Goal: Task Accomplishment & Management: Manage account settings

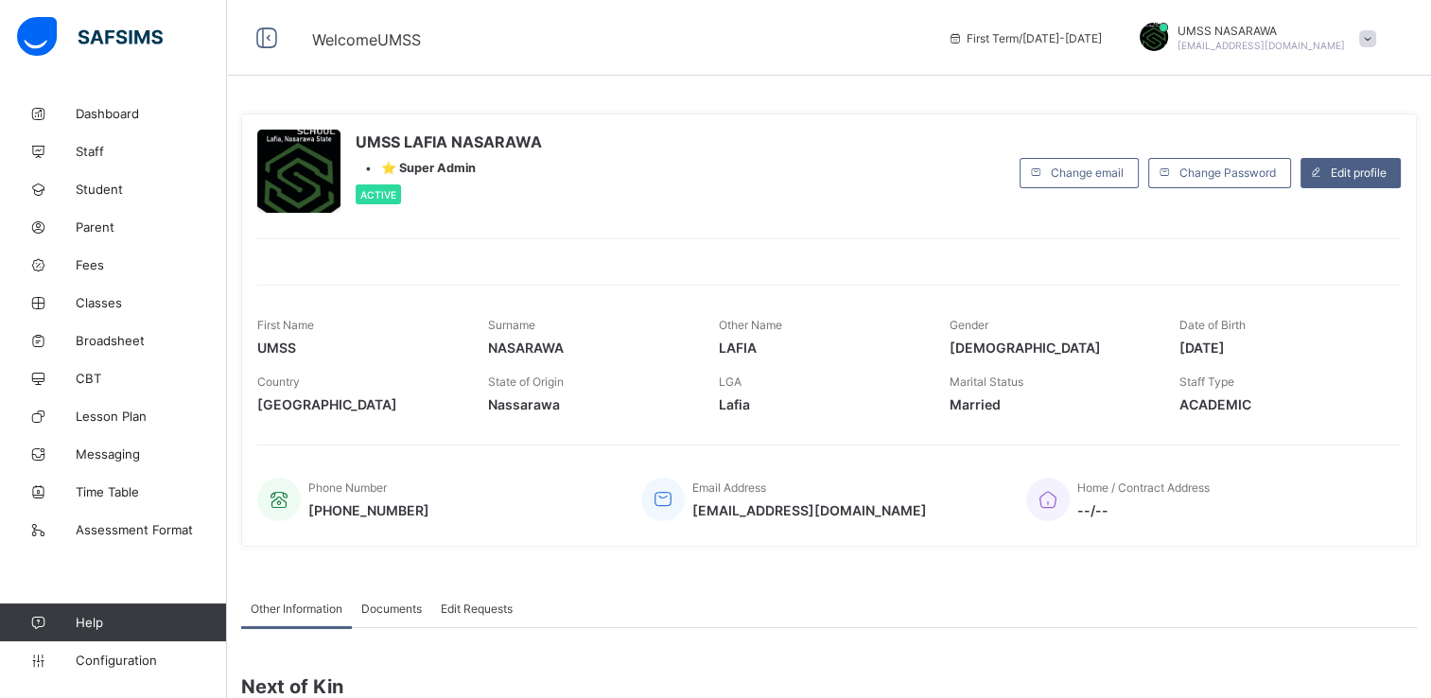
click at [436, 110] on div "UMSS LAFIA NASARAWA • ⭐ Super Admin Active Change email Change Password Edit pr…" at bounding box center [829, 330] width 1176 height 462
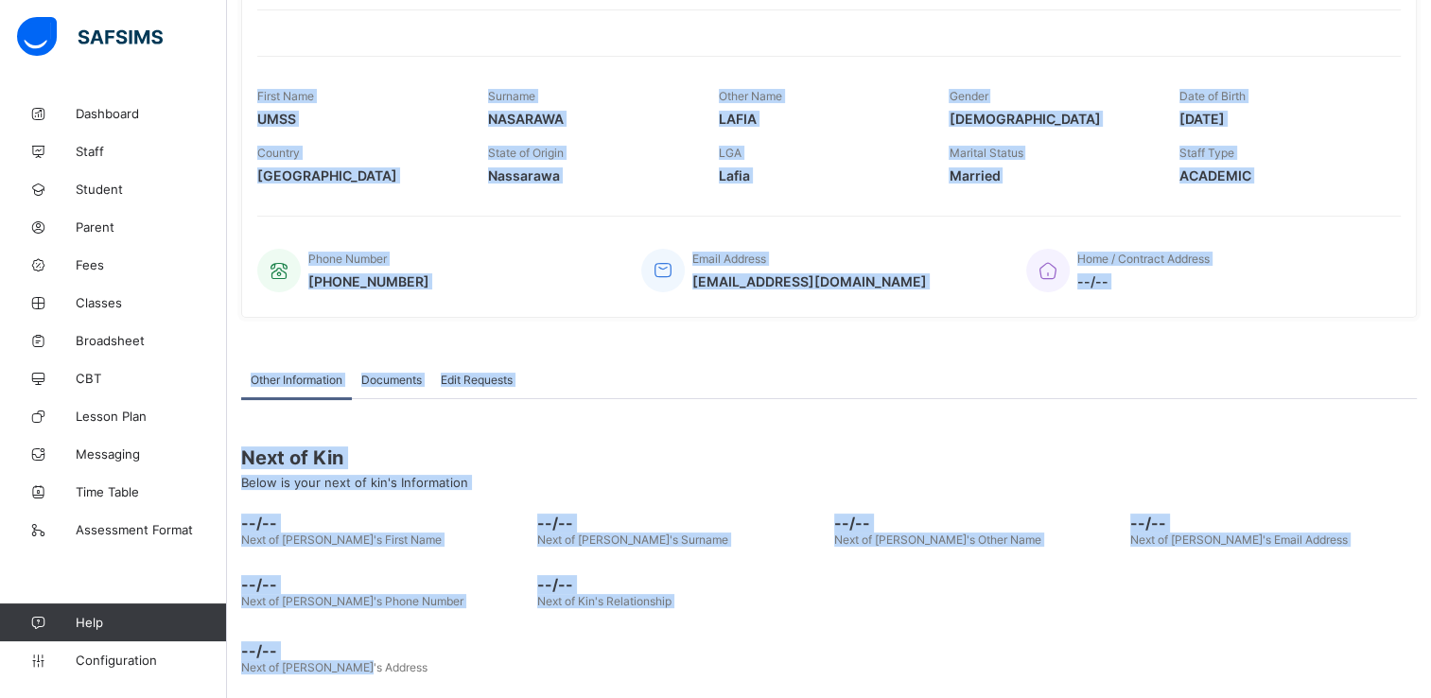
scroll to position [245, 0]
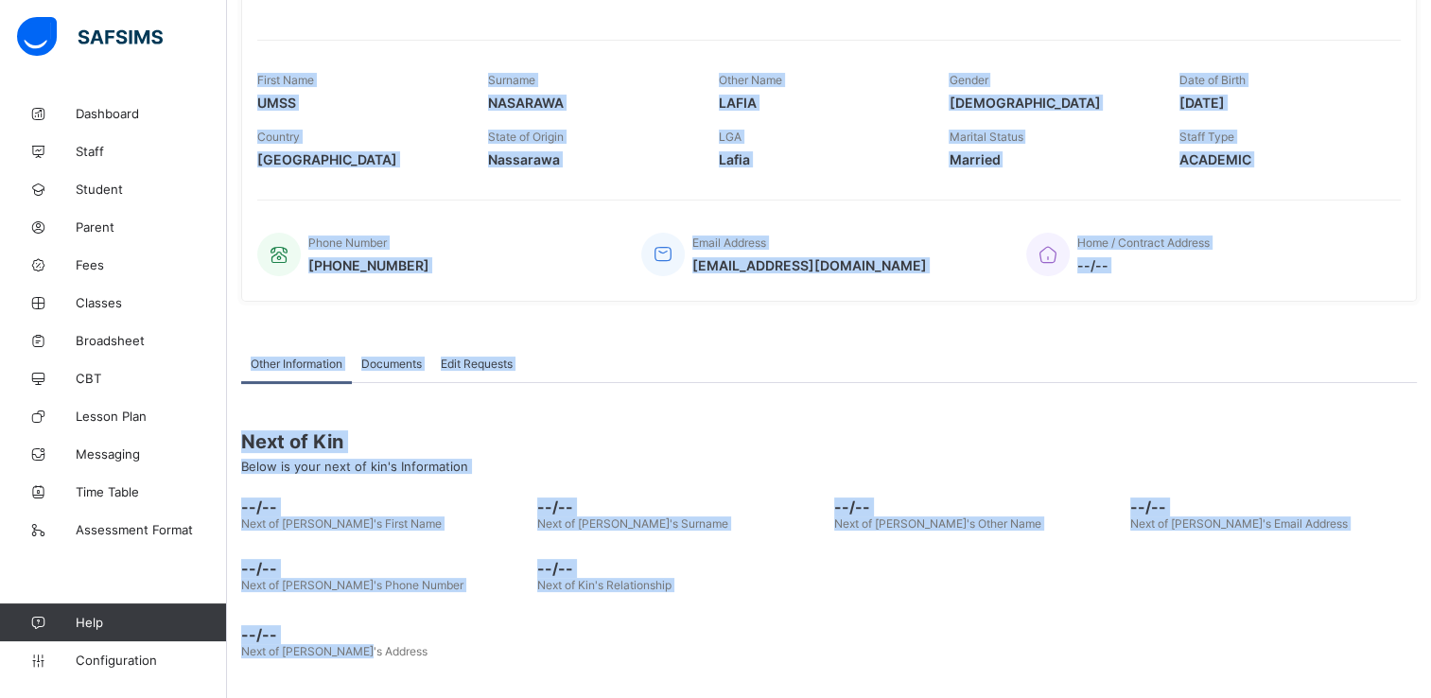
drag, startPoint x: 613, startPoint y: 79, endPoint x: 595, endPoint y: 740, distance: 661.4
click at [595, 697] on html "Welcome UMSS First Term / [DATE]-[DATE] UMSS NASARAWA [EMAIL_ADDRESS][DOMAIN_NA…" at bounding box center [715, 228] width 1431 height 946
click at [1208, 340] on div "Other Information Documents Edit Requests Other Information More Options Next o…" at bounding box center [829, 506] width 1176 height 380
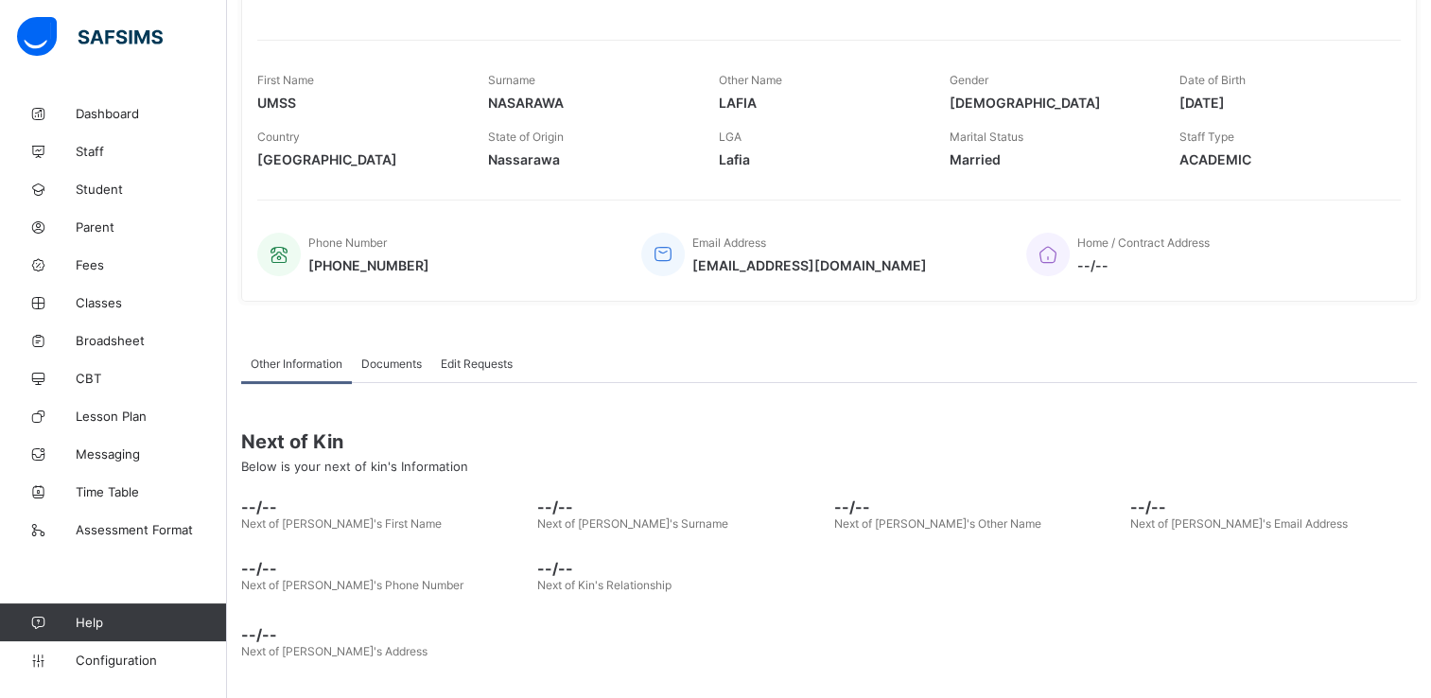
click at [1208, 339] on div "Other Information Documents Edit Requests Other Information More Options Next o…" at bounding box center [829, 506] width 1176 height 380
drag, startPoint x: 1208, startPoint y: 339, endPoint x: 1220, endPoint y: 380, distance: 43.4
click at [1220, 380] on div "Other Information Documents Edit Requests" at bounding box center [829, 363] width 1176 height 39
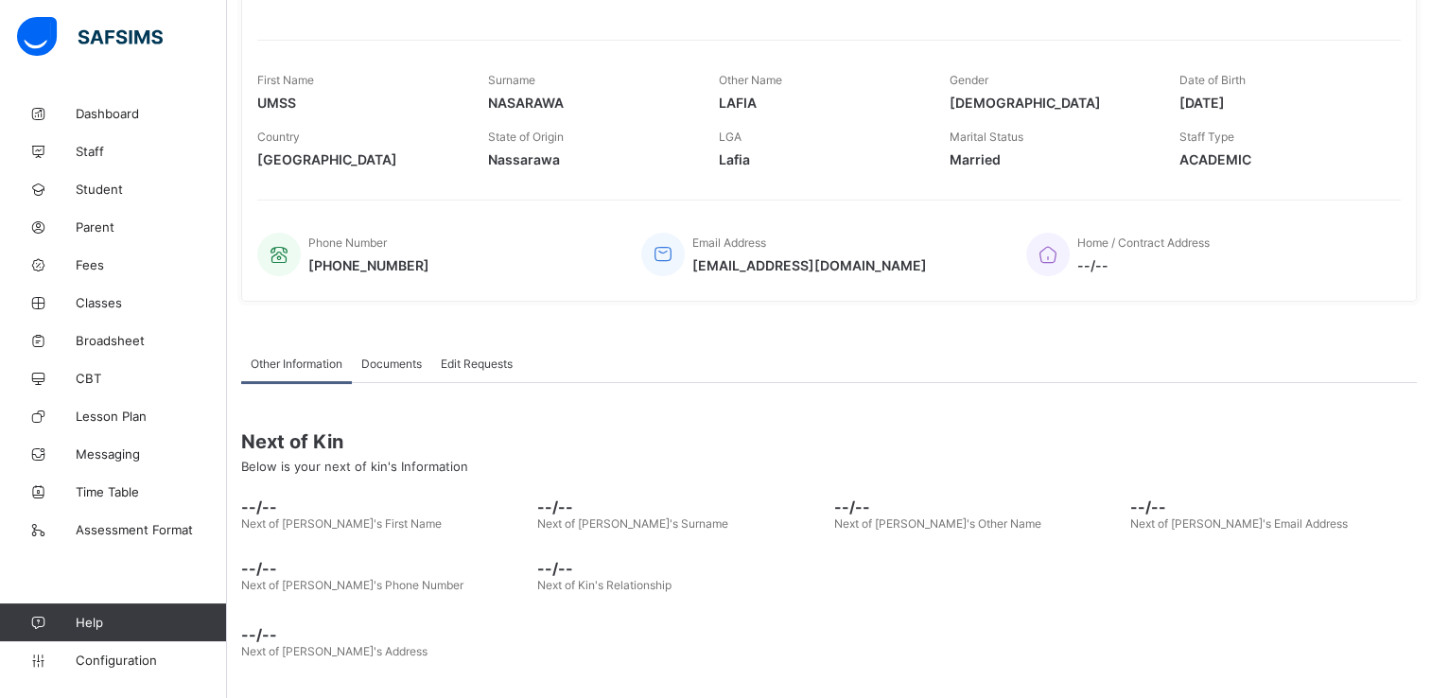
click at [1220, 380] on div "Other Information Documents Edit Requests" at bounding box center [829, 363] width 1176 height 39
click at [89, 303] on span "Classes" at bounding box center [151, 302] width 151 height 15
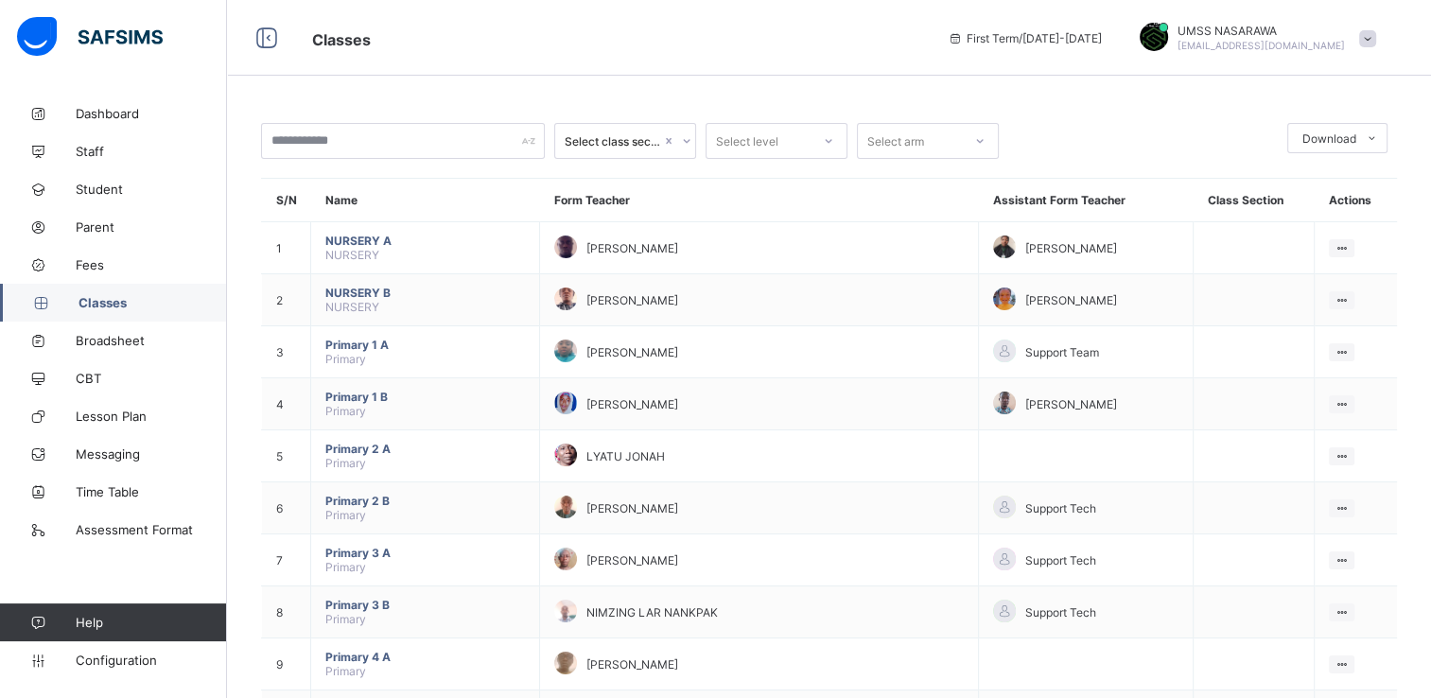
click at [89, 303] on span "Classes" at bounding box center [153, 302] width 149 height 15
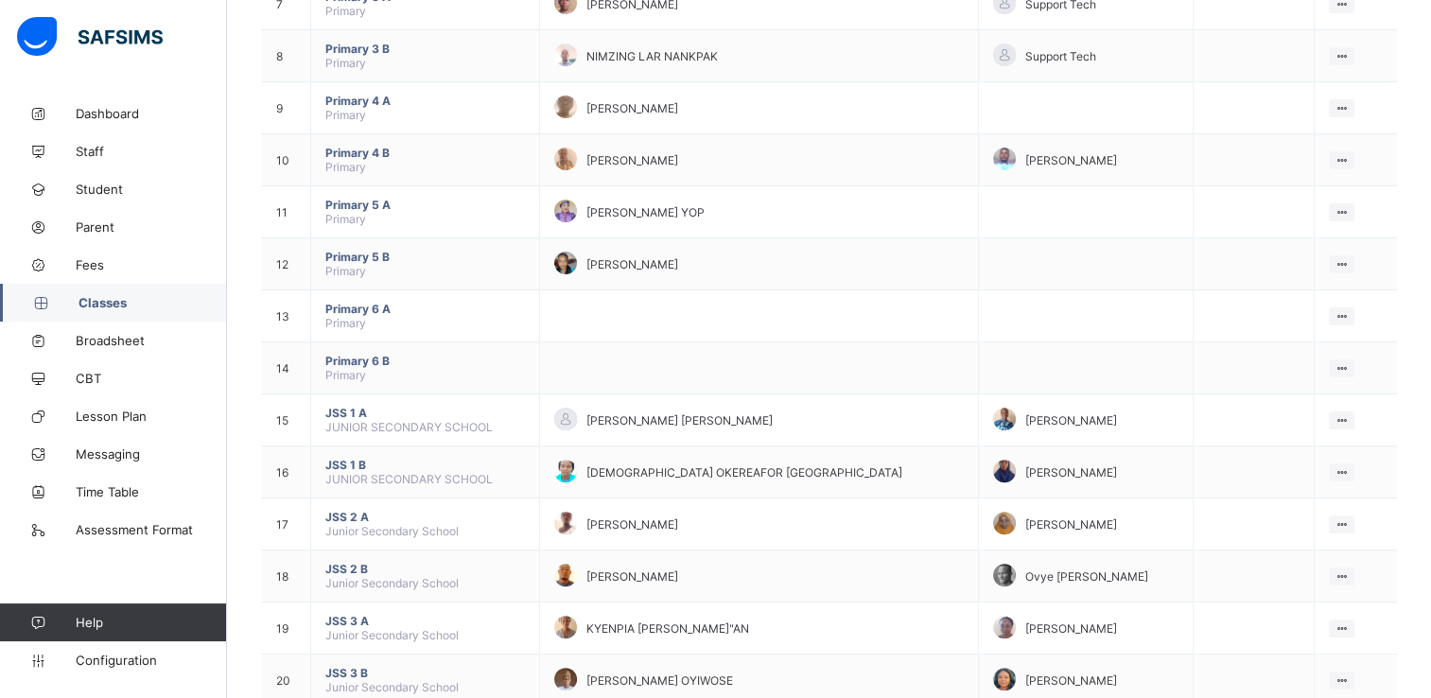
scroll to position [615, 0]
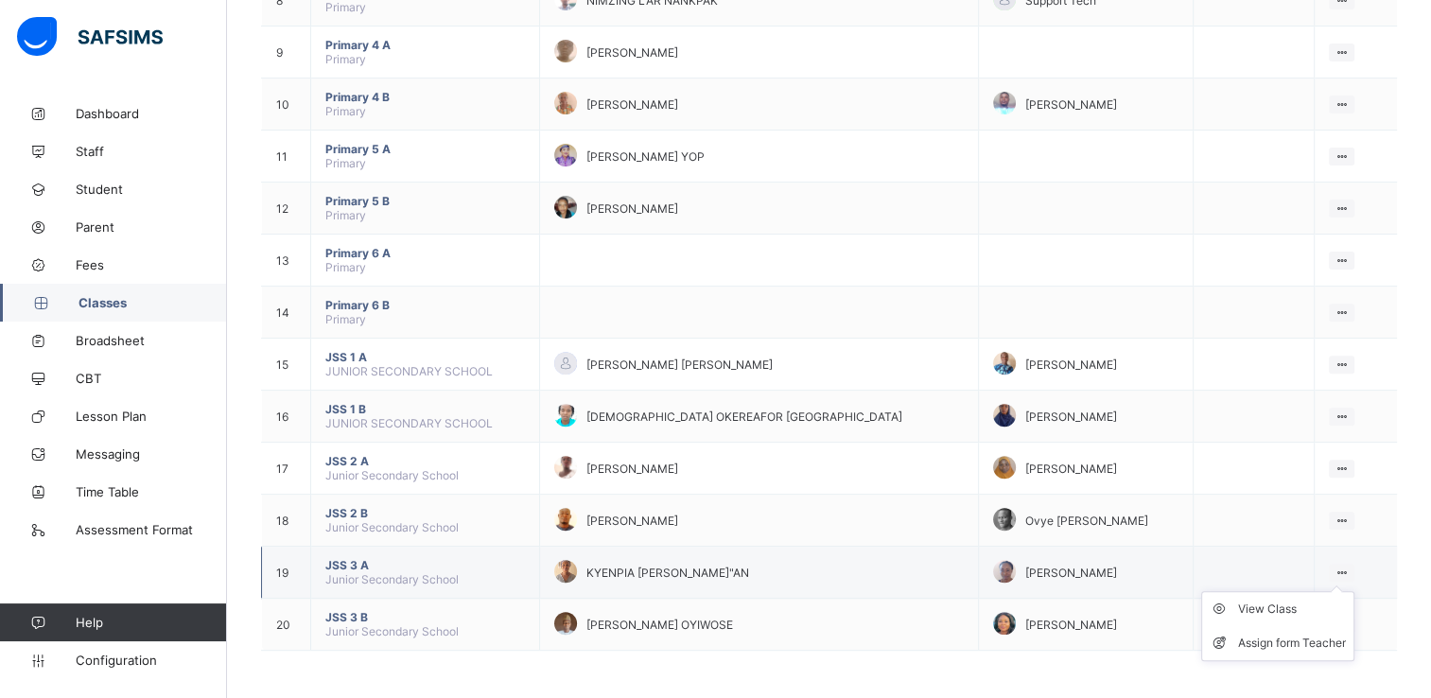
click at [1340, 591] on ul "View Class Assign form Teacher" at bounding box center [1277, 626] width 153 height 70
click at [1284, 613] on div "View Class" at bounding box center [1292, 609] width 108 height 19
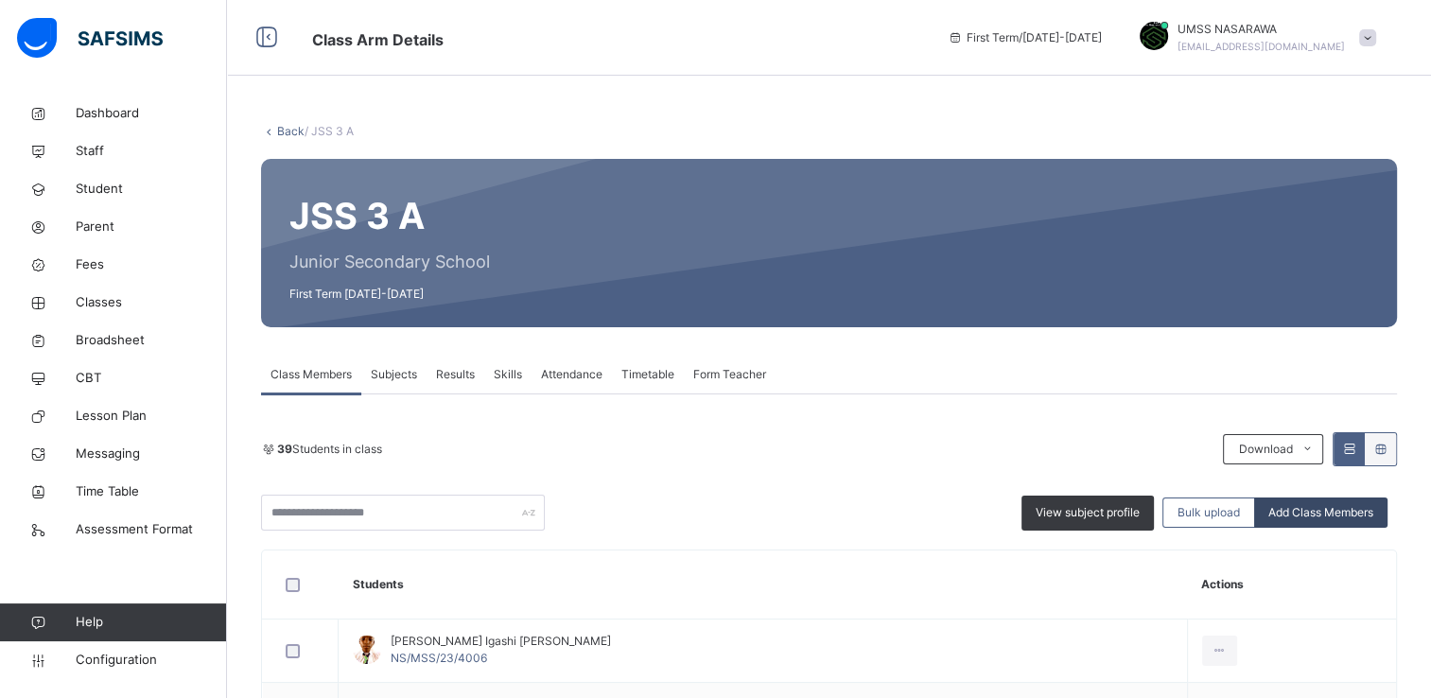
click at [1347, 520] on span "Add Class Members" at bounding box center [1320, 512] width 105 height 17
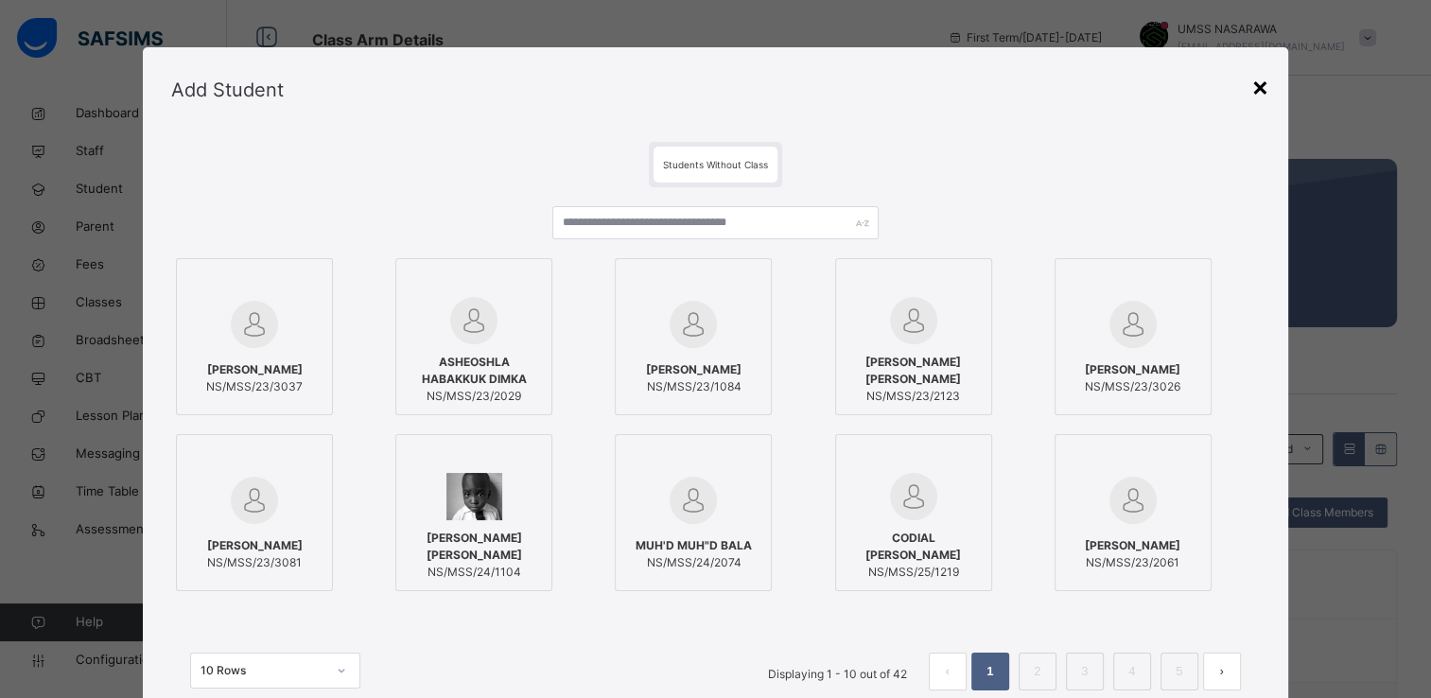
click at [1256, 89] on div "×" at bounding box center [1260, 86] width 18 height 40
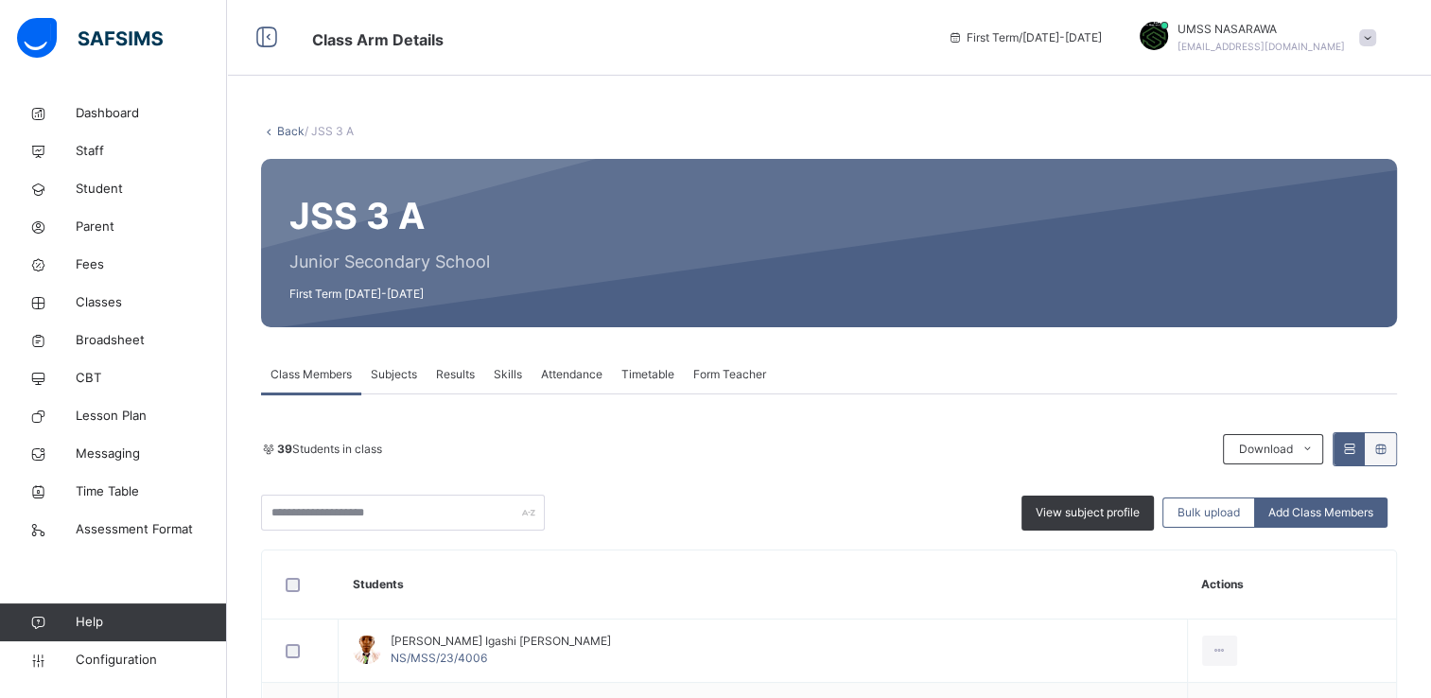
click at [288, 134] on link "Back" at bounding box center [290, 131] width 27 height 14
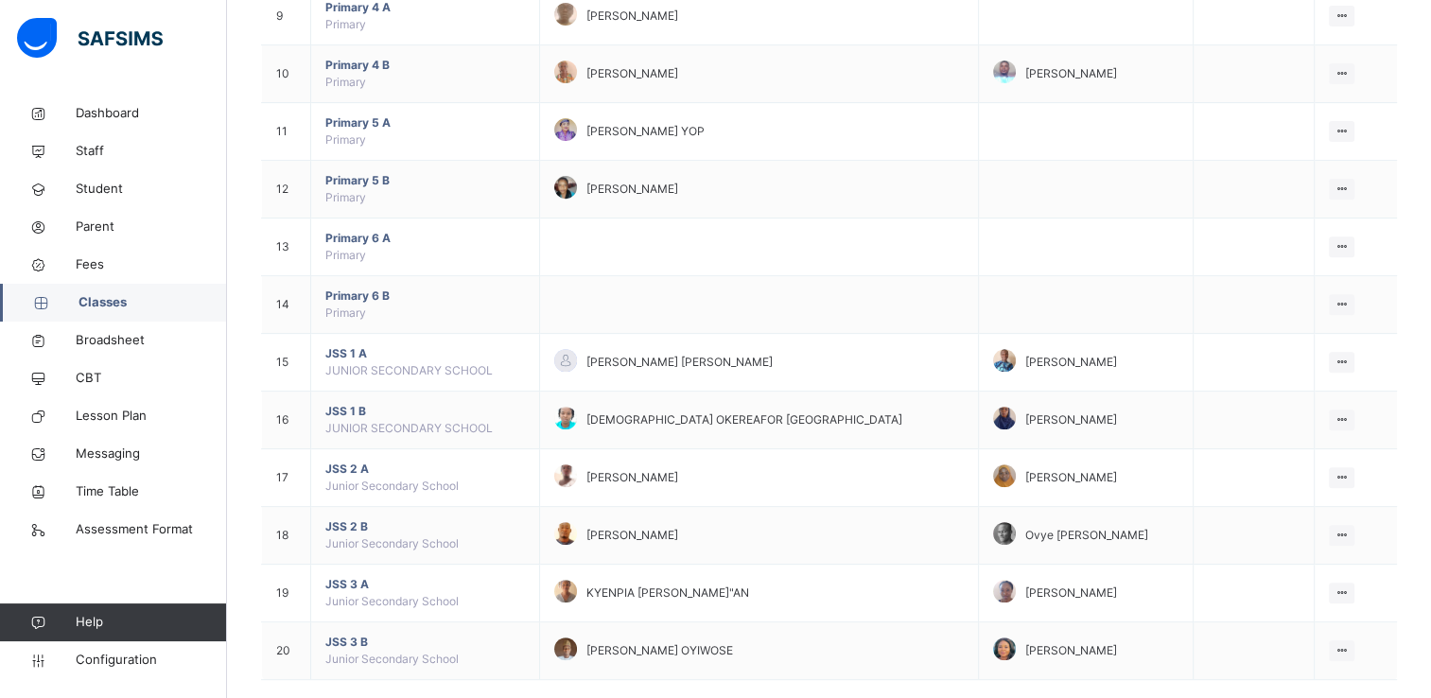
scroll to position [724, 0]
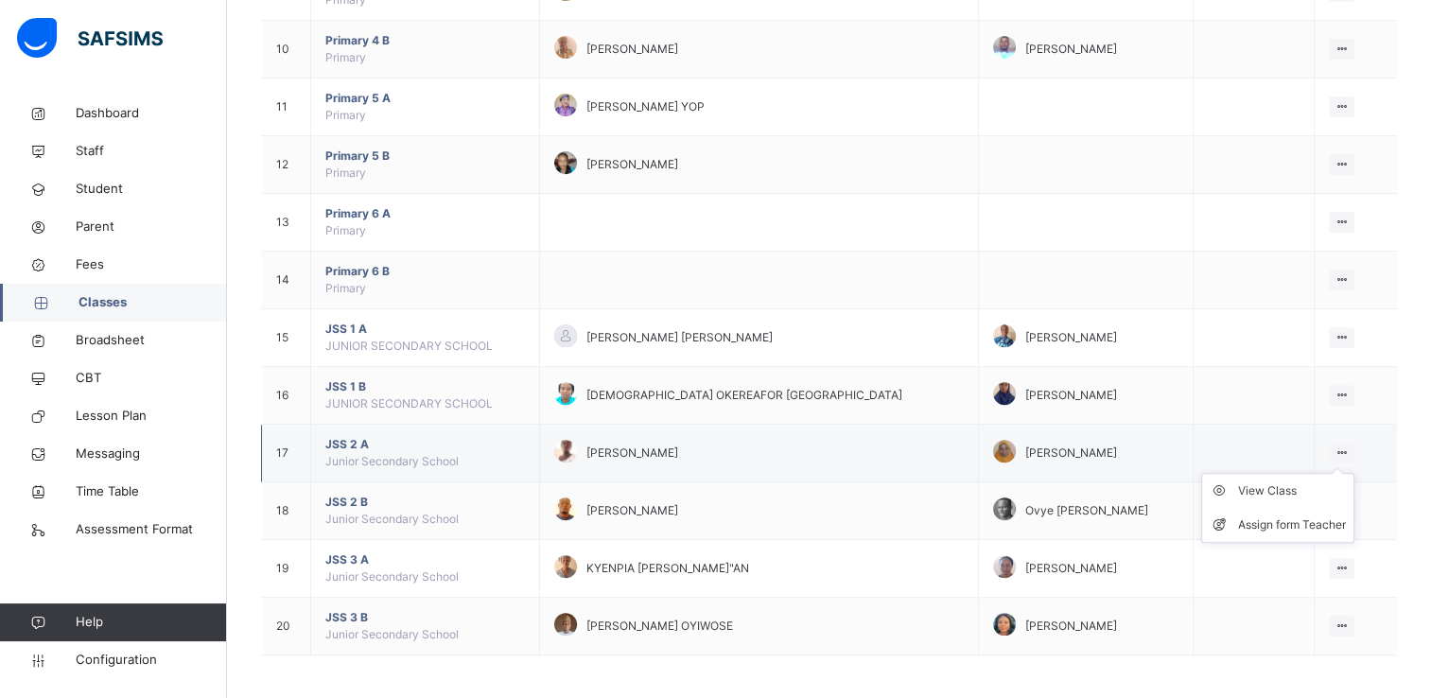
click at [1349, 446] on icon at bounding box center [1342, 453] width 16 height 14
click at [1267, 496] on div "View Class" at bounding box center [1292, 490] width 108 height 19
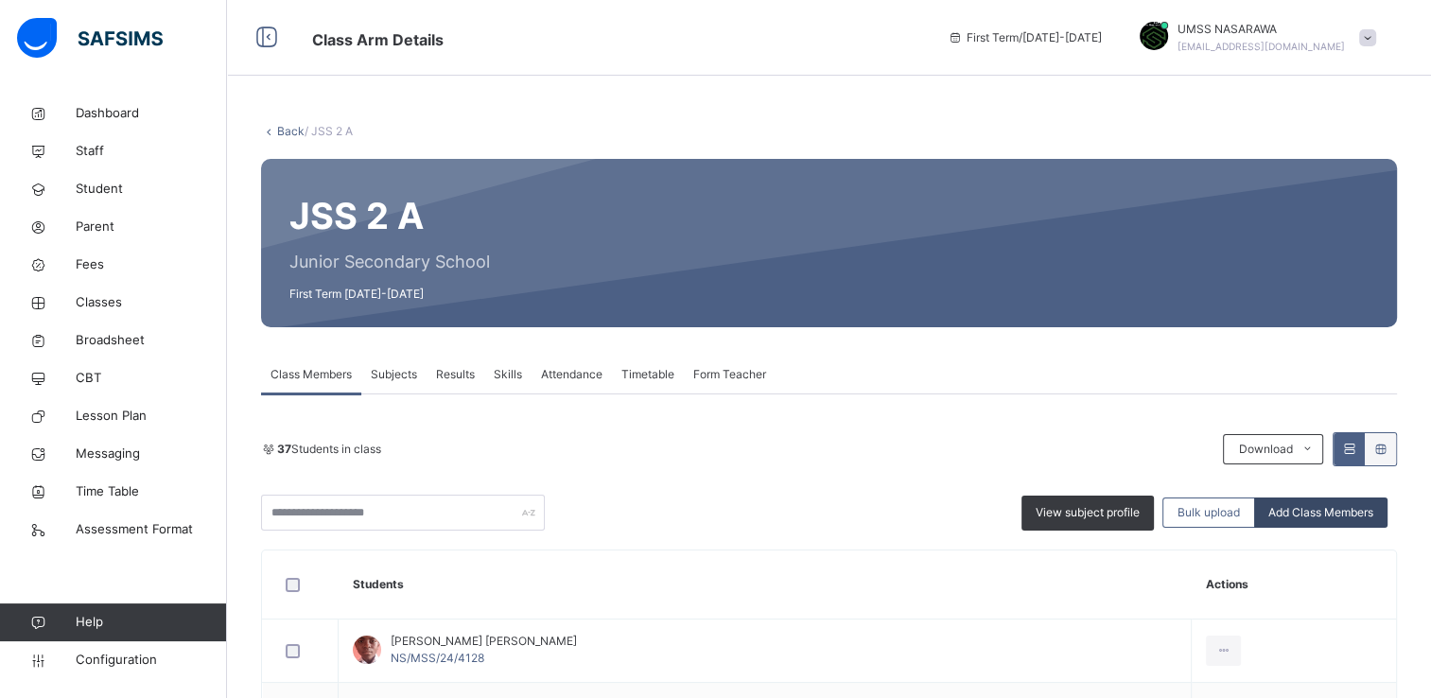
click at [1373, 505] on span "Add Class Members" at bounding box center [1320, 512] width 105 height 17
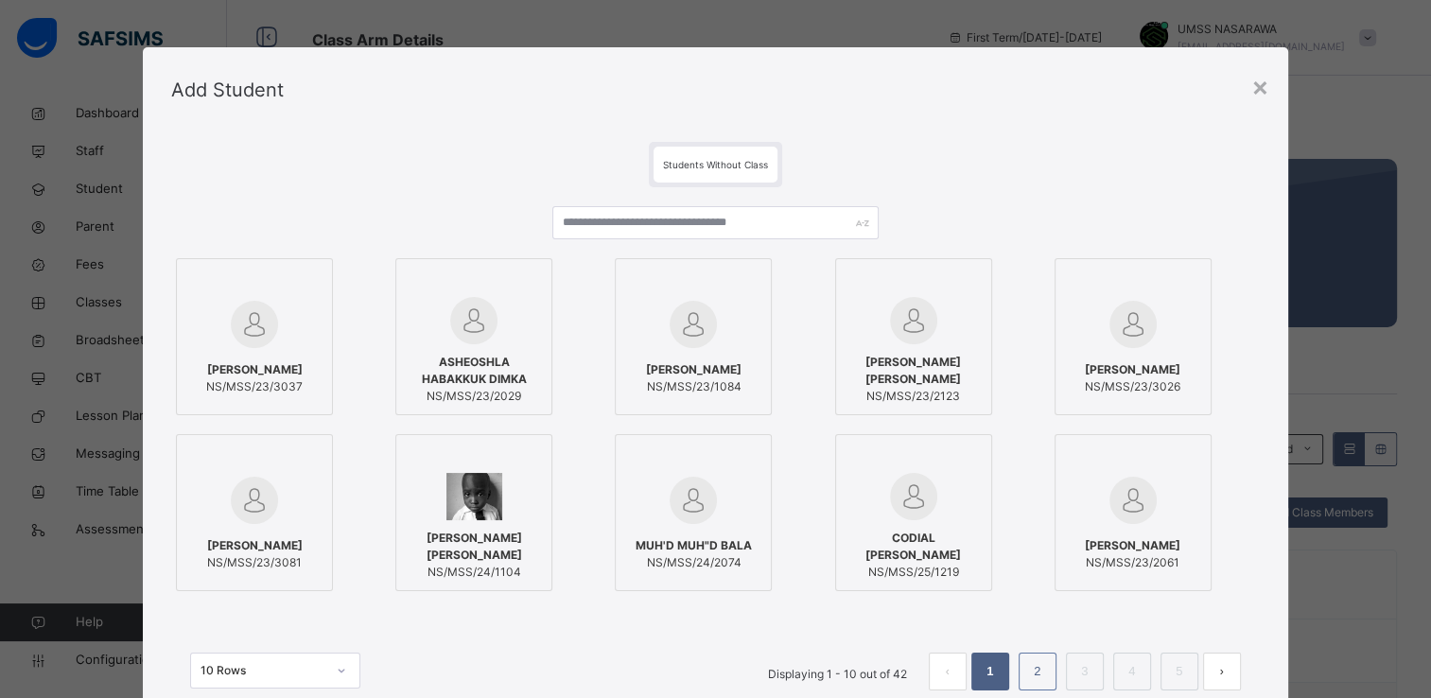
click at [1037, 682] on link "2" at bounding box center [1037, 671] width 18 height 25
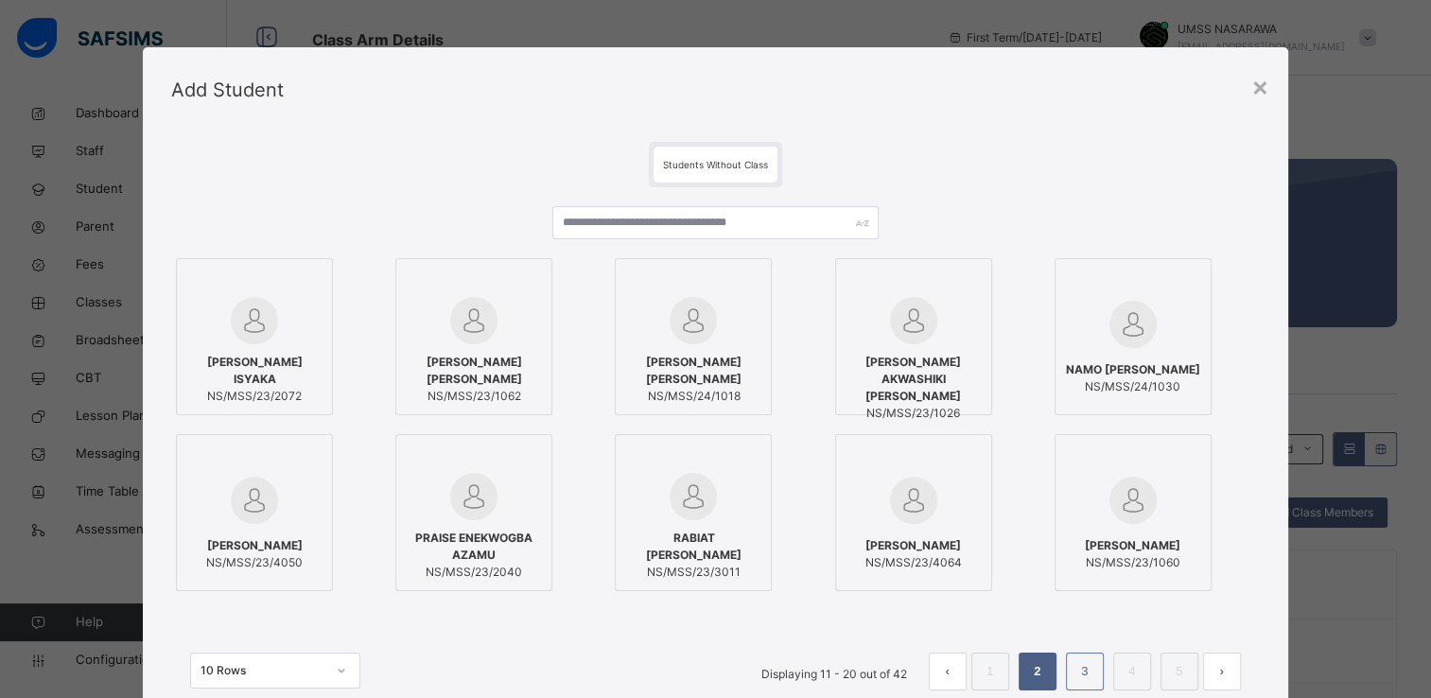
click at [1082, 675] on link "3" at bounding box center [1085, 671] width 18 height 25
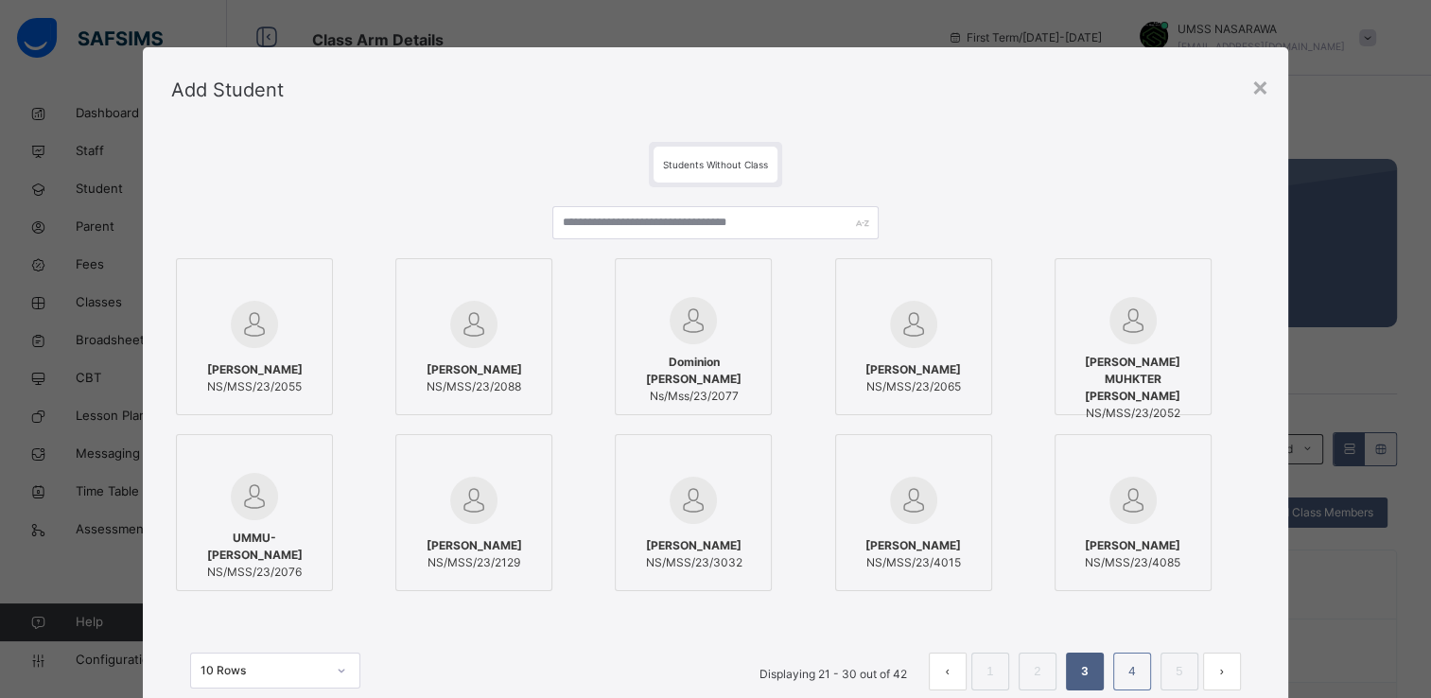
click at [1126, 668] on link "4" at bounding box center [1132, 671] width 18 height 25
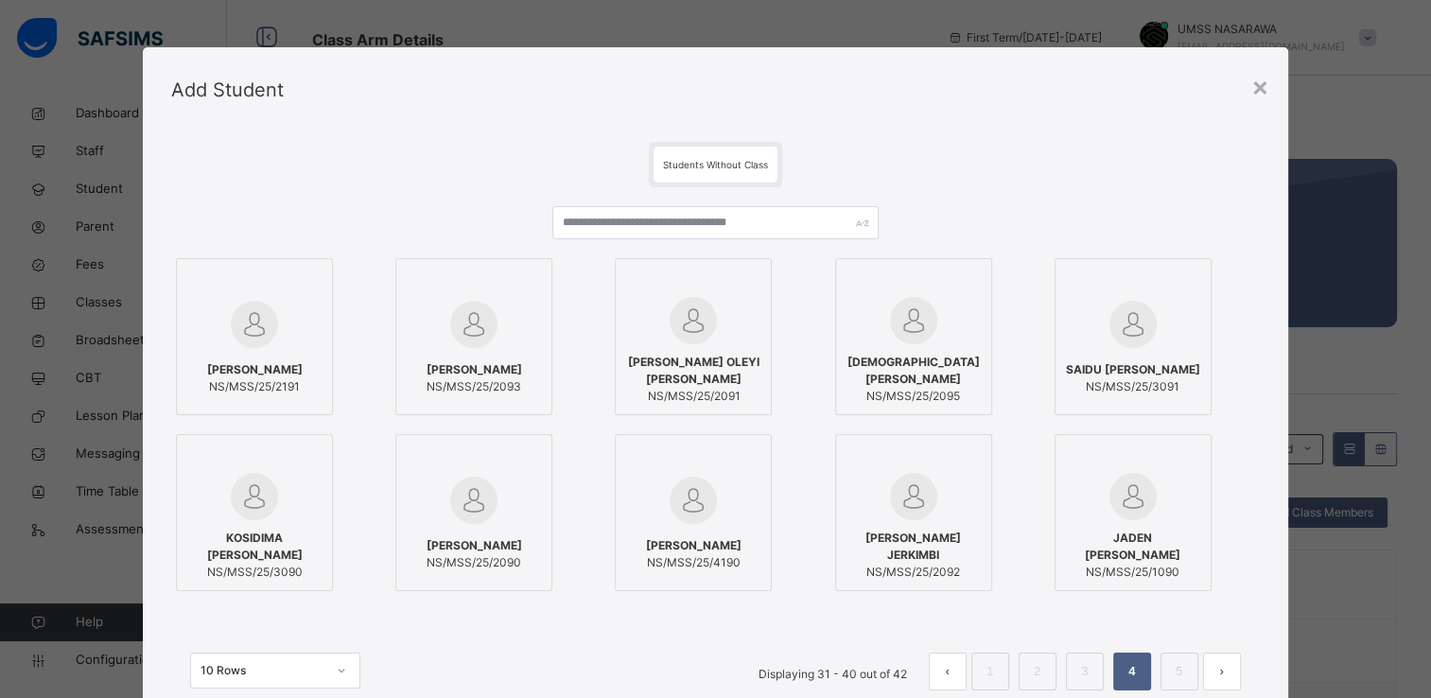
click at [739, 453] on div at bounding box center [693, 459] width 136 height 28
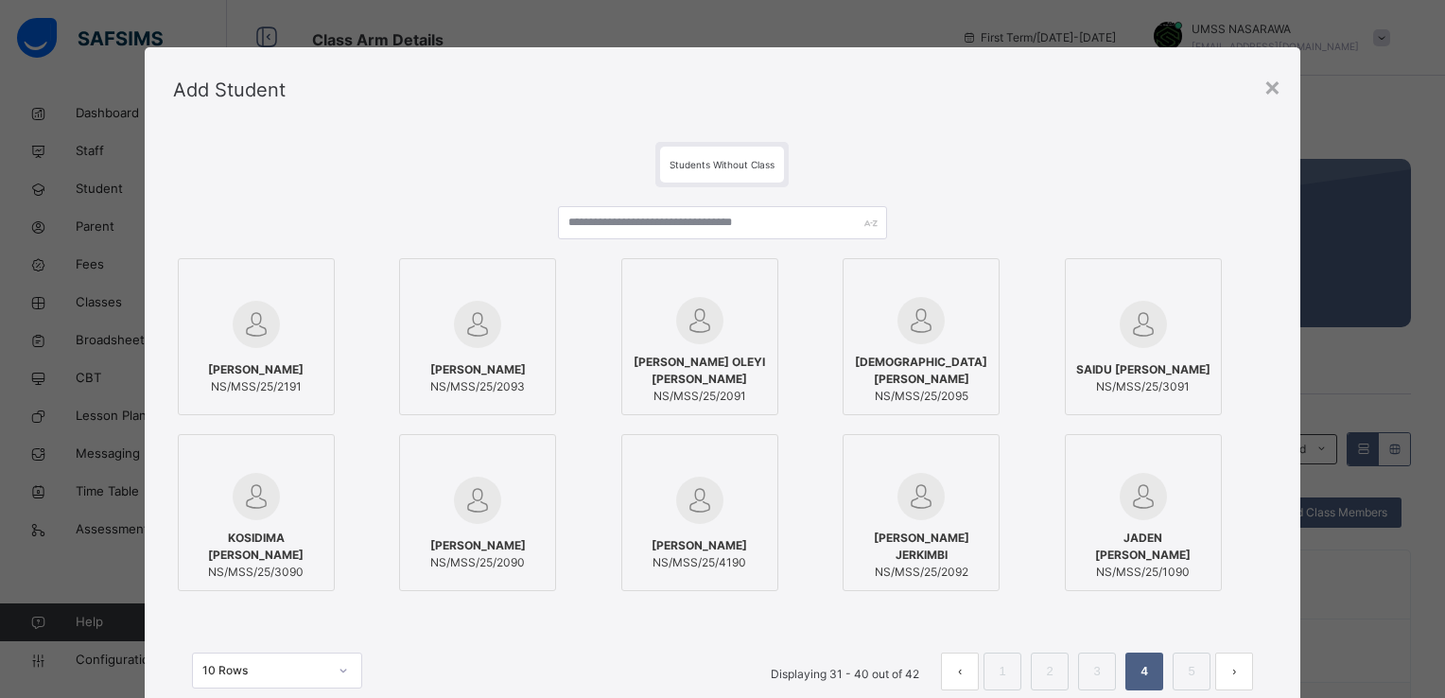
click at [1264, 555] on div "[PERSON_NAME] NS/MSS/25/2191 [PERSON_NAME] ISA NS/MSS/25/2093 [PERSON_NAME] OLE…" at bounding box center [722, 425] width 1099 height 342
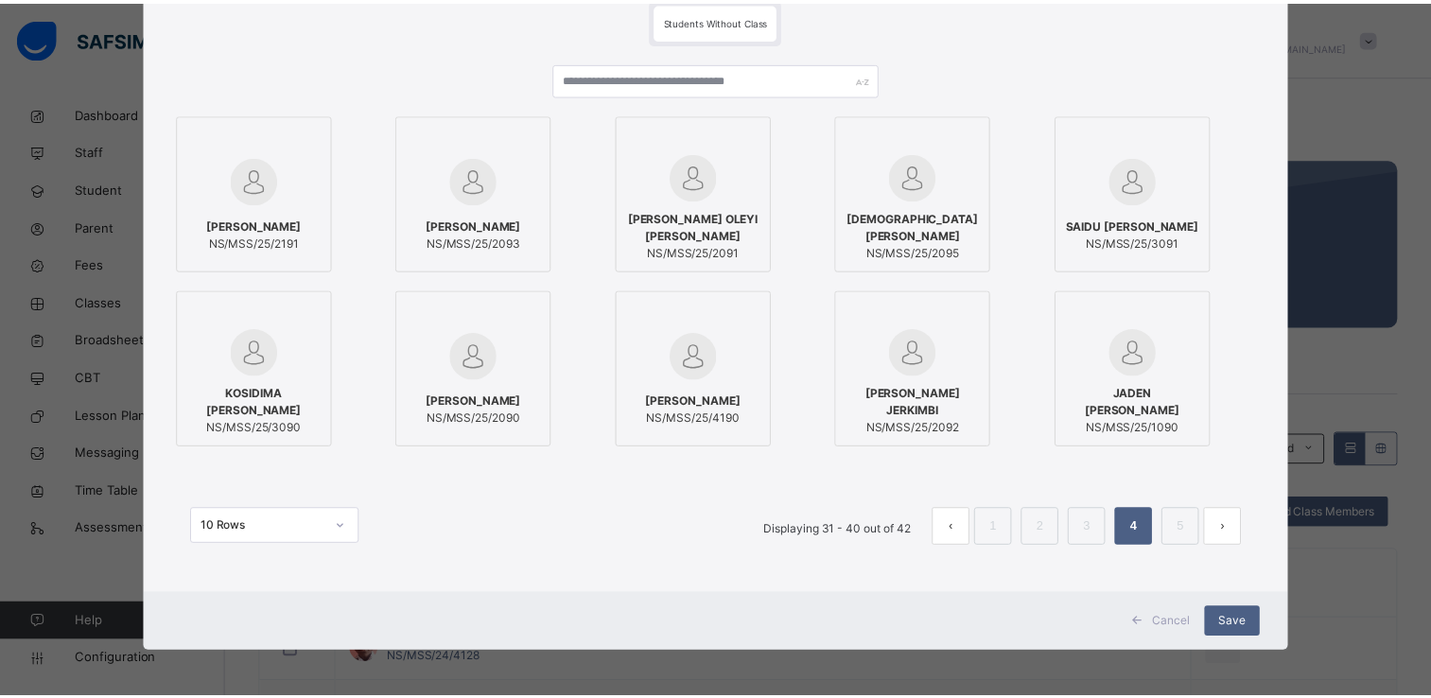
scroll to position [145, 0]
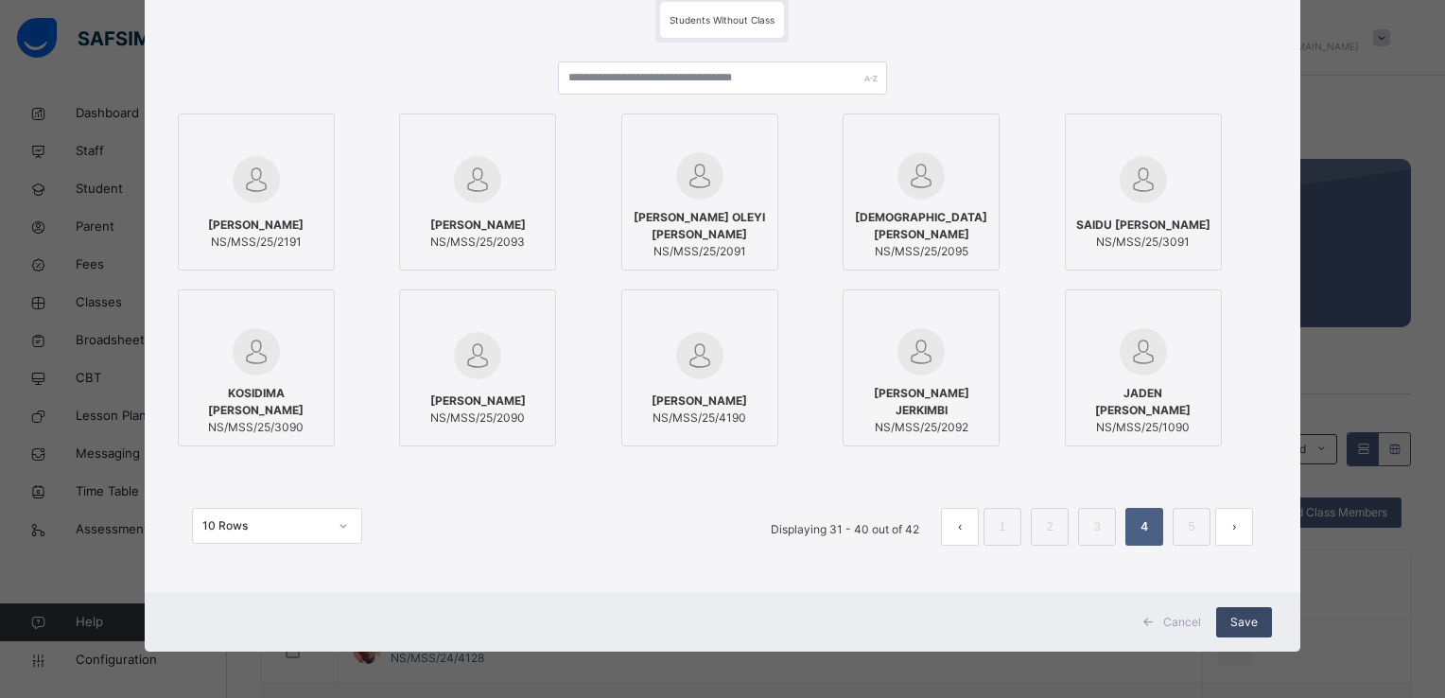
click at [1242, 619] on span "Save" at bounding box center [1244, 622] width 27 height 17
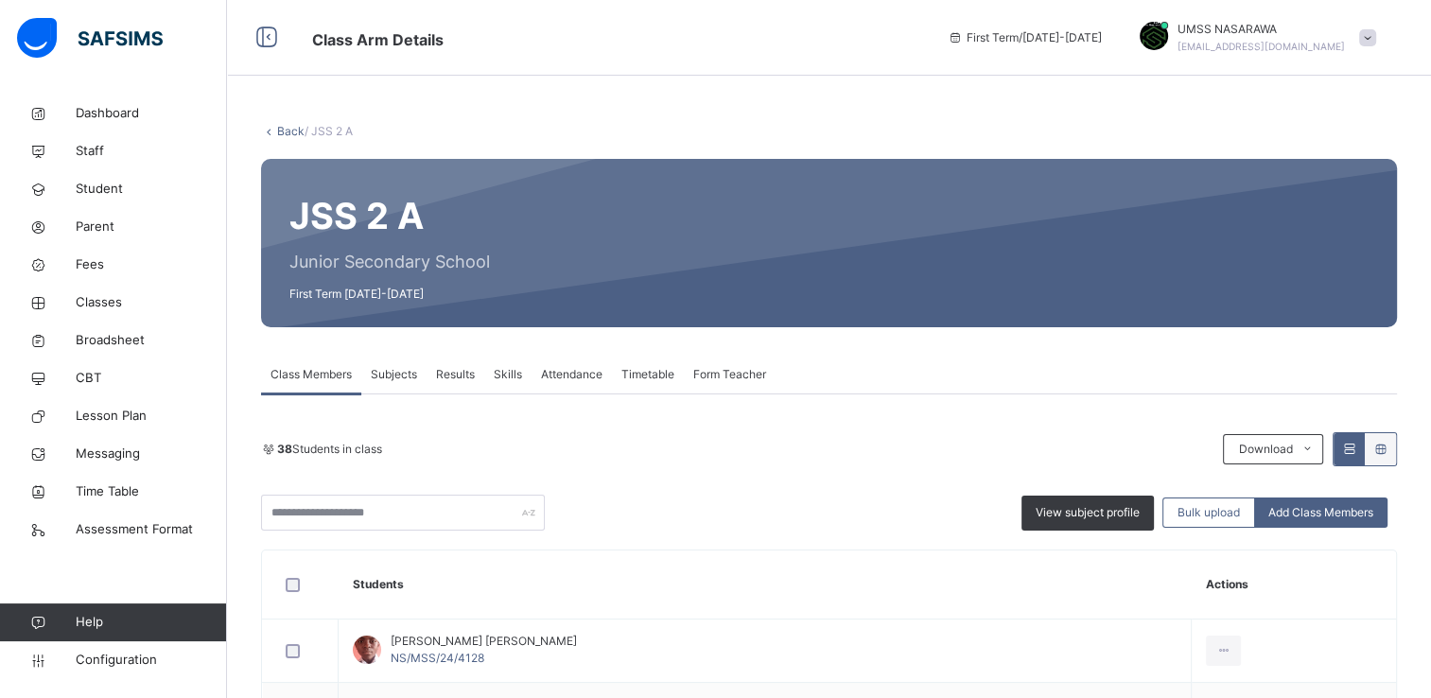
click at [288, 137] on link "Back" at bounding box center [290, 131] width 27 height 14
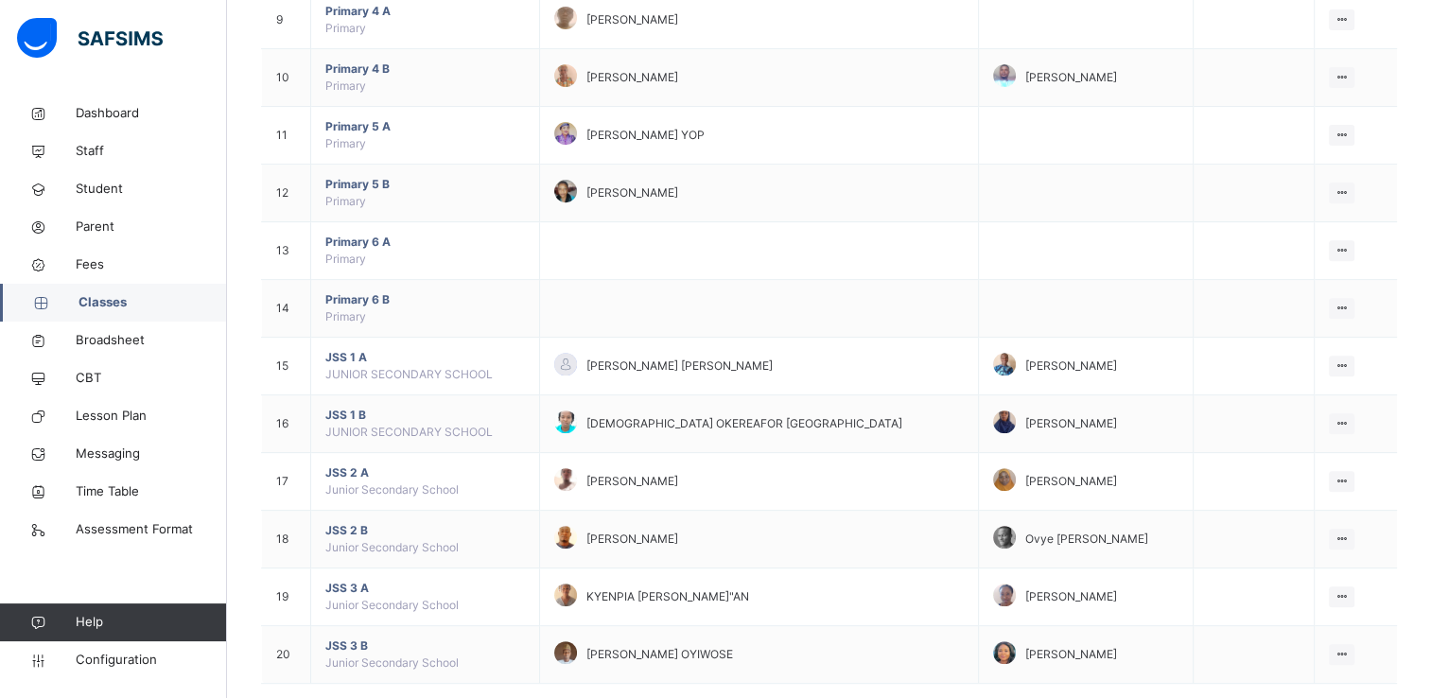
scroll to position [724, 0]
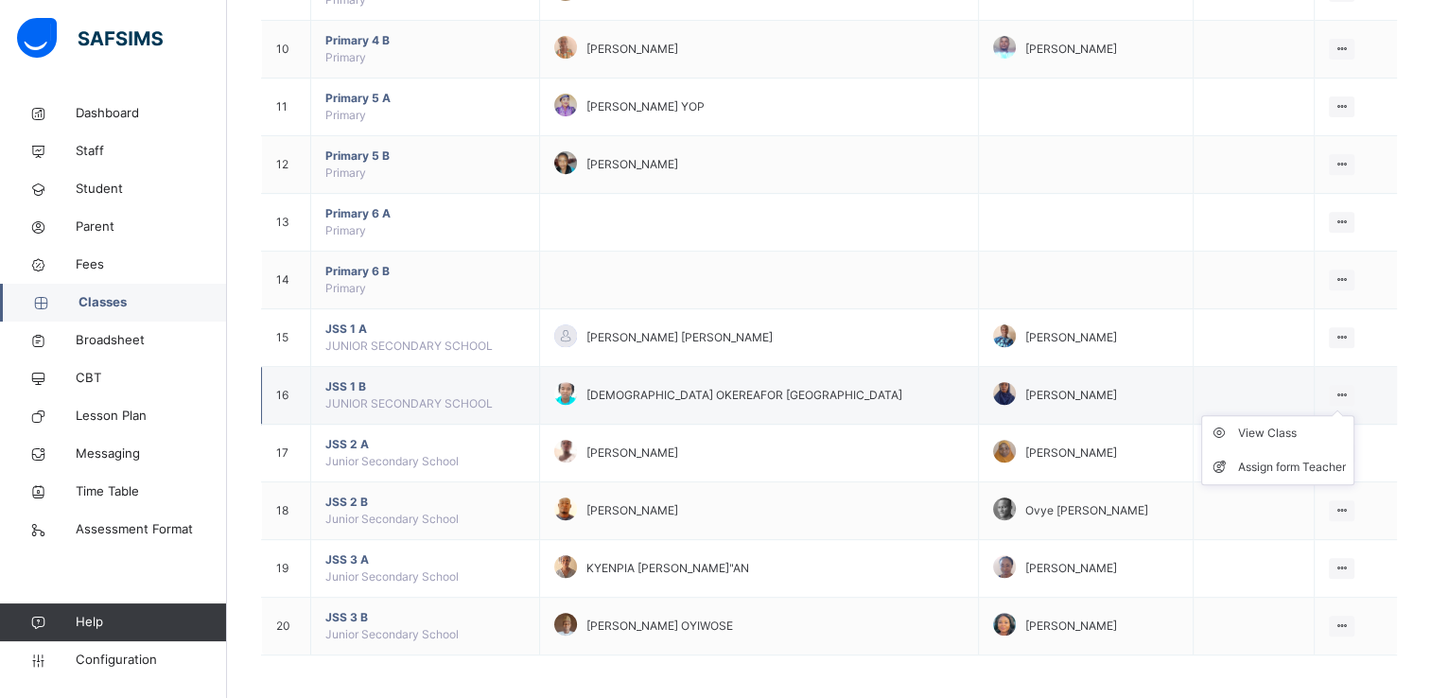
click at [1347, 388] on icon at bounding box center [1342, 395] width 16 height 14
click at [1277, 424] on div "View Class" at bounding box center [1292, 433] width 108 height 19
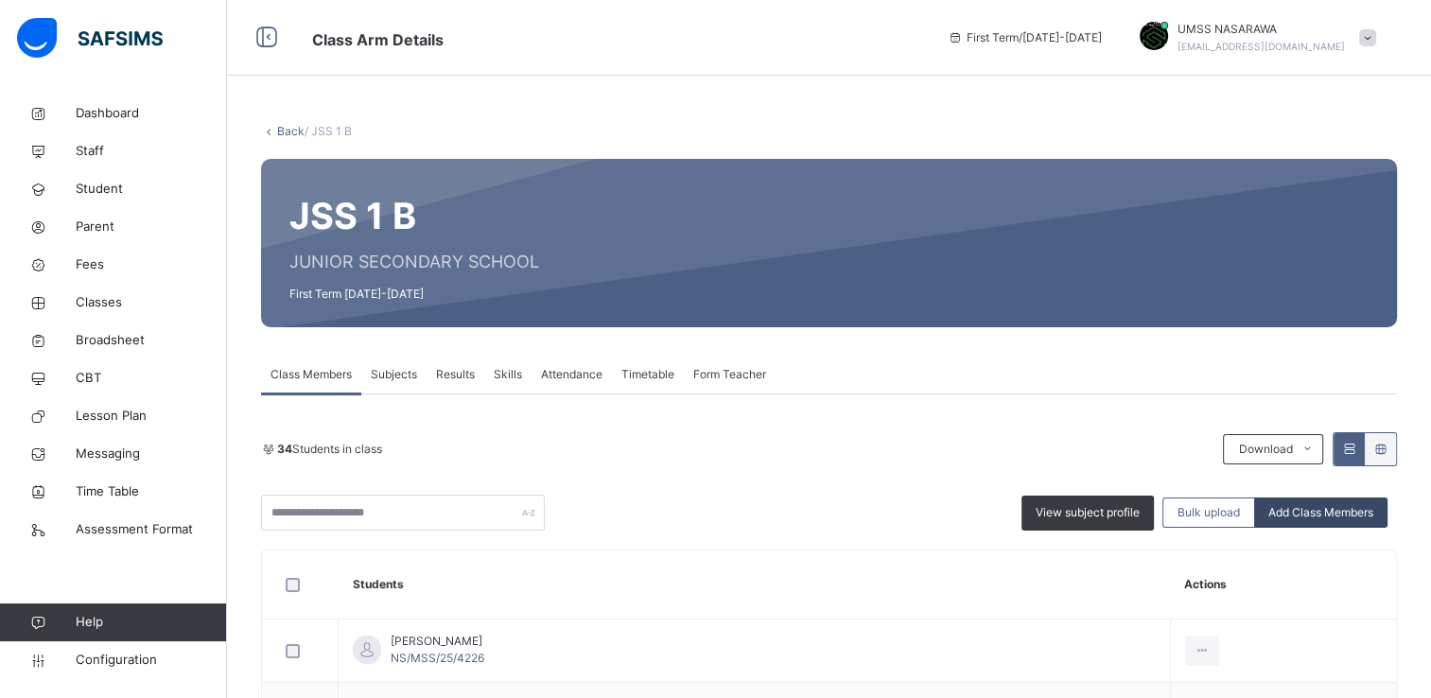
click at [1310, 515] on span "Add Class Members" at bounding box center [1320, 512] width 105 height 17
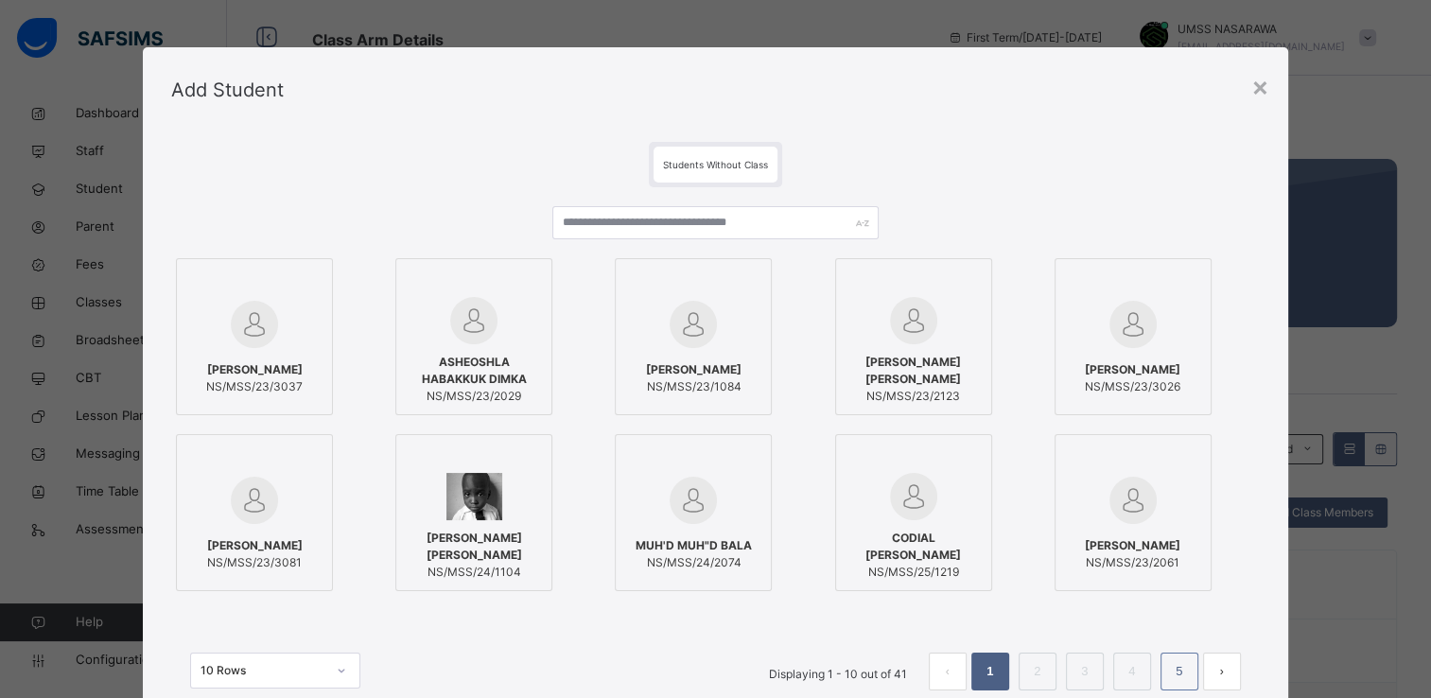
click at [1185, 679] on link "5" at bounding box center [1179, 671] width 18 height 25
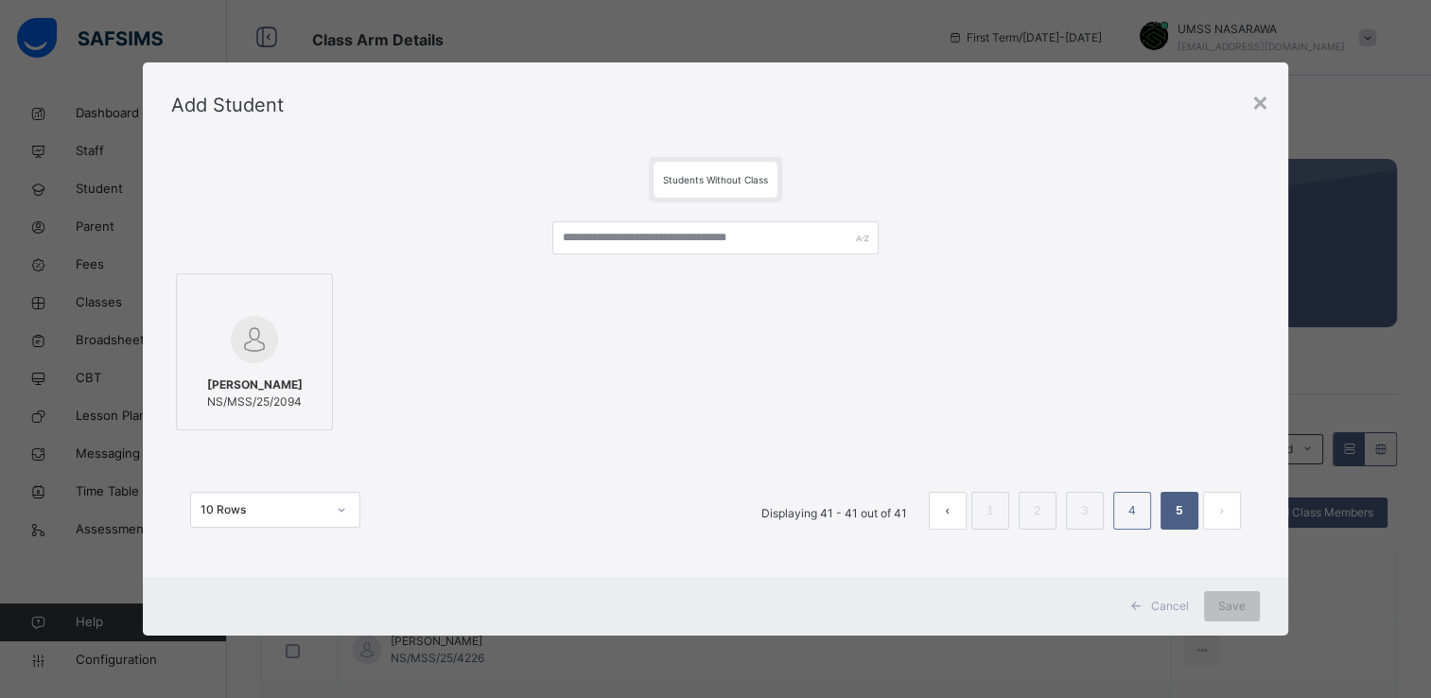
click at [1131, 521] on link "4" at bounding box center [1132, 510] width 18 height 25
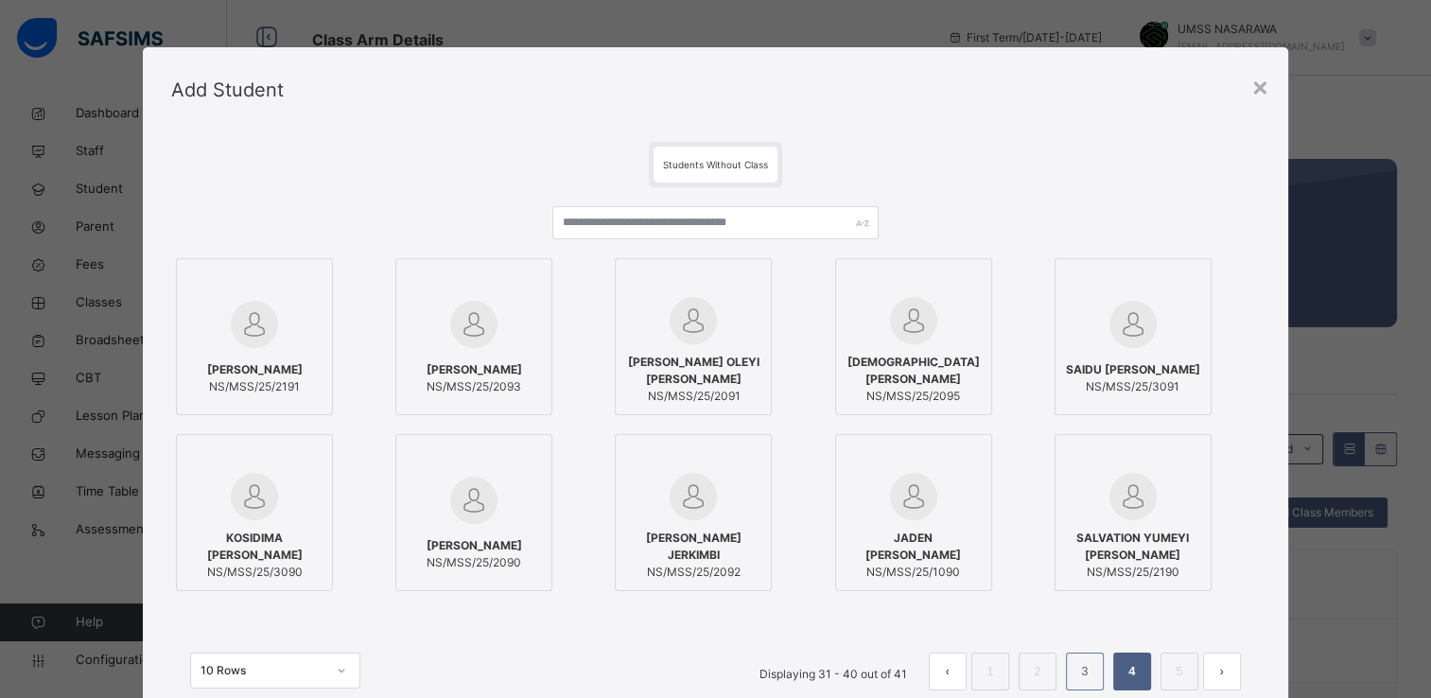
click at [1085, 683] on link "3" at bounding box center [1085, 671] width 18 height 25
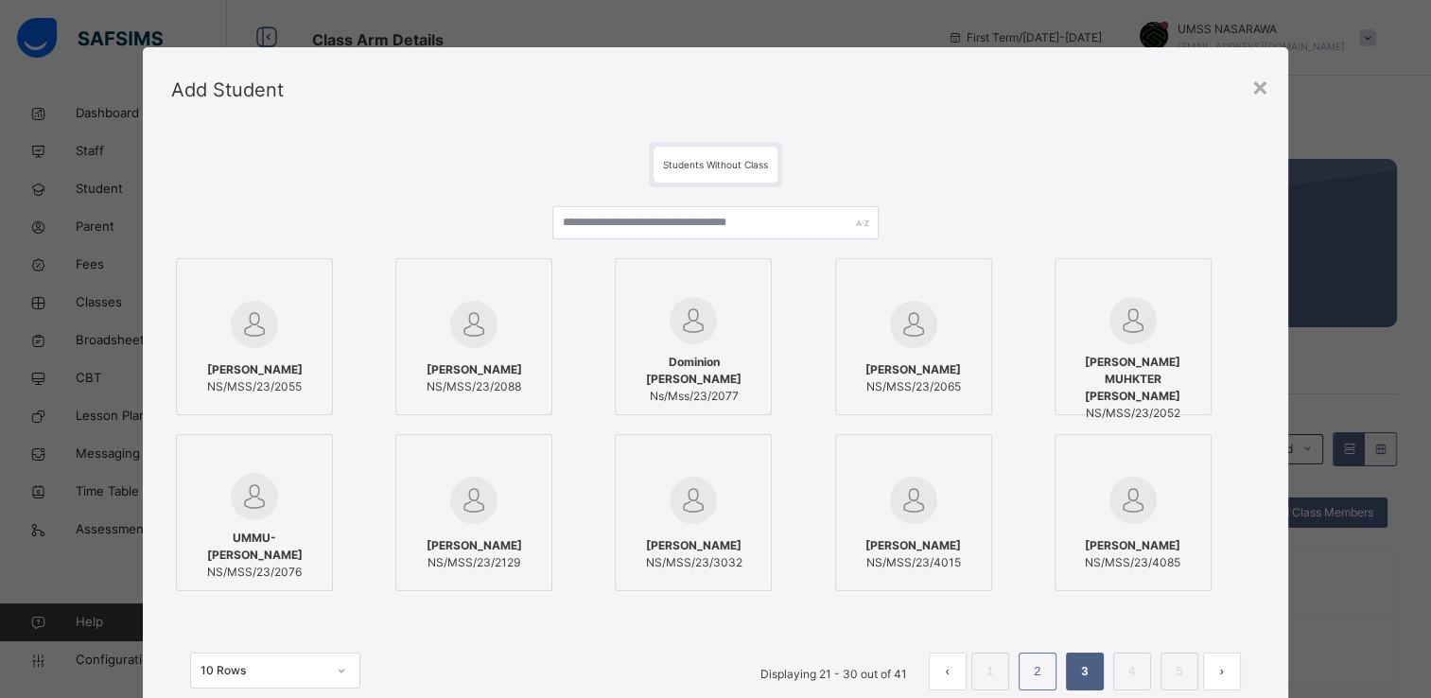
click at [1045, 674] on link "2" at bounding box center [1037, 671] width 18 height 25
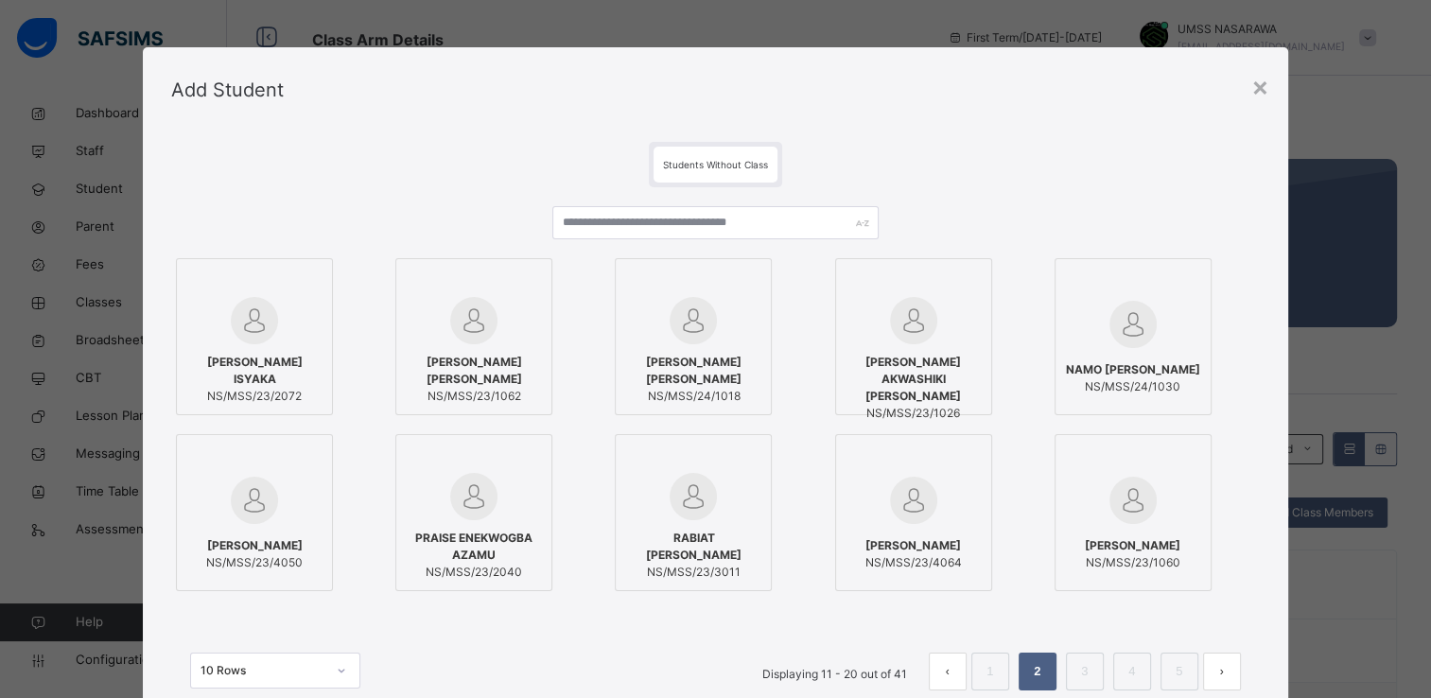
click at [1044, 674] on link "2" at bounding box center [1037, 671] width 18 height 25
click at [999, 661] on link "1" at bounding box center [990, 671] width 18 height 25
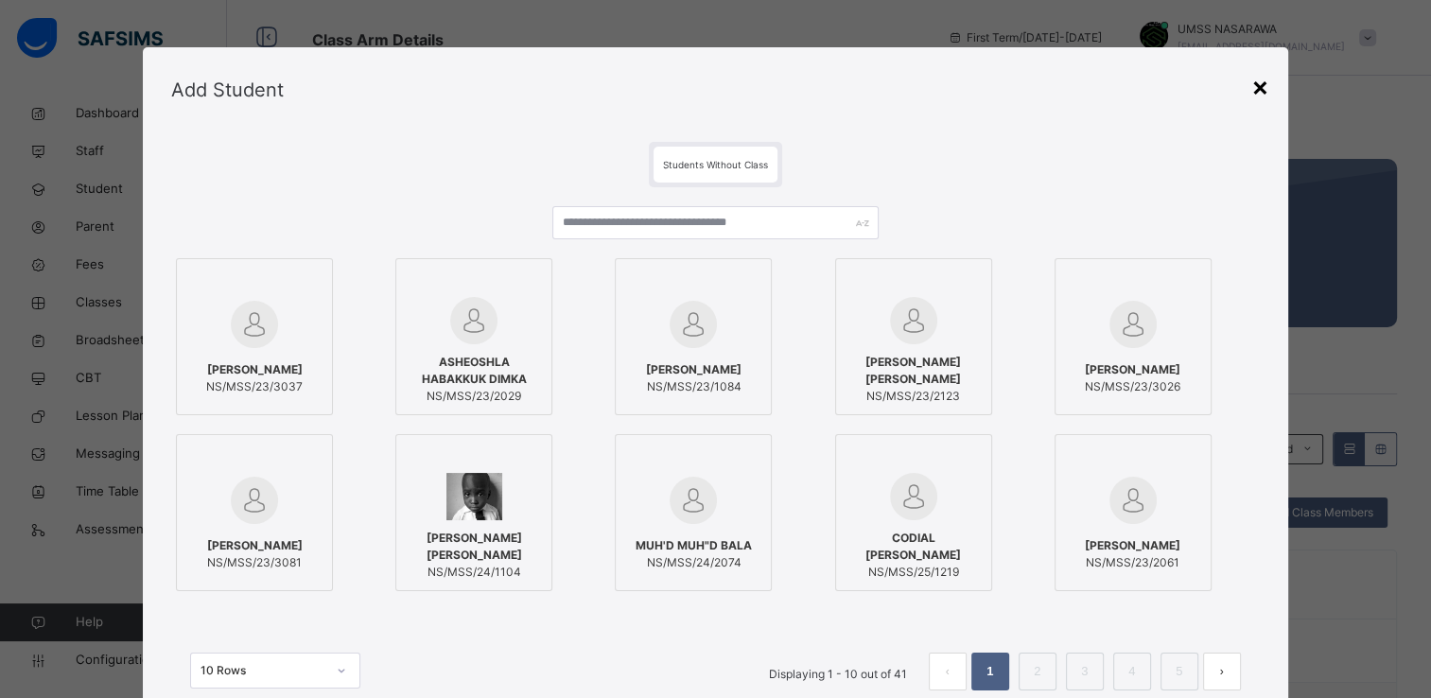
click at [1264, 90] on div "×" at bounding box center [1260, 86] width 18 height 40
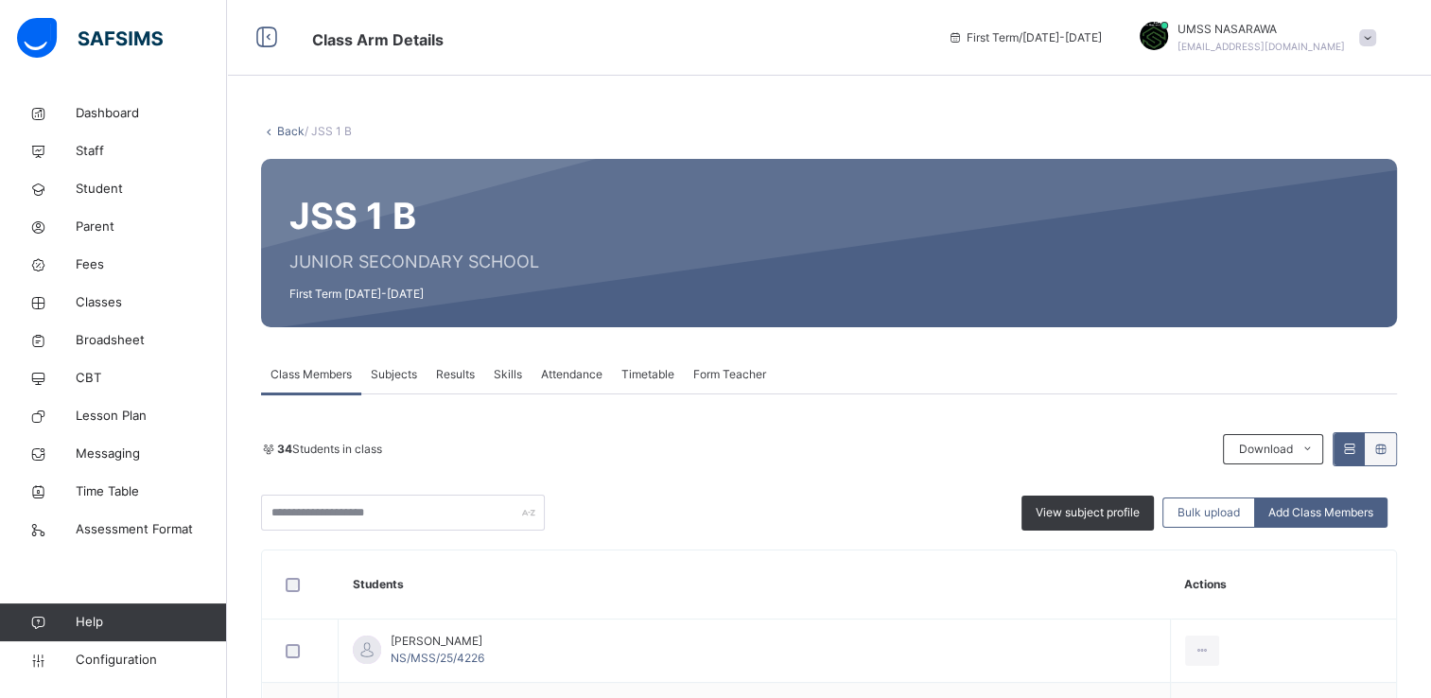
click at [291, 136] on link "Back" at bounding box center [290, 131] width 27 height 14
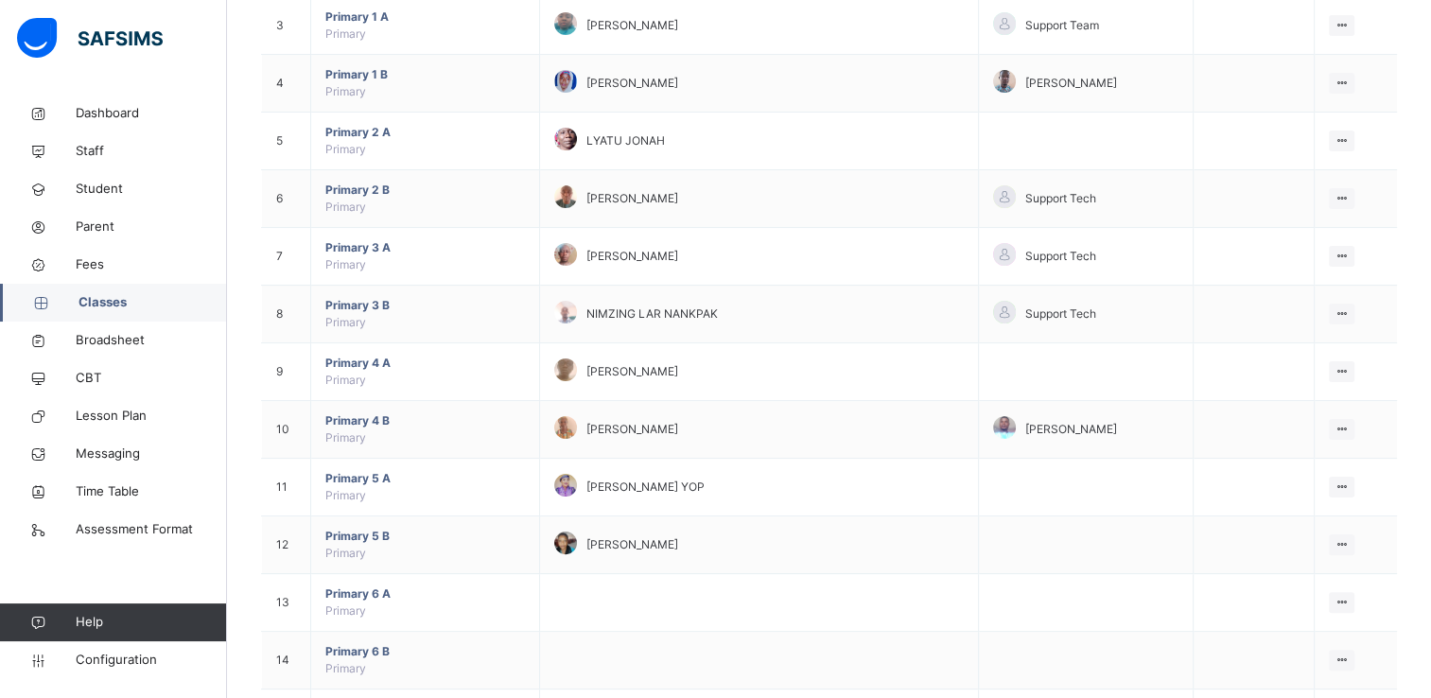
scroll to position [348, 0]
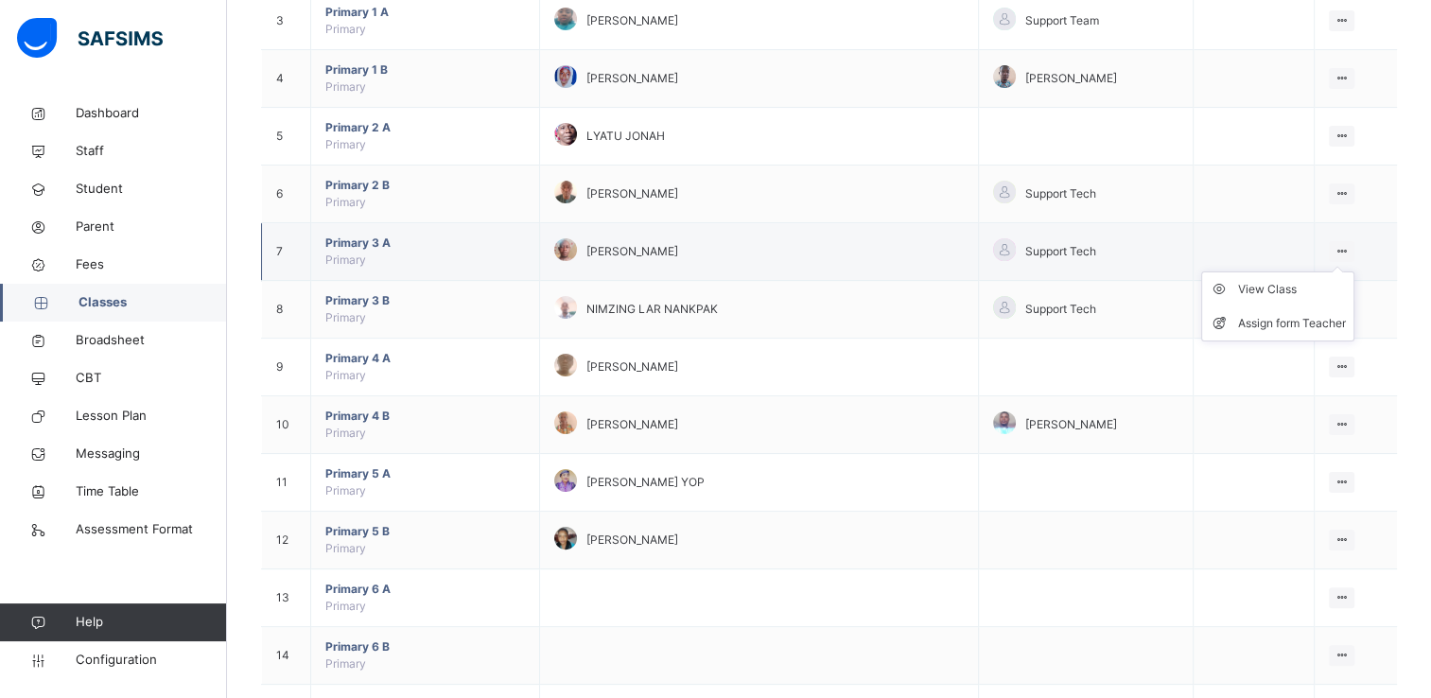
click at [1352, 271] on ul "View Class Assign form Teacher" at bounding box center [1277, 306] width 153 height 70
click at [1289, 288] on div "View Class" at bounding box center [1292, 289] width 108 height 19
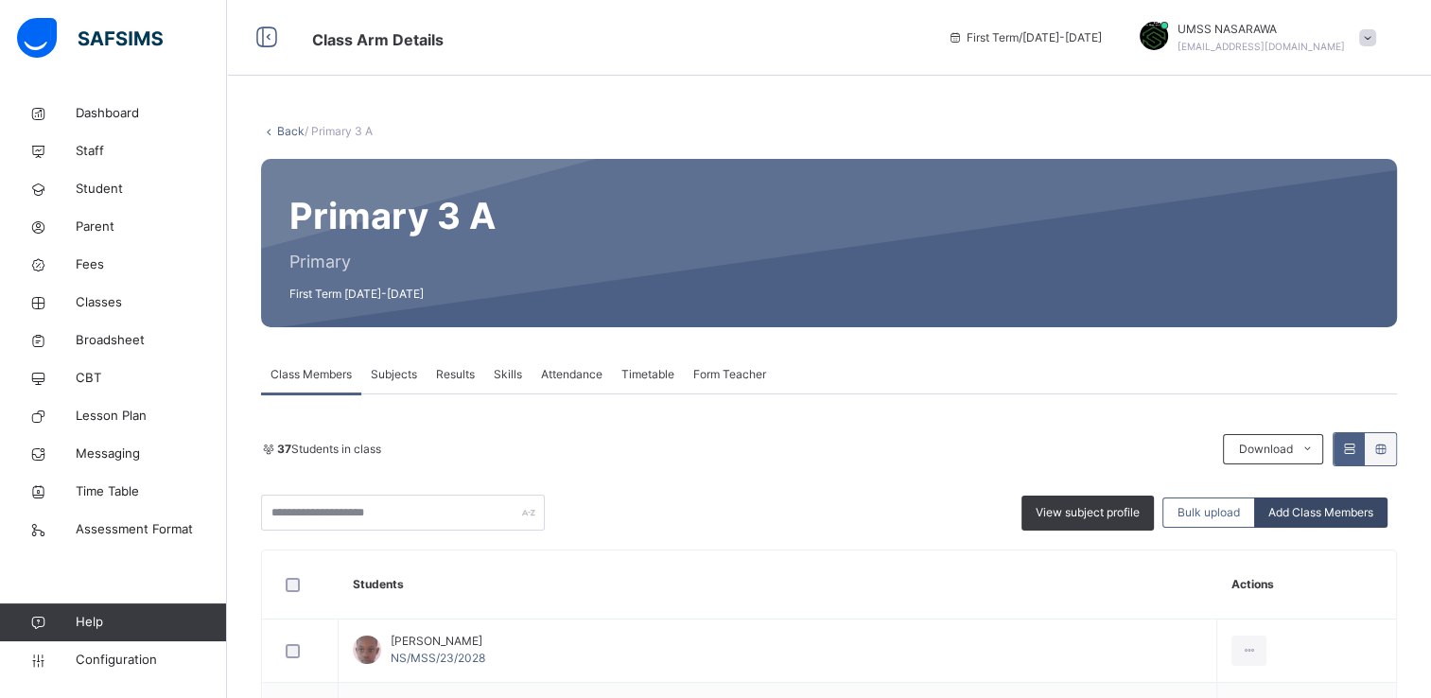
click at [1343, 501] on div "Add Class Members" at bounding box center [1320, 513] width 133 height 30
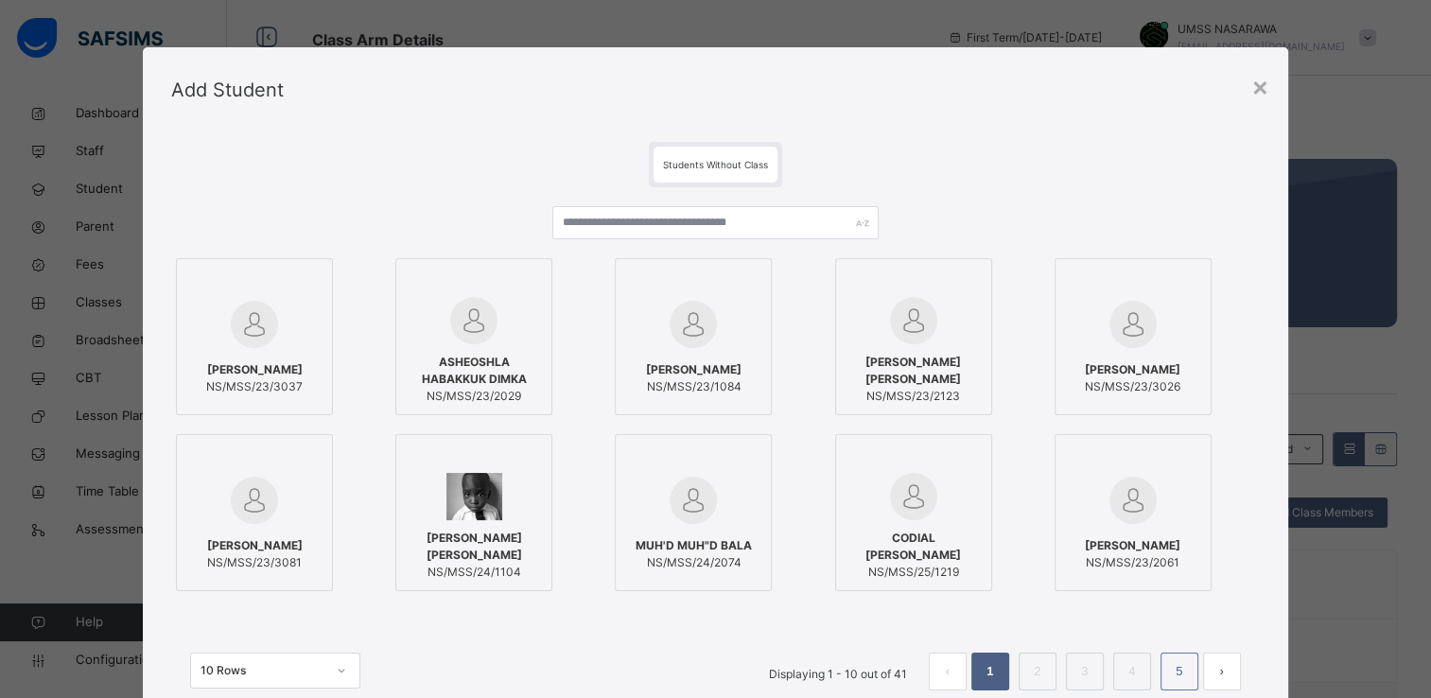
click at [1193, 669] on li "5" at bounding box center [1180, 672] width 38 height 38
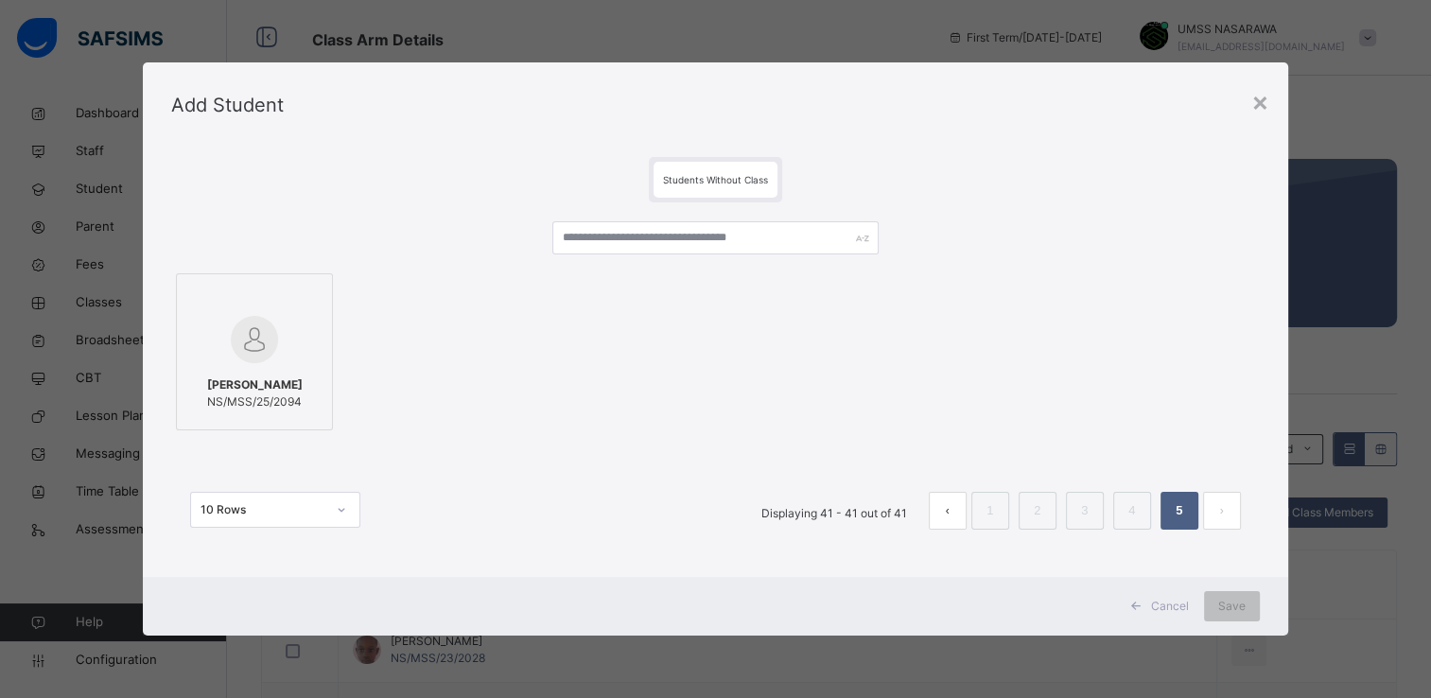
click at [230, 300] on div at bounding box center [254, 298] width 136 height 28
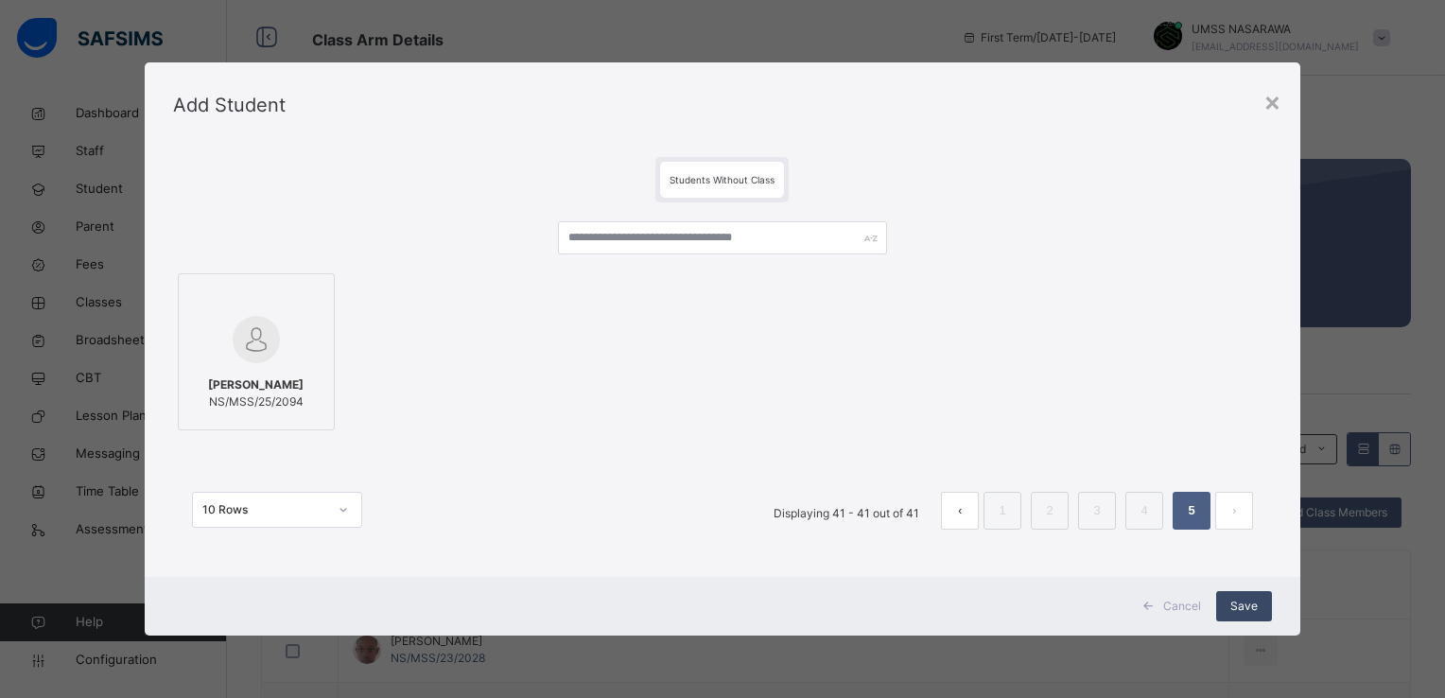
click at [1241, 611] on span "Save" at bounding box center [1244, 606] width 27 height 17
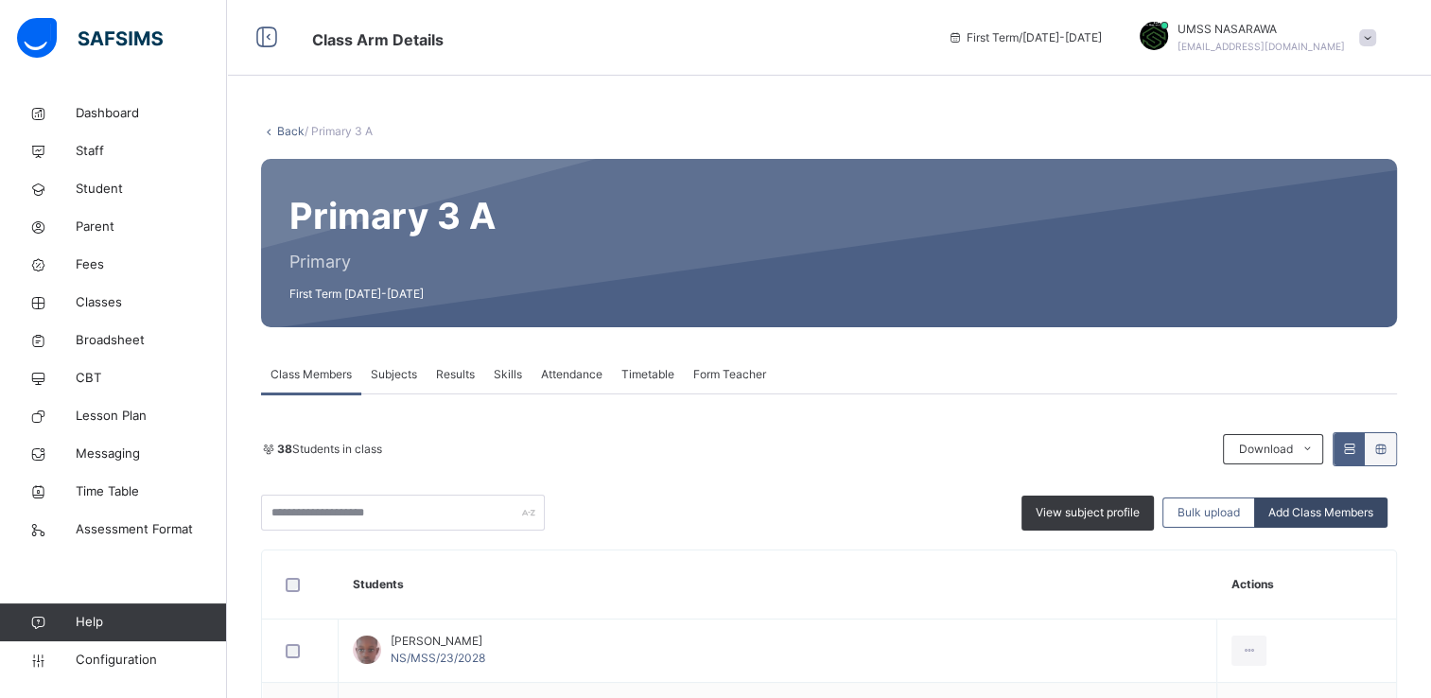
click at [1322, 513] on span "Add Class Members" at bounding box center [1320, 512] width 105 height 17
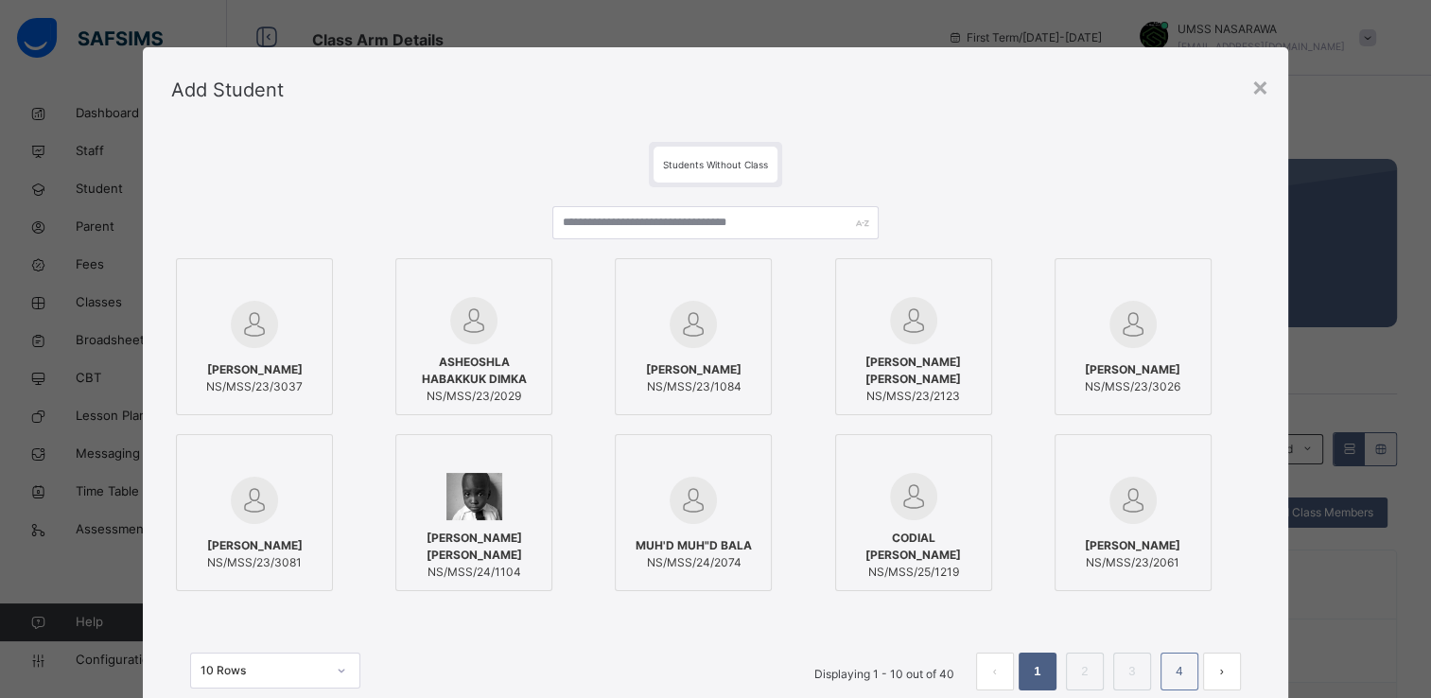
click at [1184, 673] on link "4" at bounding box center [1179, 671] width 18 height 25
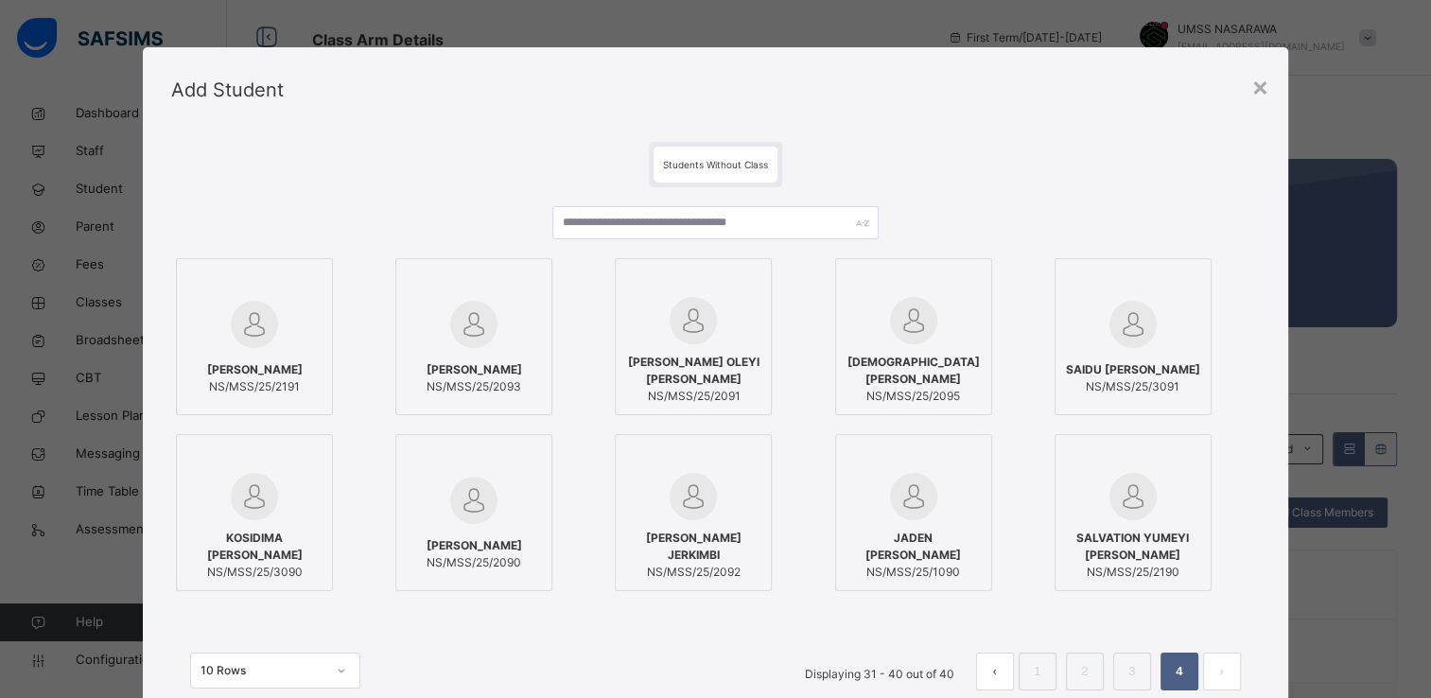
click at [966, 271] on div at bounding box center [914, 283] width 136 height 28
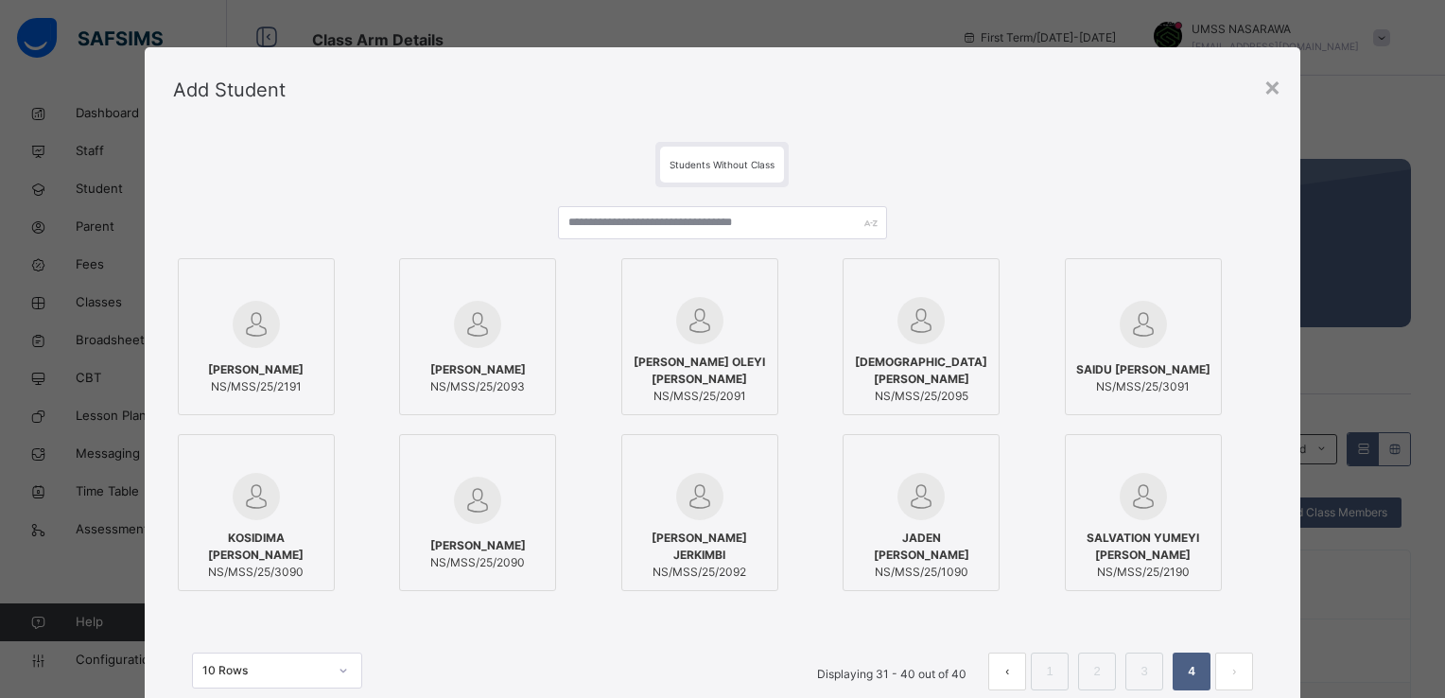
click at [510, 309] on div at bounding box center [478, 324] width 136 height 55
click at [440, 461] on div at bounding box center [478, 459] width 136 height 28
click at [1274, 351] on div "Students Without Class [PERSON_NAME] NS/MSS/25/2191 [PERSON_NAME] ISA NS/MSS/25…" at bounding box center [723, 434] width 1156 height 605
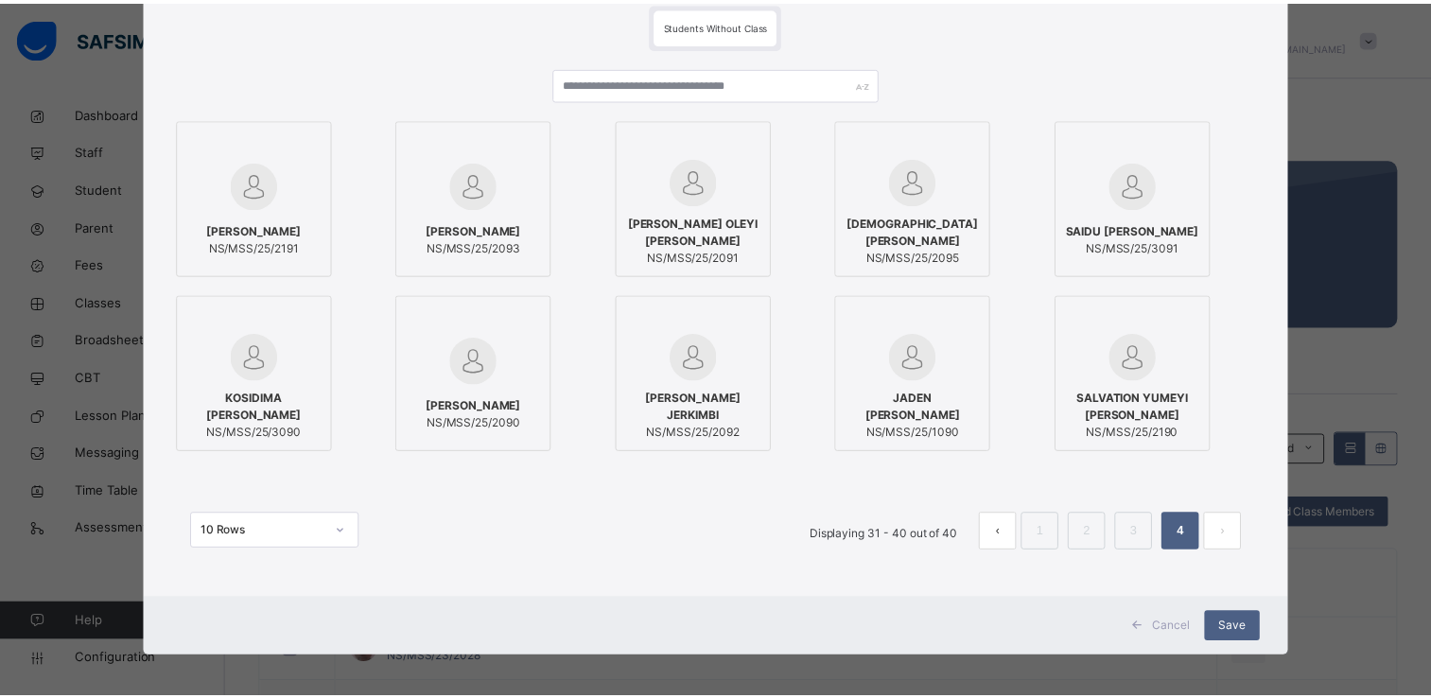
scroll to position [145, 0]
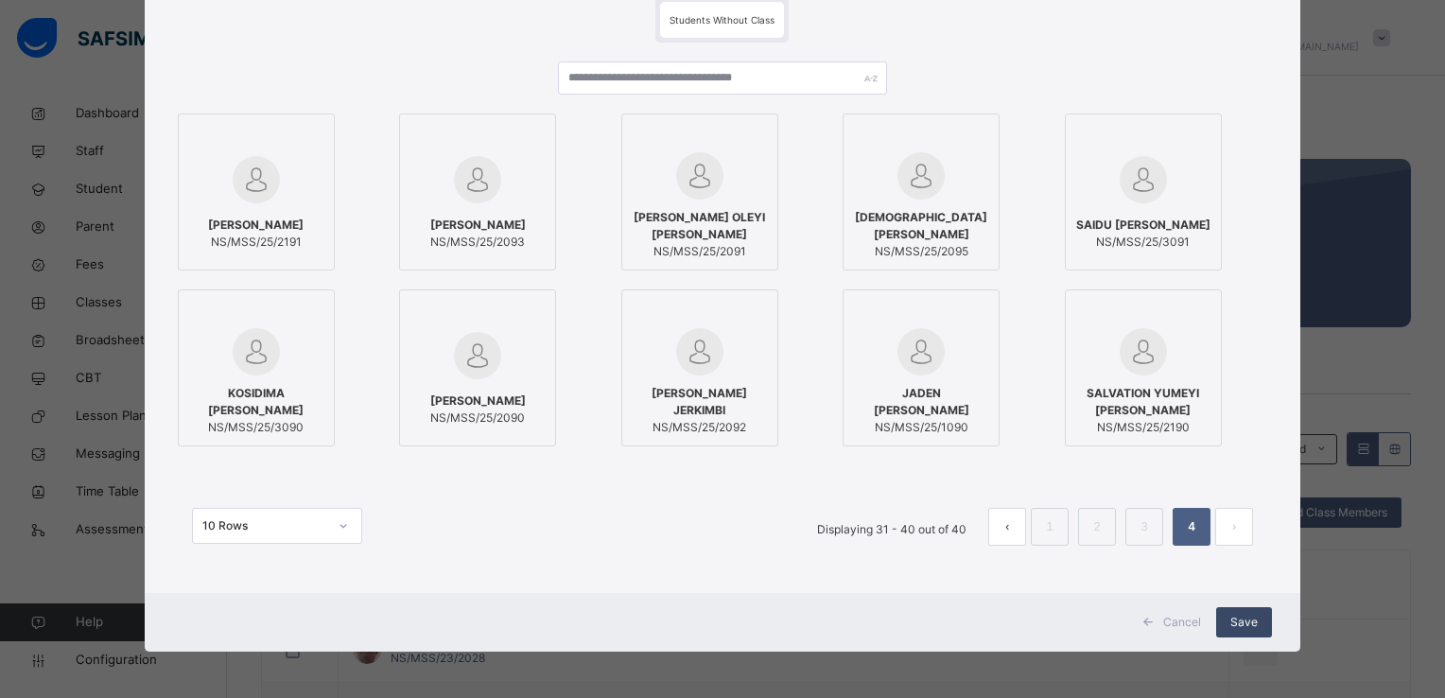
click at [1233, 612] on div "Save" at bounding box center [1244, 622] width 56 height 30
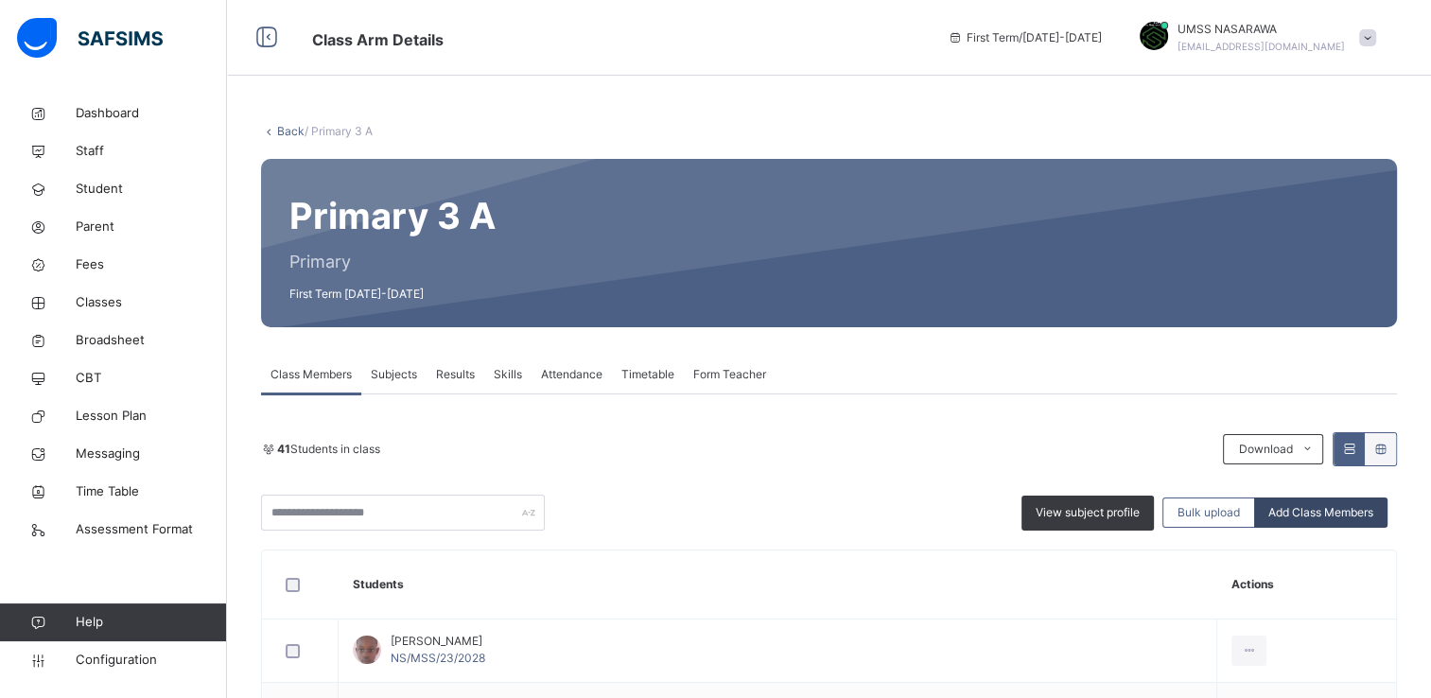
click at [1343, 516] on span "Add Class Members" at bounding box center [1320, 512] width 105 height 17
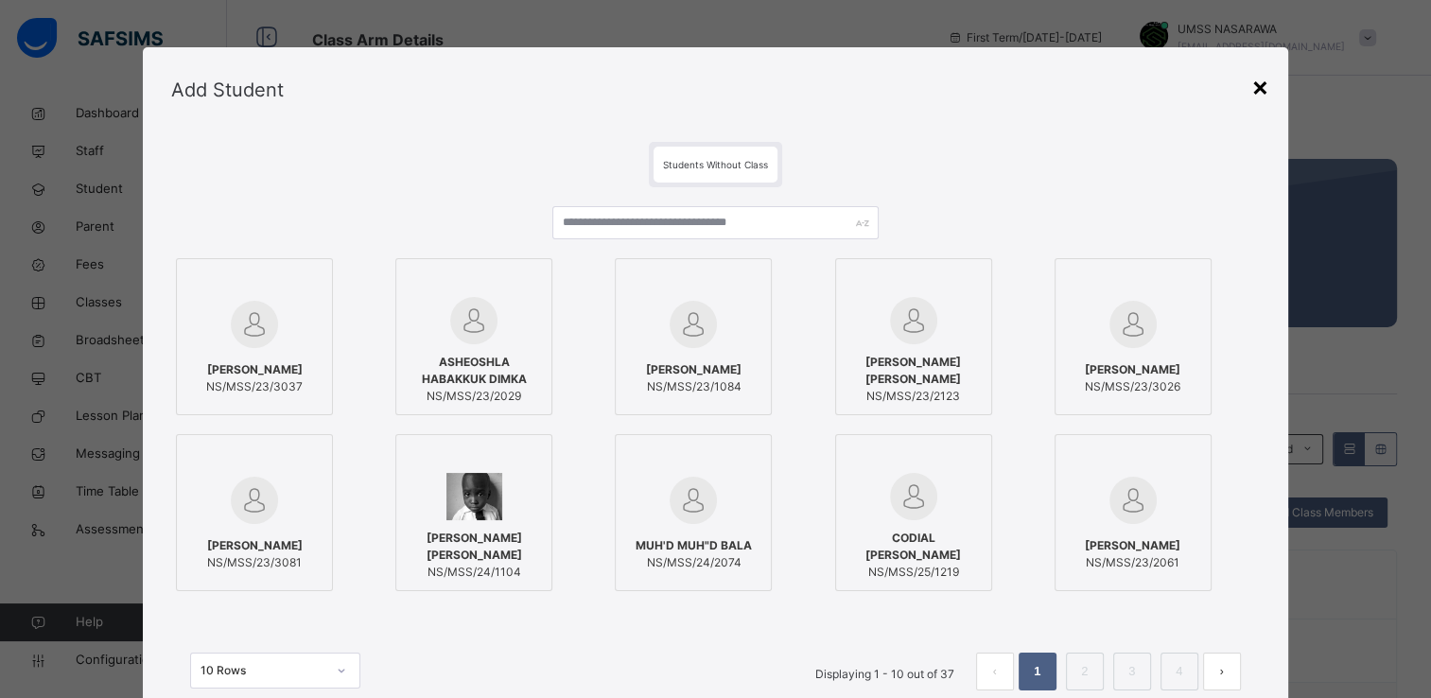
click at [1257, 87] on div "×" at bounding box center [1260, 86] width 18 height 40
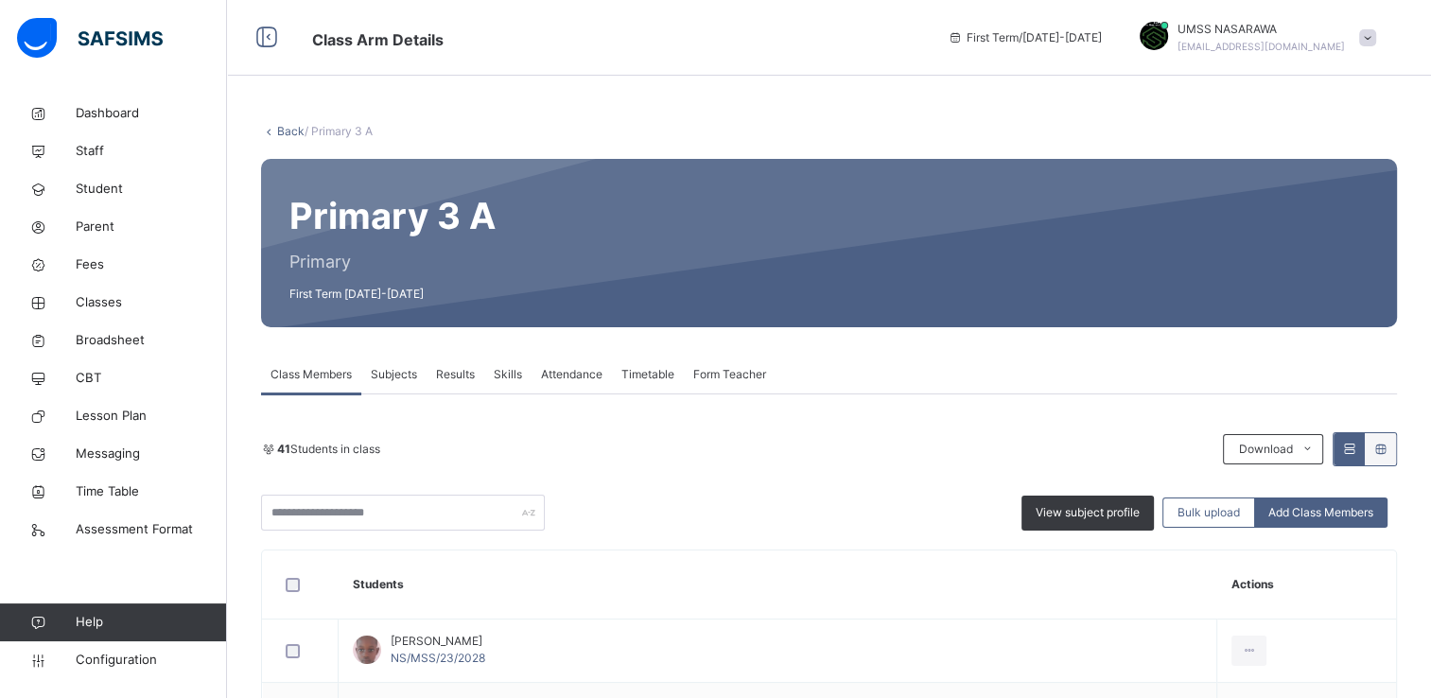
click at [289, 127] on link "Back" at bounding box center [290, 131] width 27 height 14
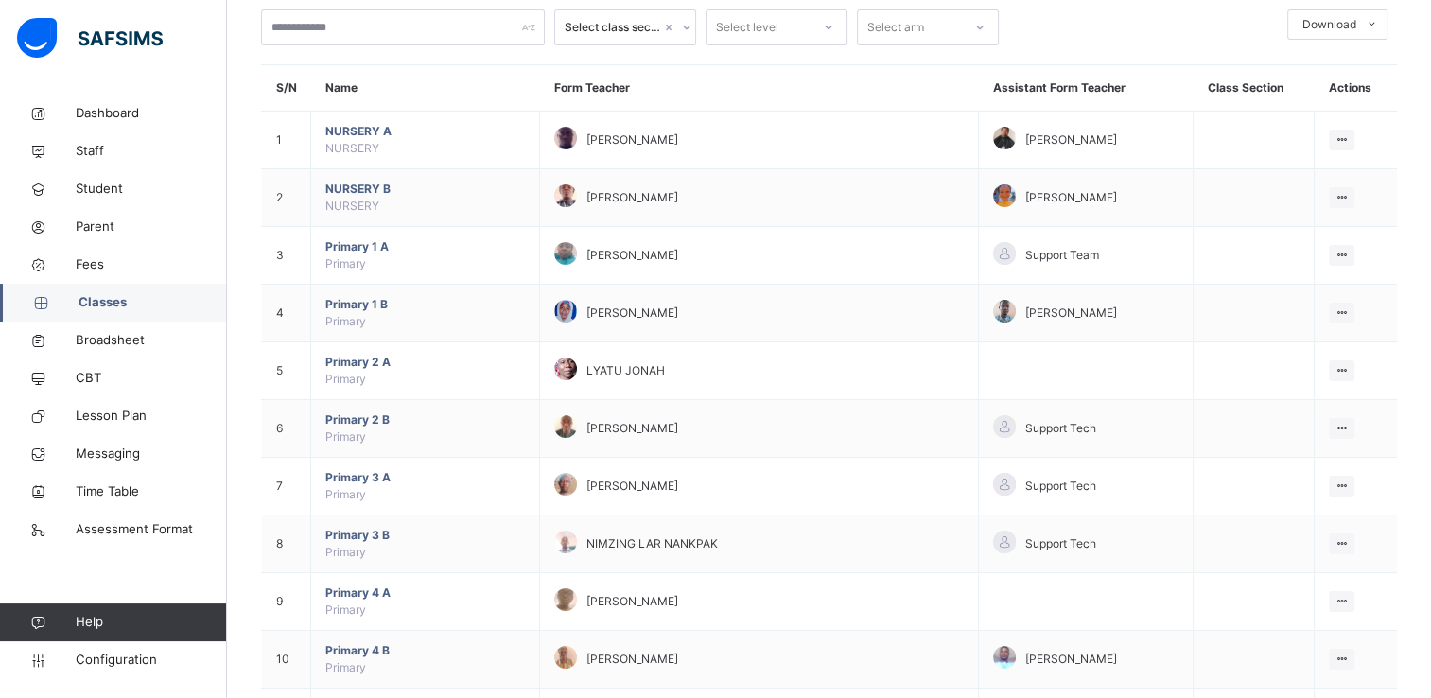
scroll to position [151, 0]
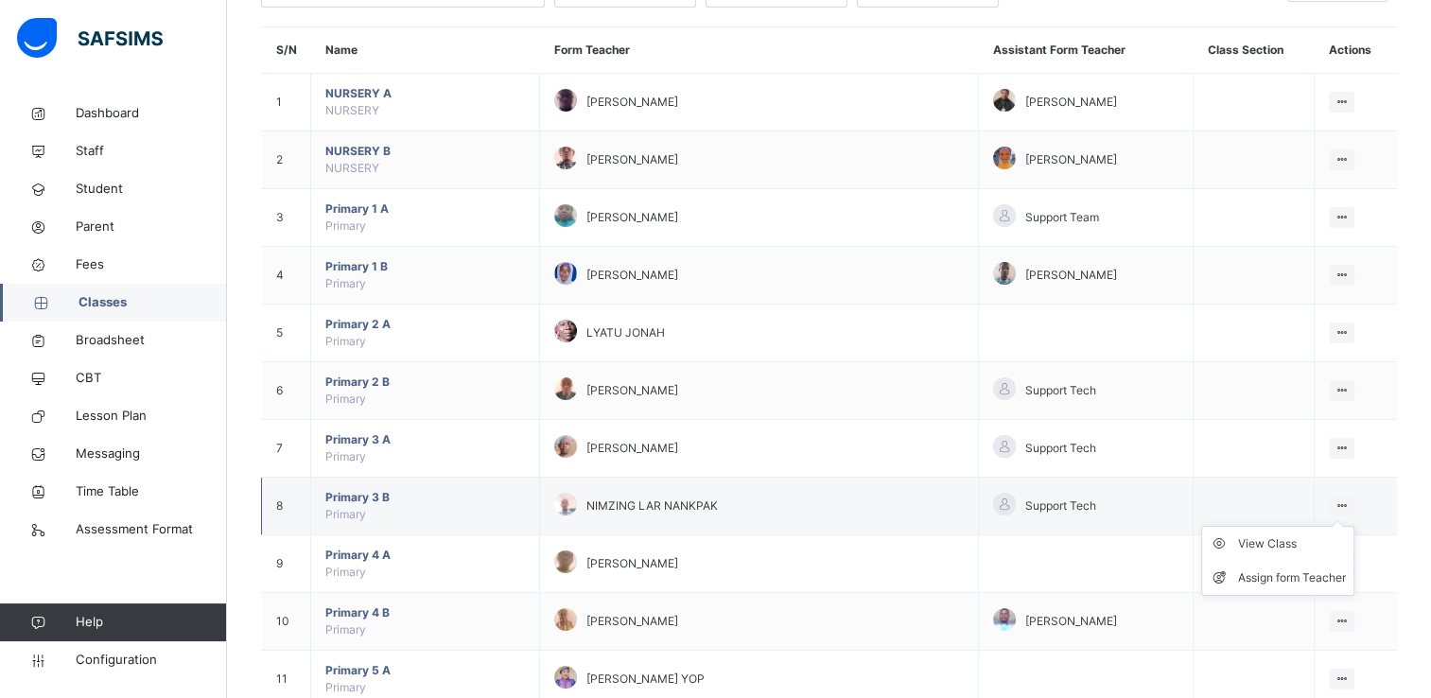
click at [1347, 498] on icon at bounding box center [1342, 505] width 16 height 14
click at [1294, 542] on div "View Class" at bounding box center [1292, 543] width 108 height 19
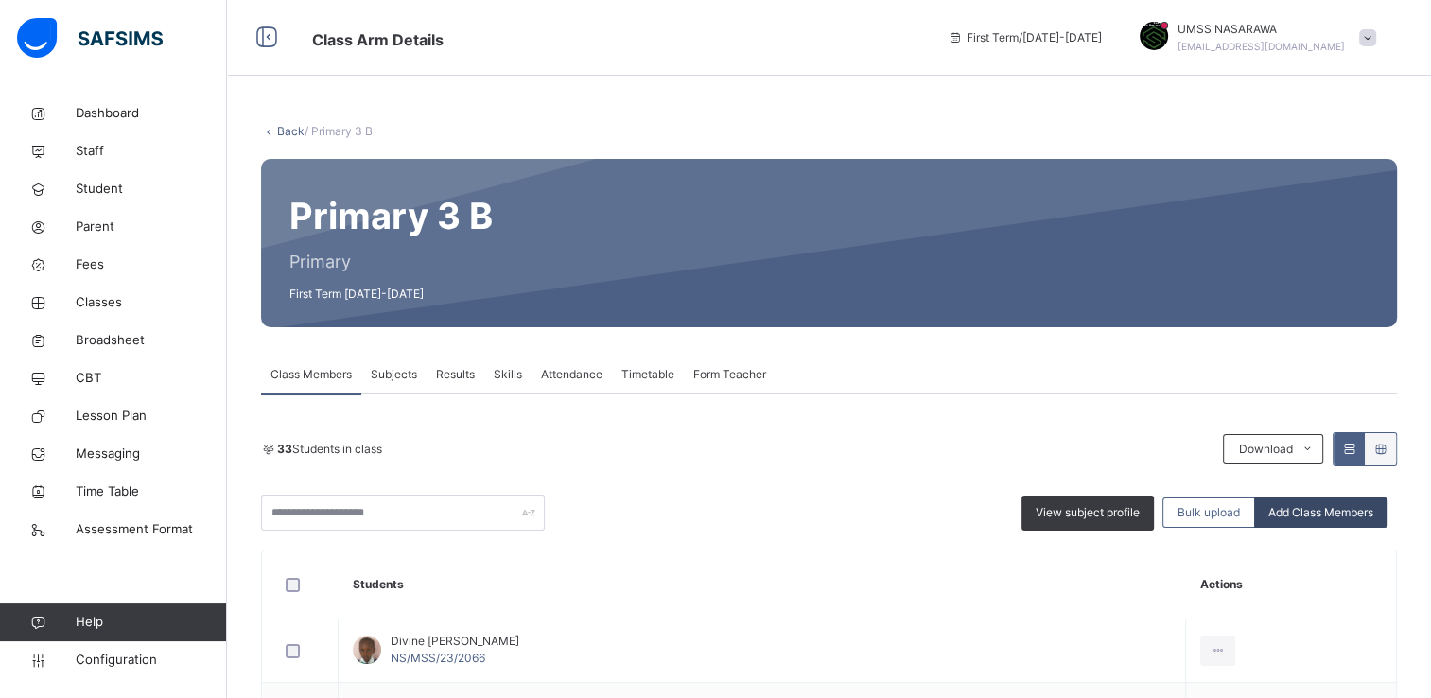
click at [1336, 515] on span "Add Class Members" at bounding box center [1320, 512] width 105 height 17
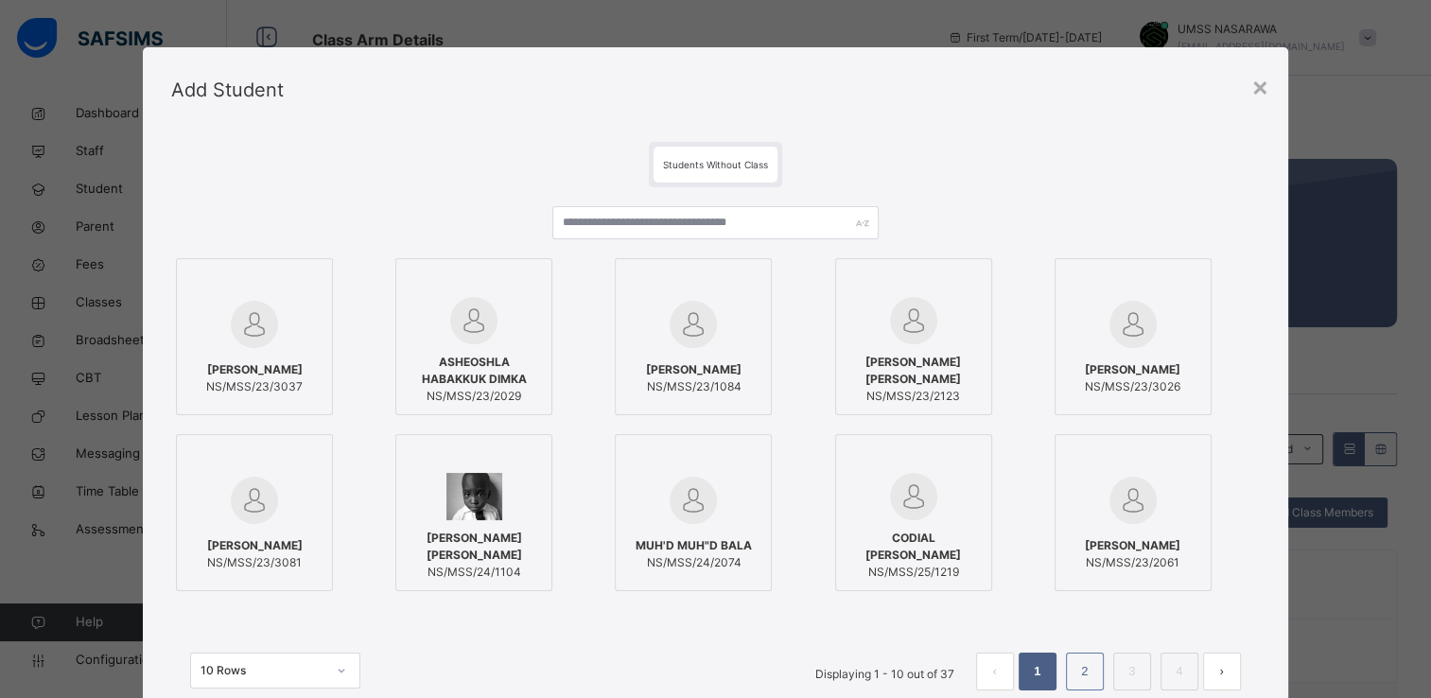
click at [1083, 673] on link "2" at bounding box center [1085, 671] width 18 height 25
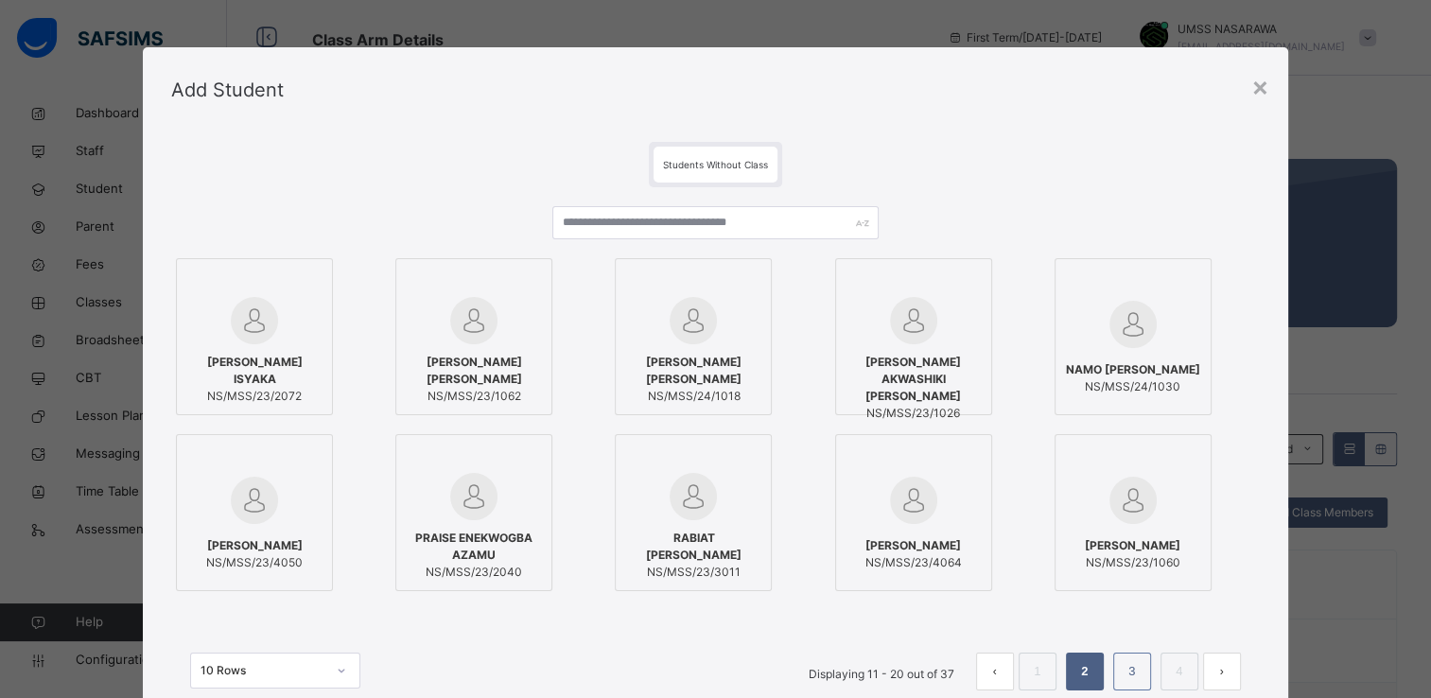
click at [1127, 680] on link "3" at bounding box center [1132, 671] width 18 height 25
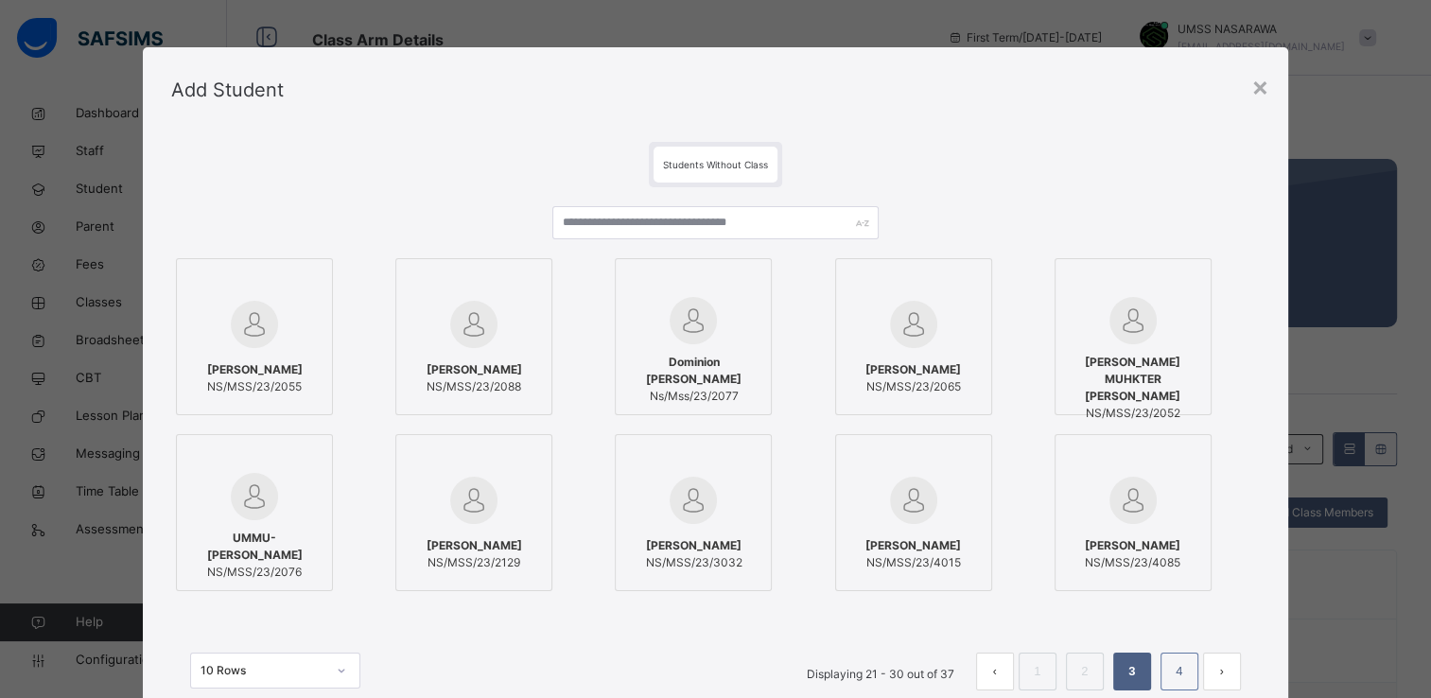
click at [1183, 677] on link "4" at bounding box center [1179, 671] width 18 height 25
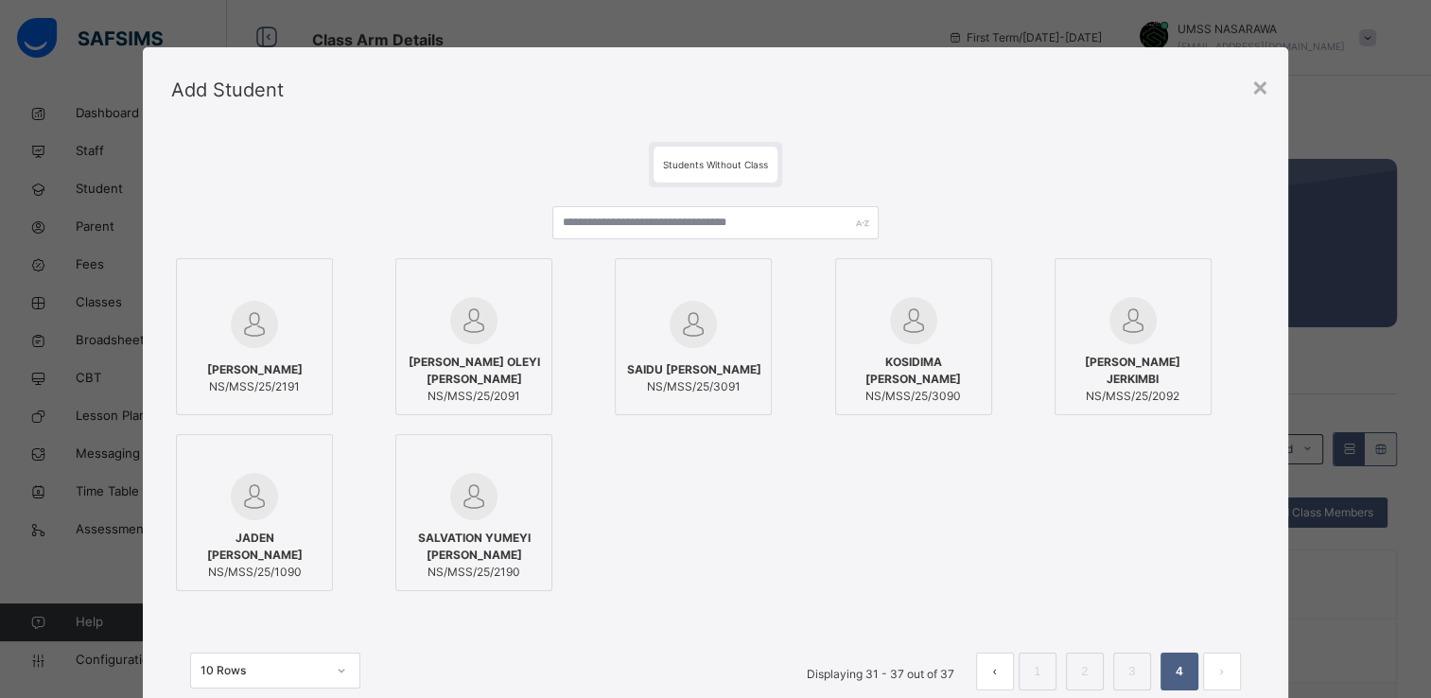
click at [1187, 307] on div at bounding box center [1133, 320] width 136 height 47
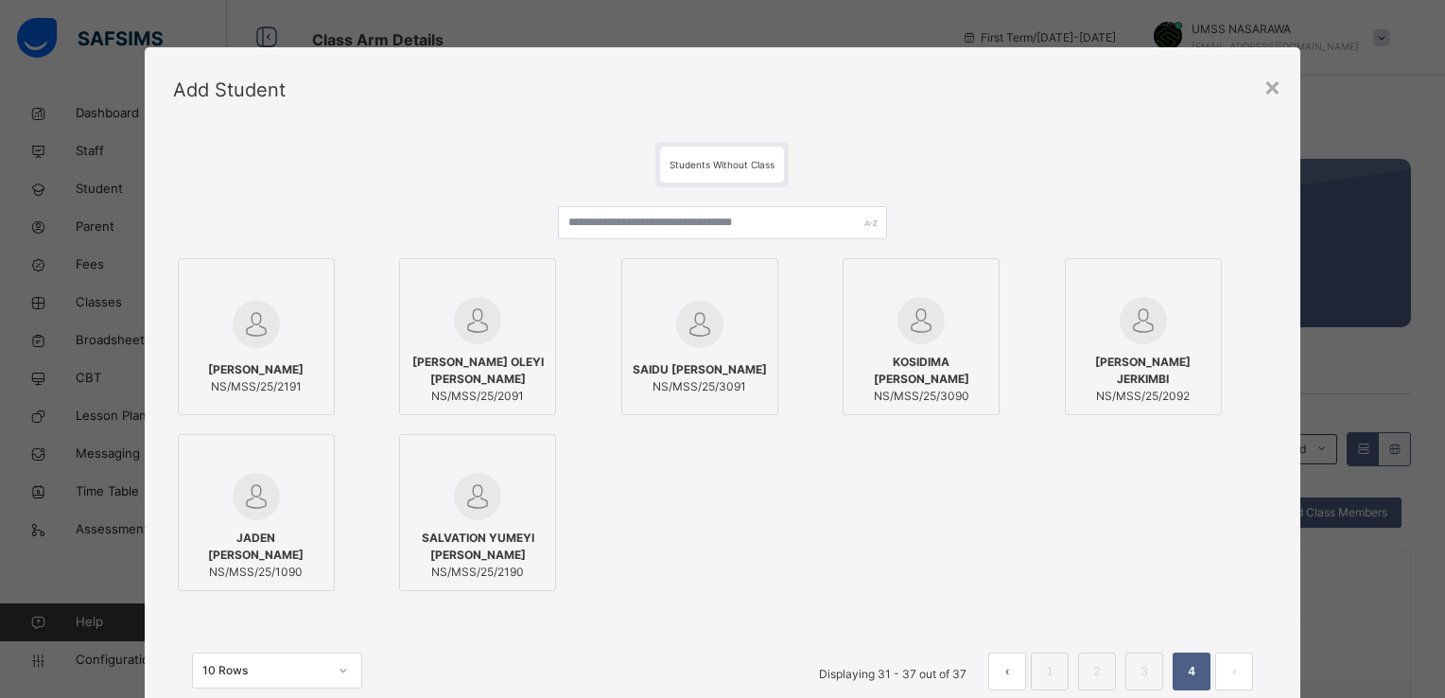
click at [1236, 531] on div "[PERSON_NAME] NS/MSS/25/2191 [PERSON_NAME] OLEYI [PERSON_NAME]/MSS/25/2091 SAID…" at bounding box center [722, 425] width 1099 height 342
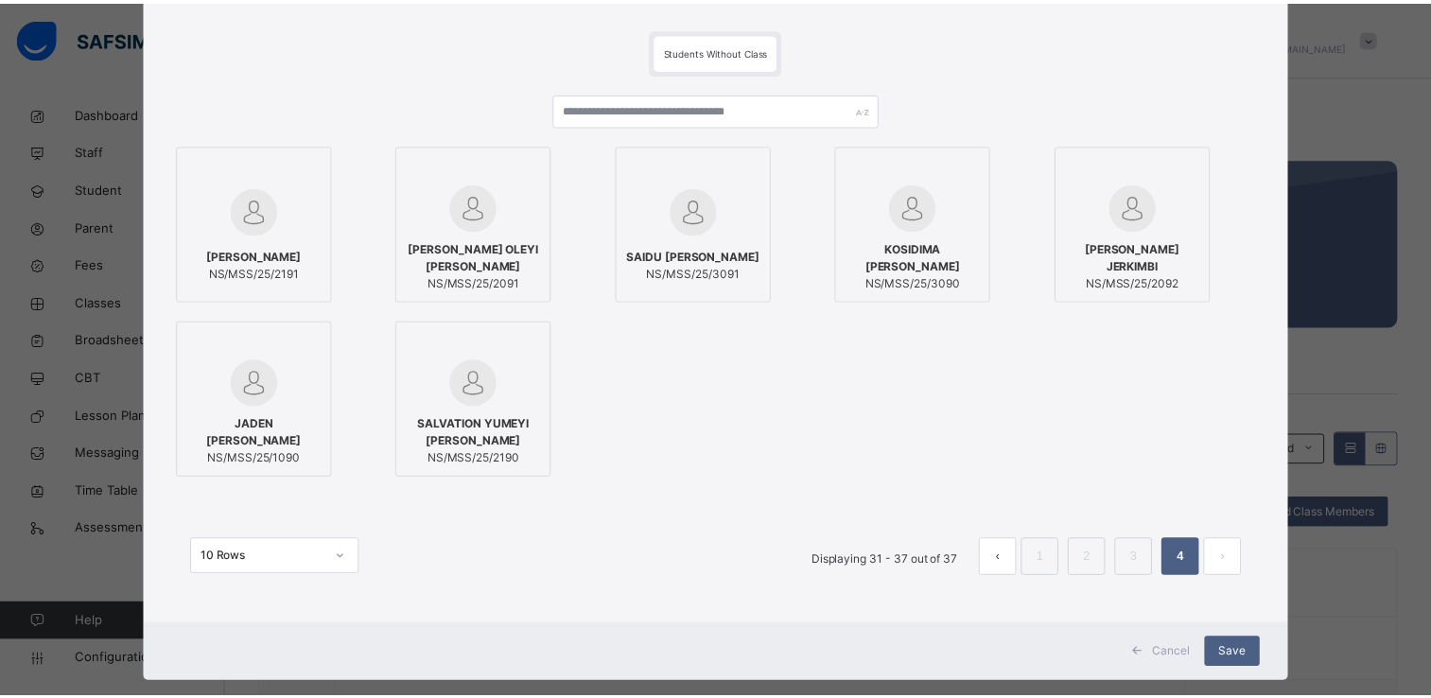
scroll to position [145, 0]
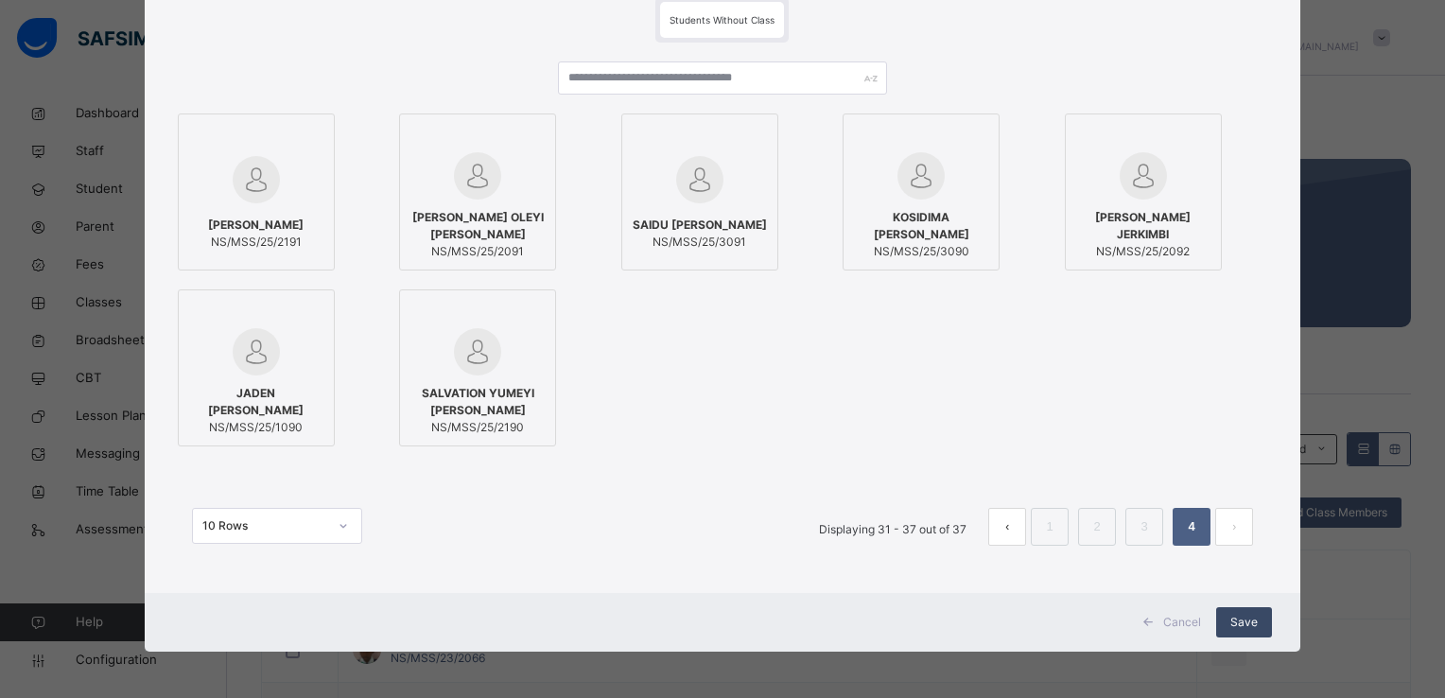
click at [1253, 612] on div "Save" at bounding box center [1244, 622] width 56 height 30
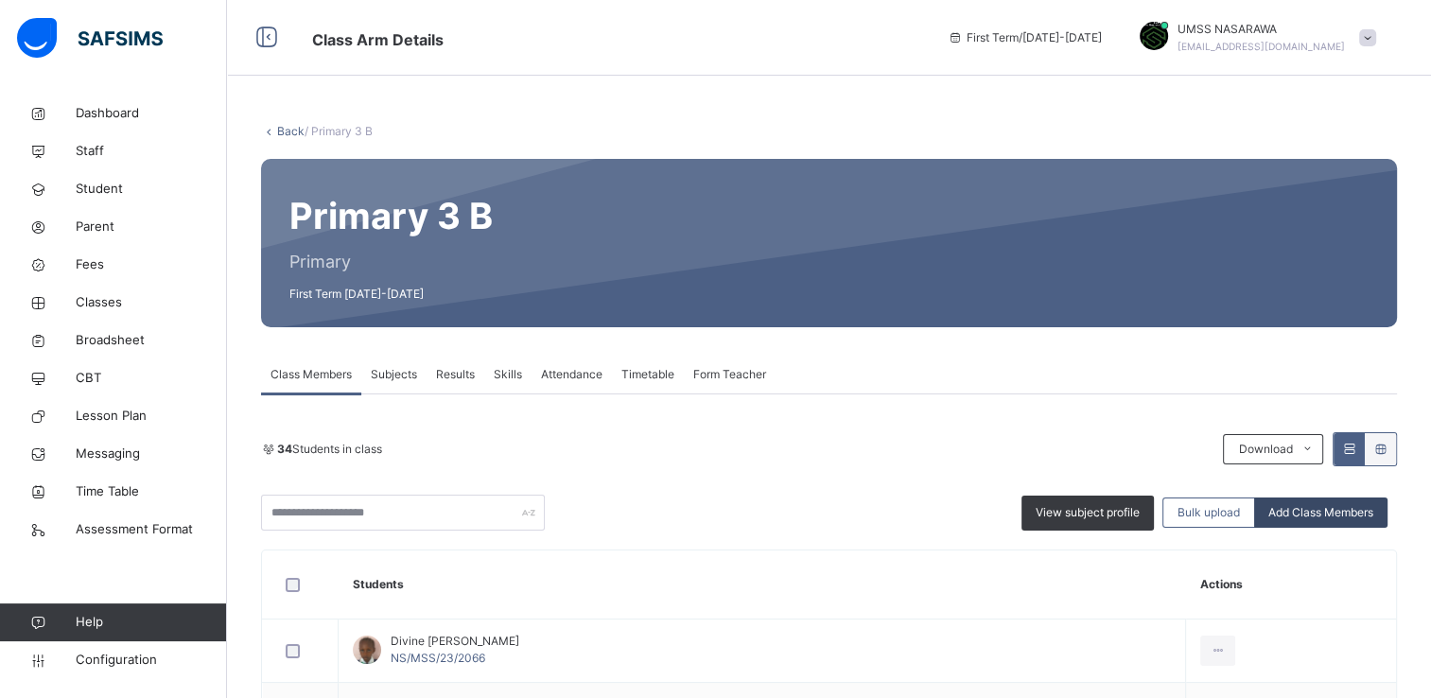
click at [1316, 505] on span "Add Class Members" at bounding box center [1320, 512] width 105 height 17
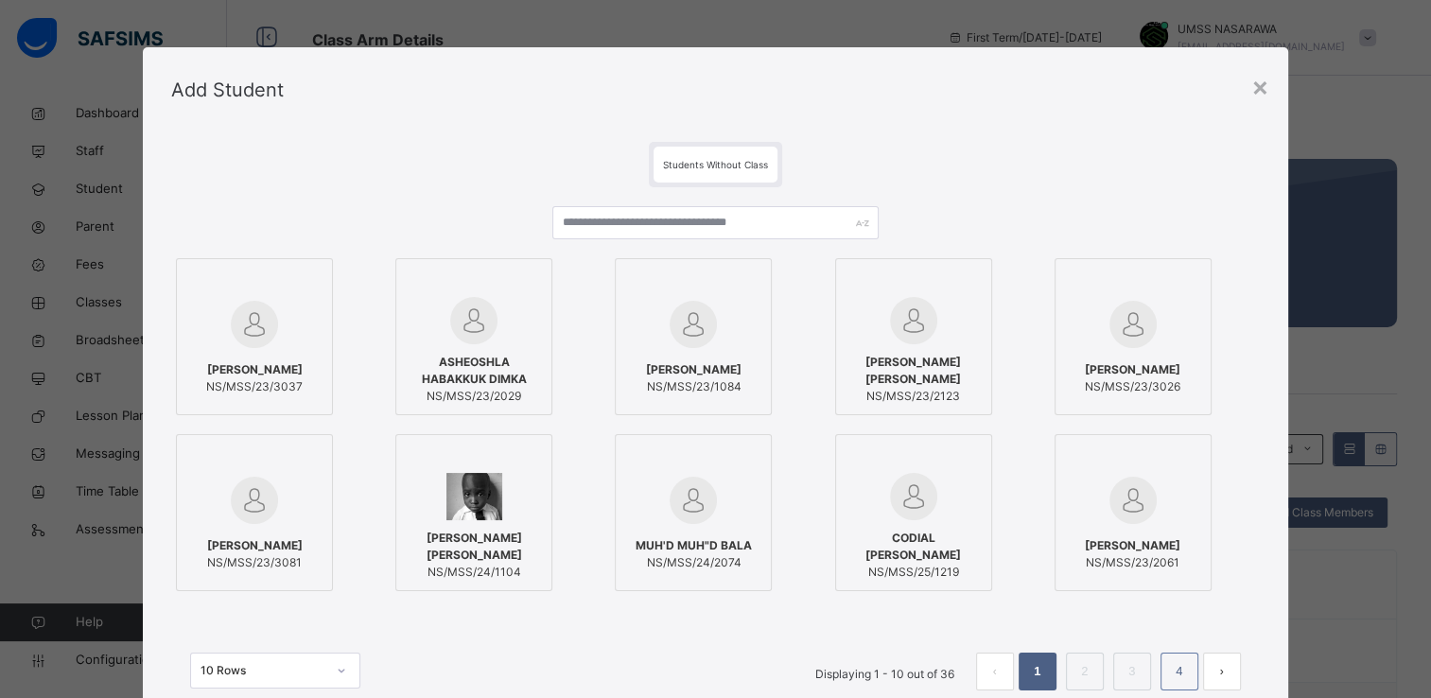
click at [1178, 676] on link "4" at bounding box center [1179, 671] width 18 height 25
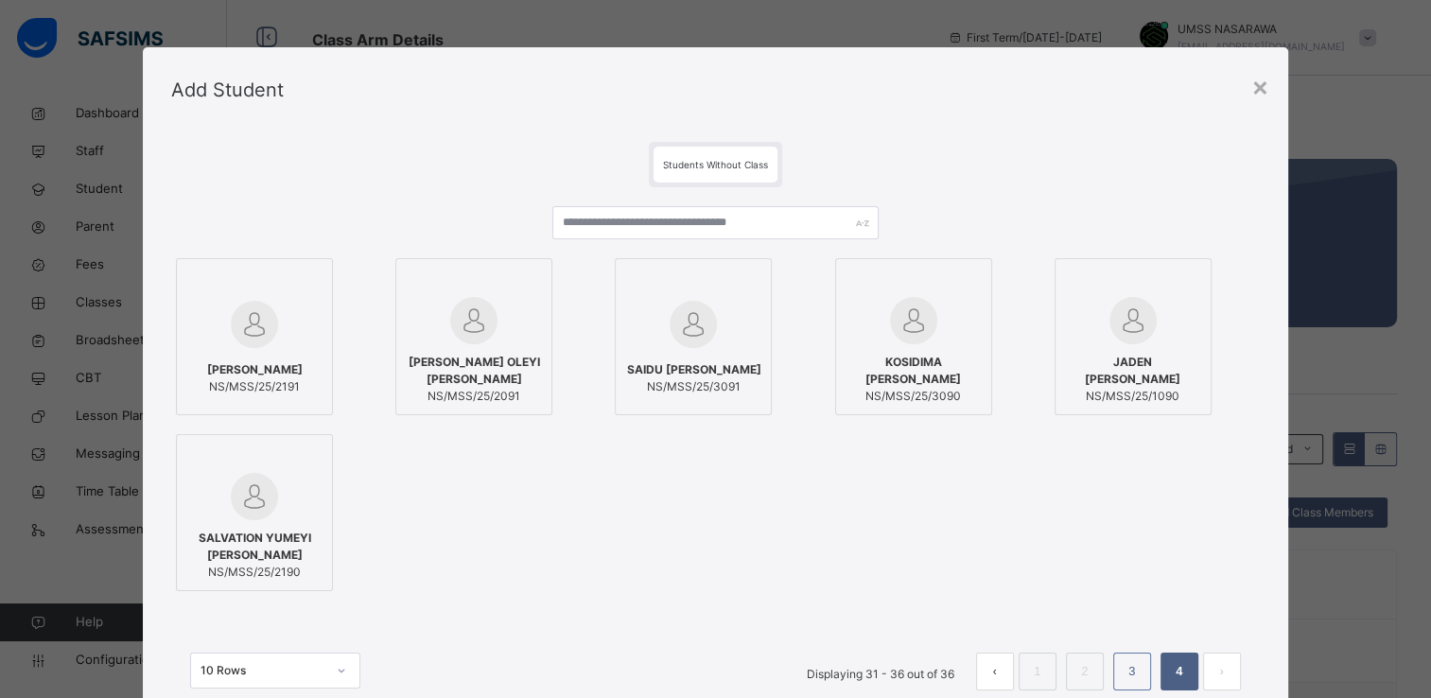
click at [1145, 669] on li "3" at bounding box center [1132, 672] width 38 height 38
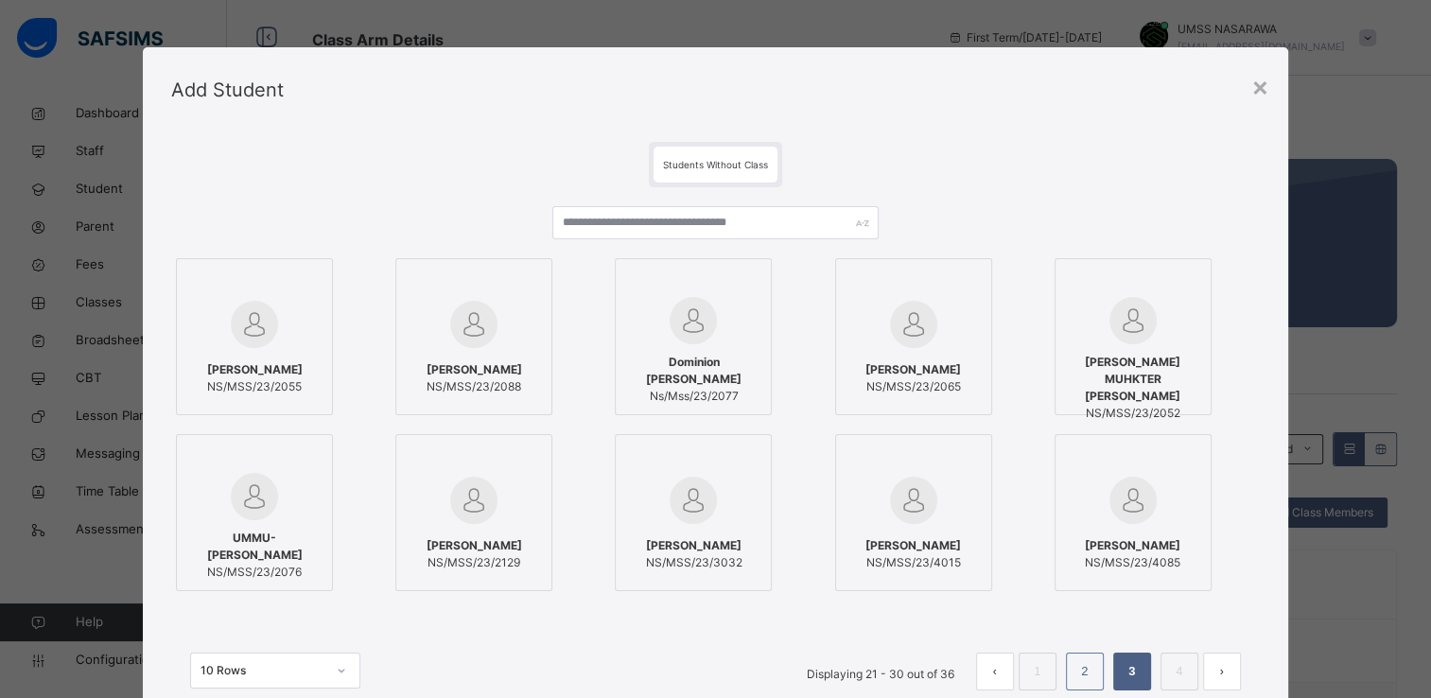
click at [1099, 666] on li "2" at bounding box center [1085, 672] width 38 height 38
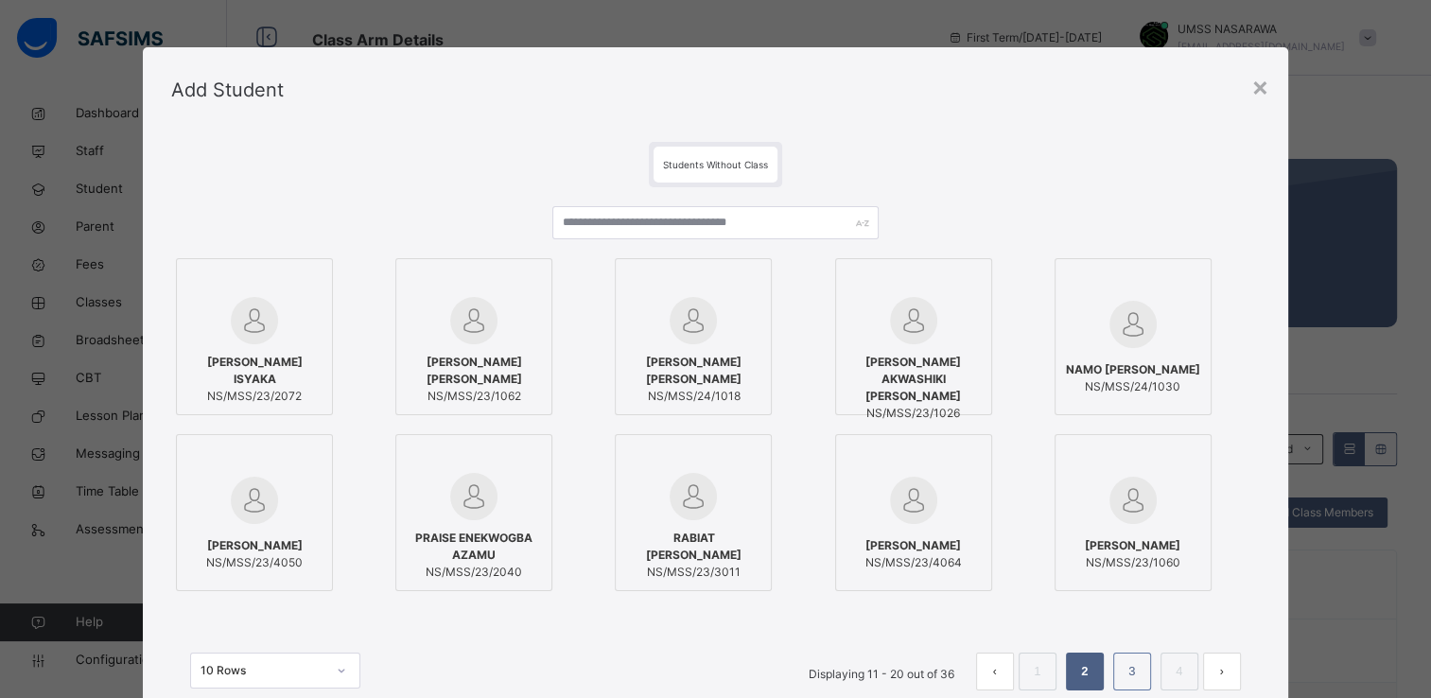
click at [1124, 669] on link "3" at bounding box center [1132, 671] width 18 height 25
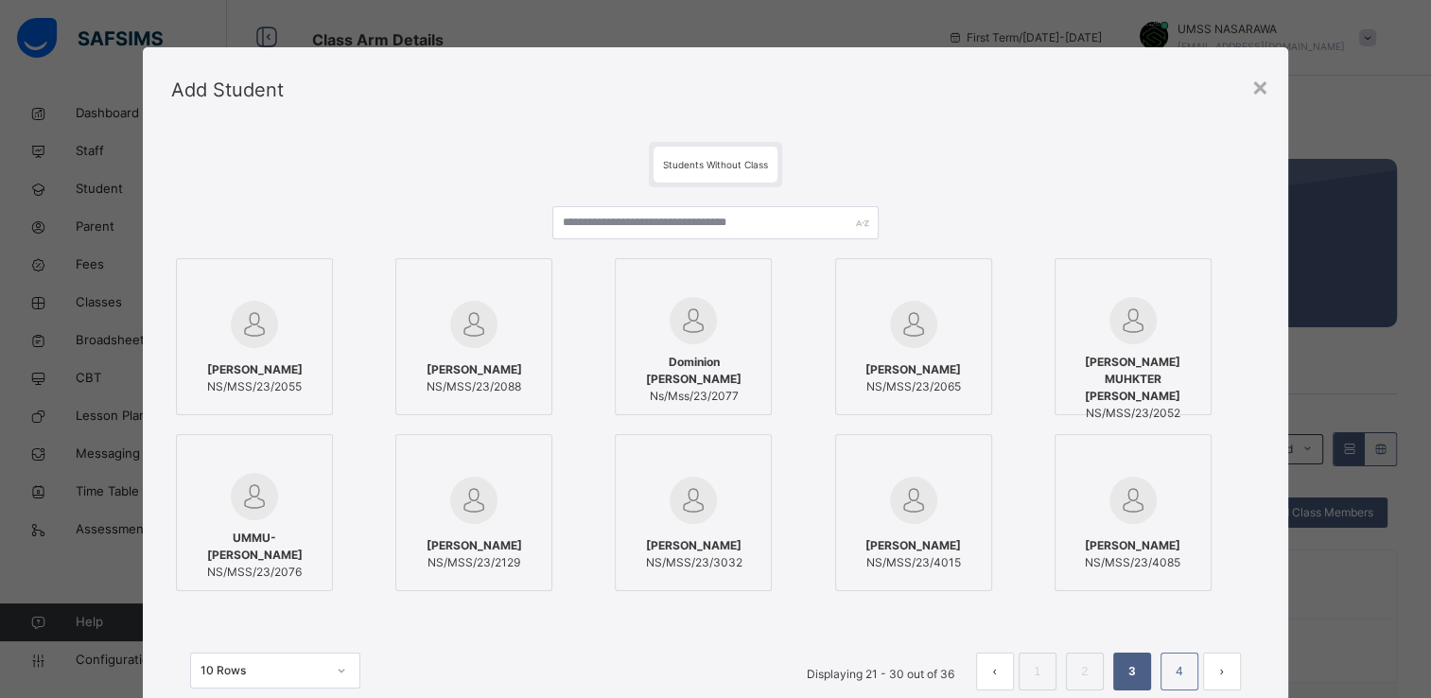
click at [1170, 669] on link "4" at bounding box center [1179, 671] width 18 height 25
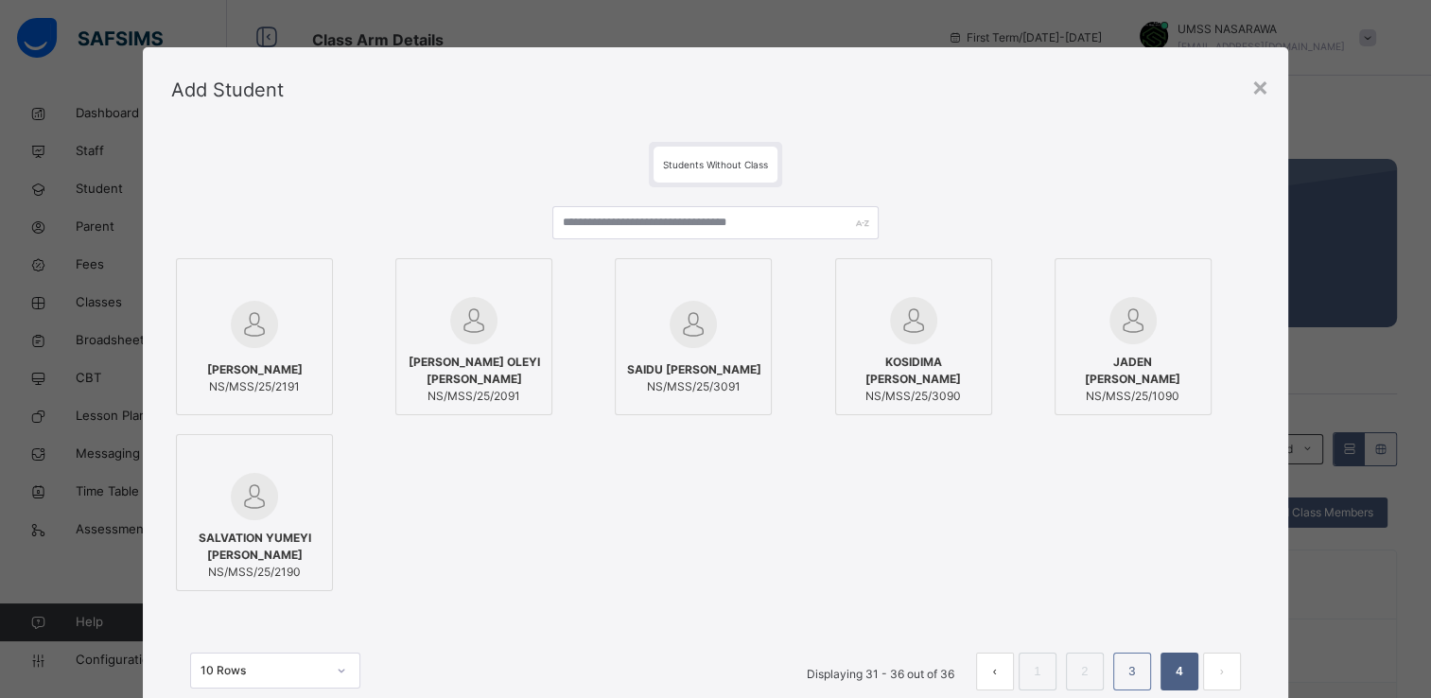
click at [1143, 666] on li "3" at bounding box center [1132, 672] width 38 height 38
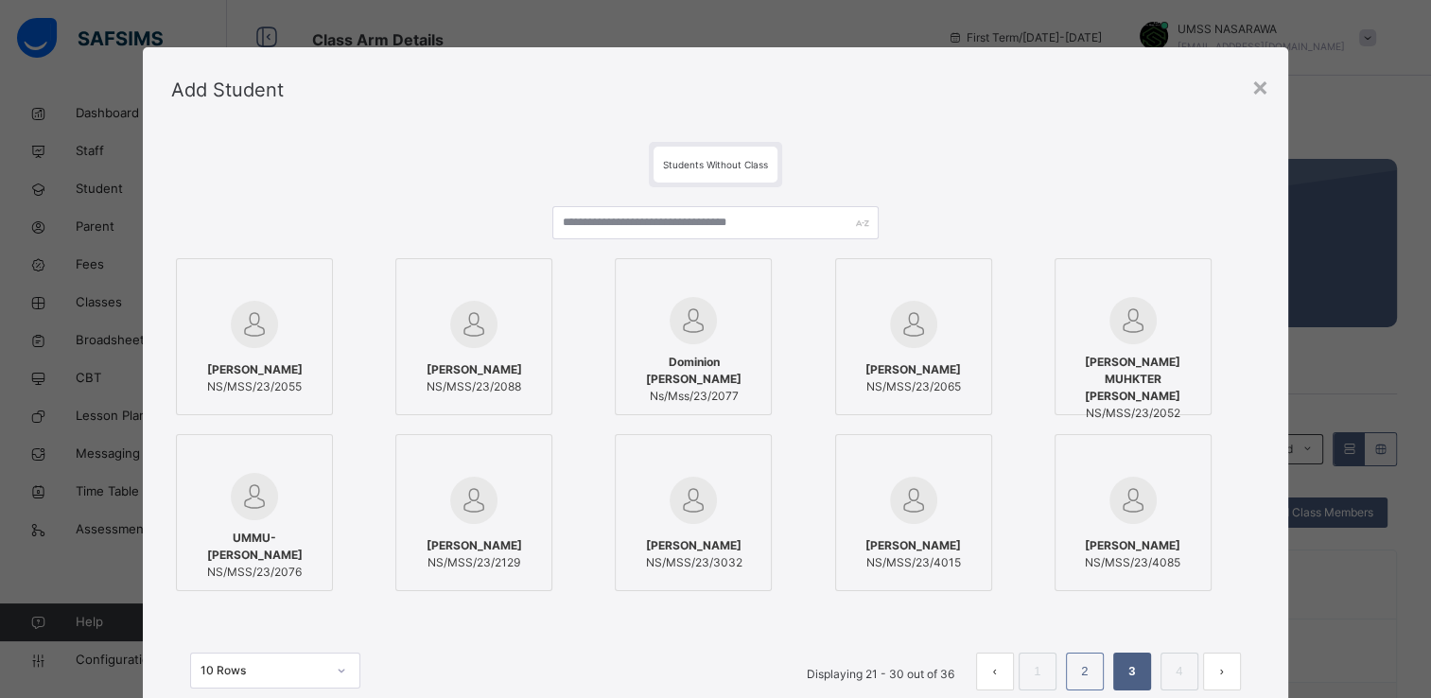
click at [1082, 670] on link "2" at bounding box center [1085, 671] width 18 height 25
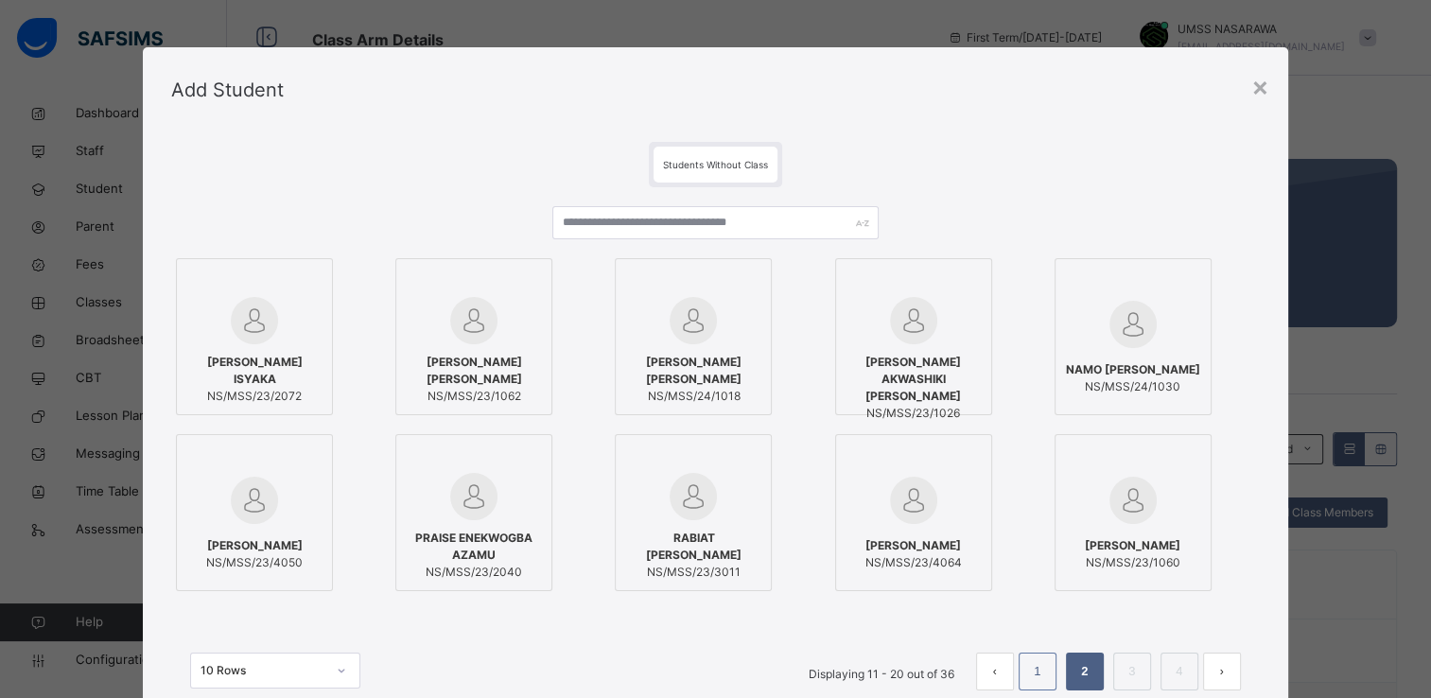
click at [1046, 670] on link "1" at bounding box center [1037, 671] width 18 height 25
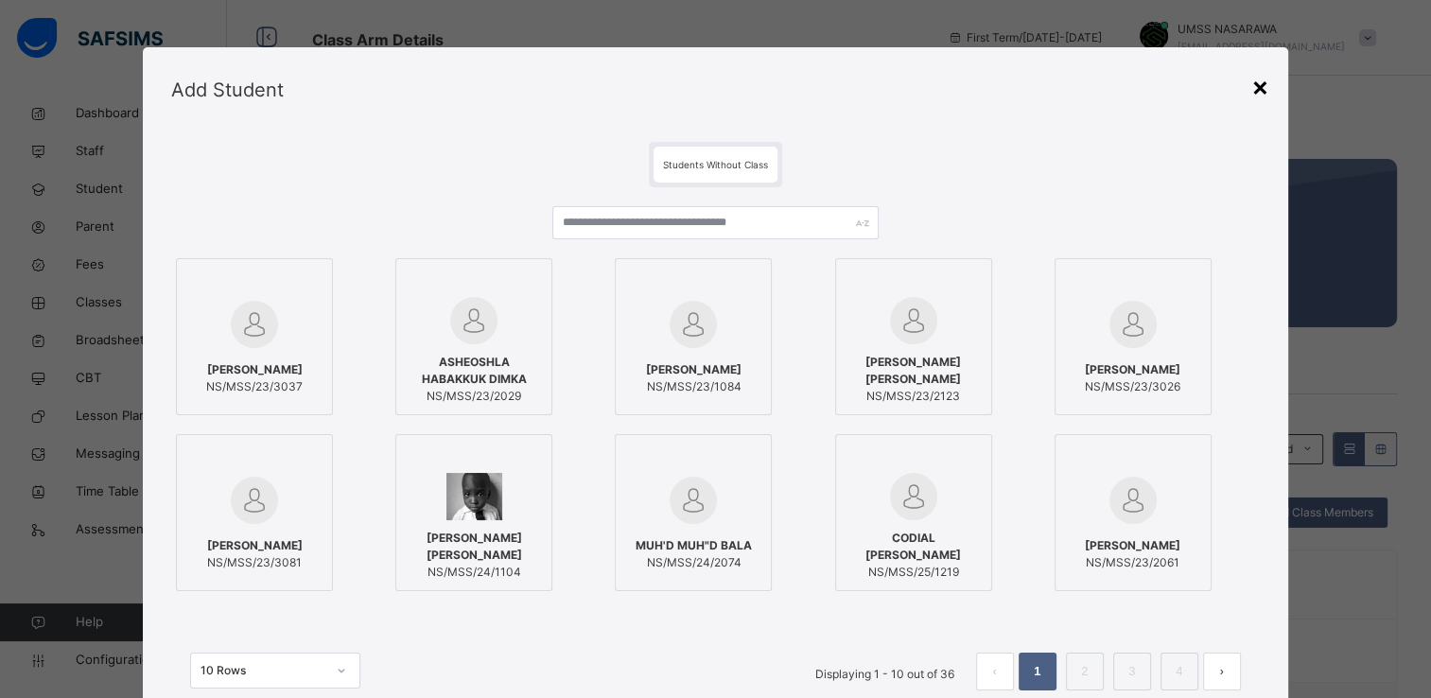
click at [1261, 83] on div "×" at bounding box center [1260, 86] width 18 height 40
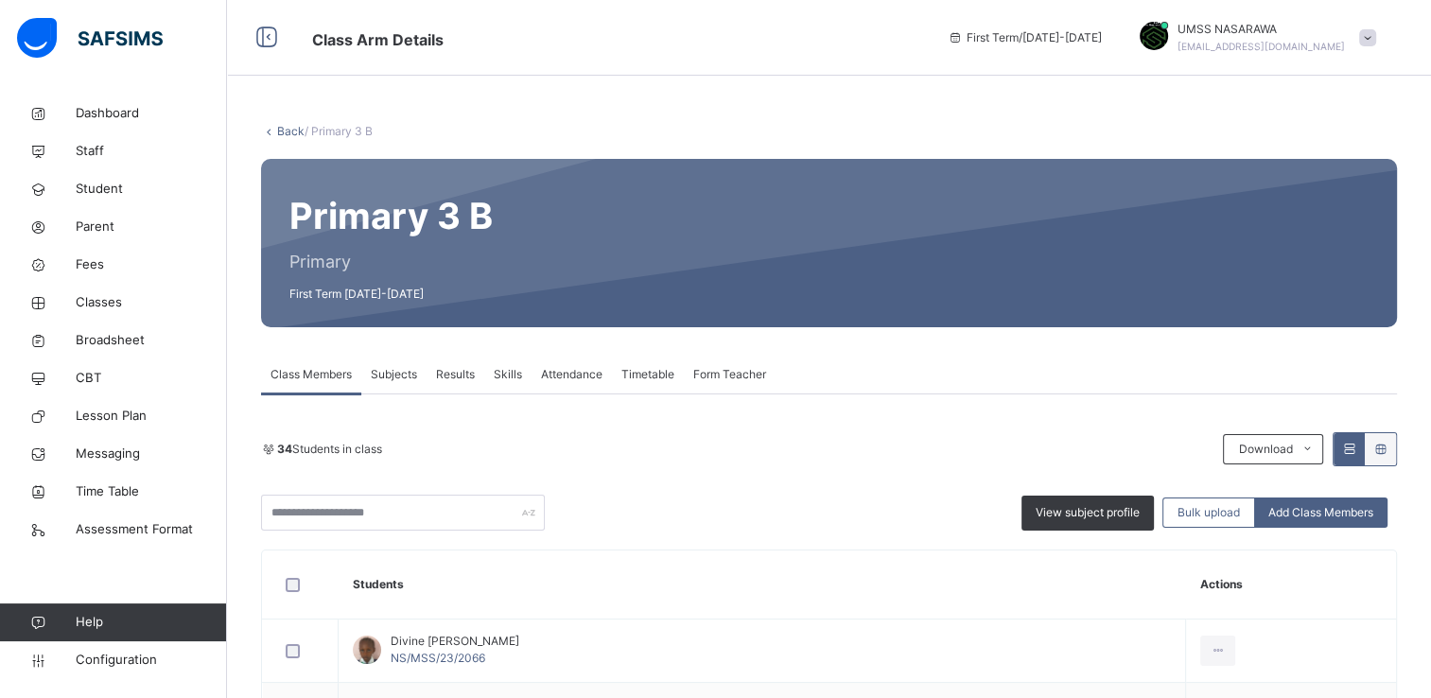
click at [285, 132] on link "Back" at bounding box center [290, 131] width 27 height 14
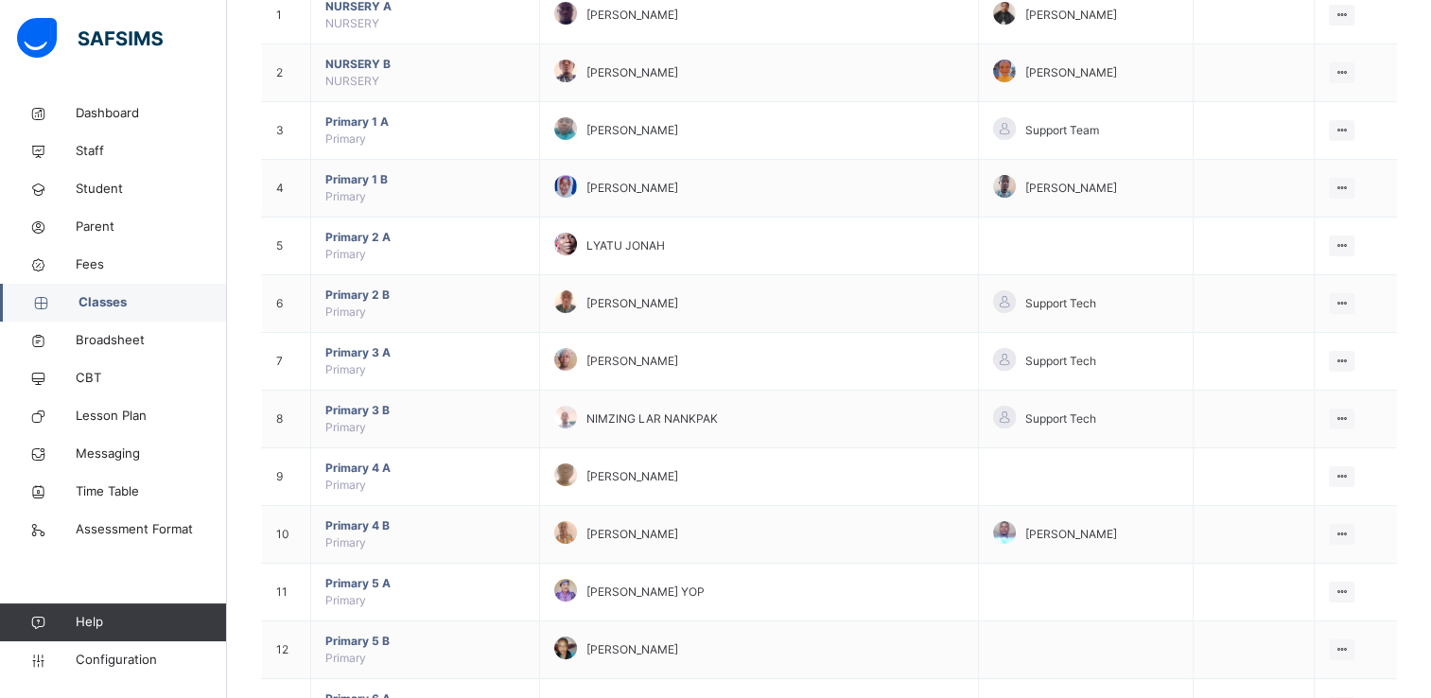
scroll to position [255, 0]
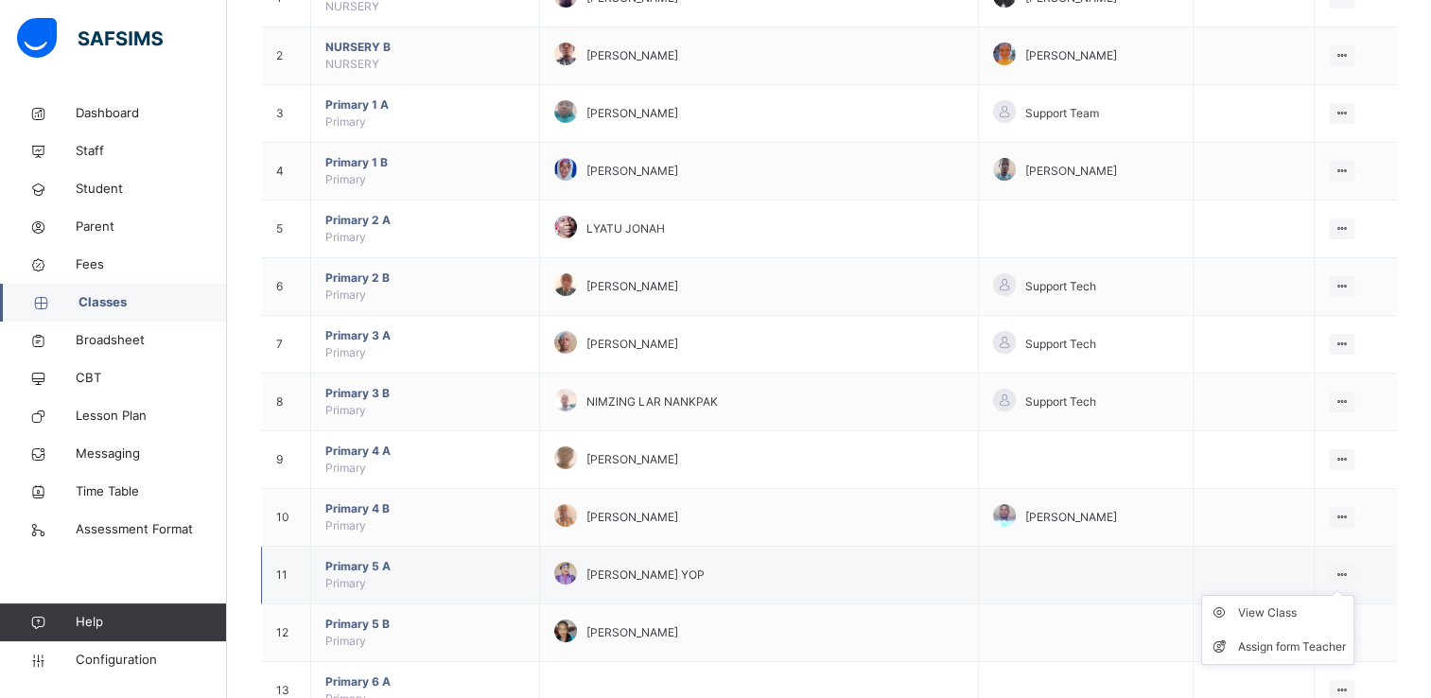
click at [1343, 573] on icon at bounding box center [1342, 575] width 16 height 14
click at [1285, 611] on div "View Class" at bounding box center [1292, 612] width 108 height 19
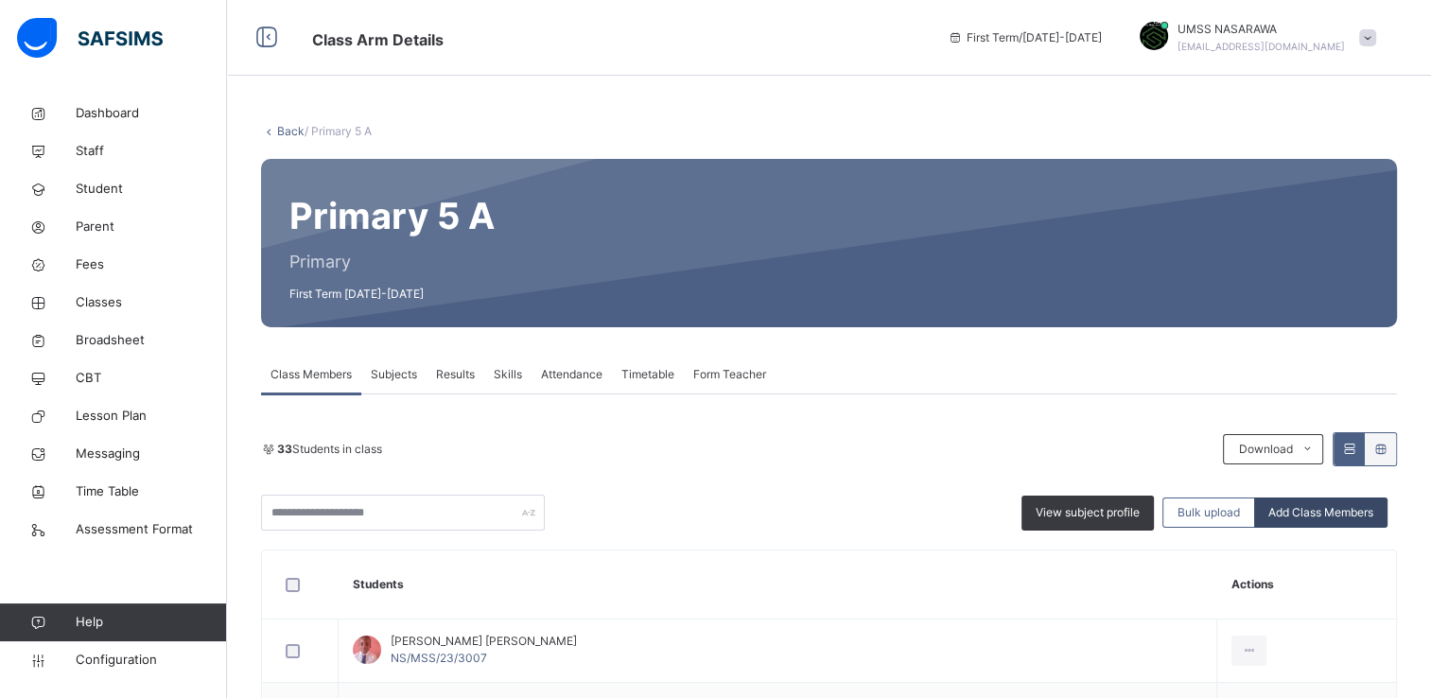
click at [1350, 524] on div "Add Class Members" at bounding box center [1320, 513] width 133 height 30
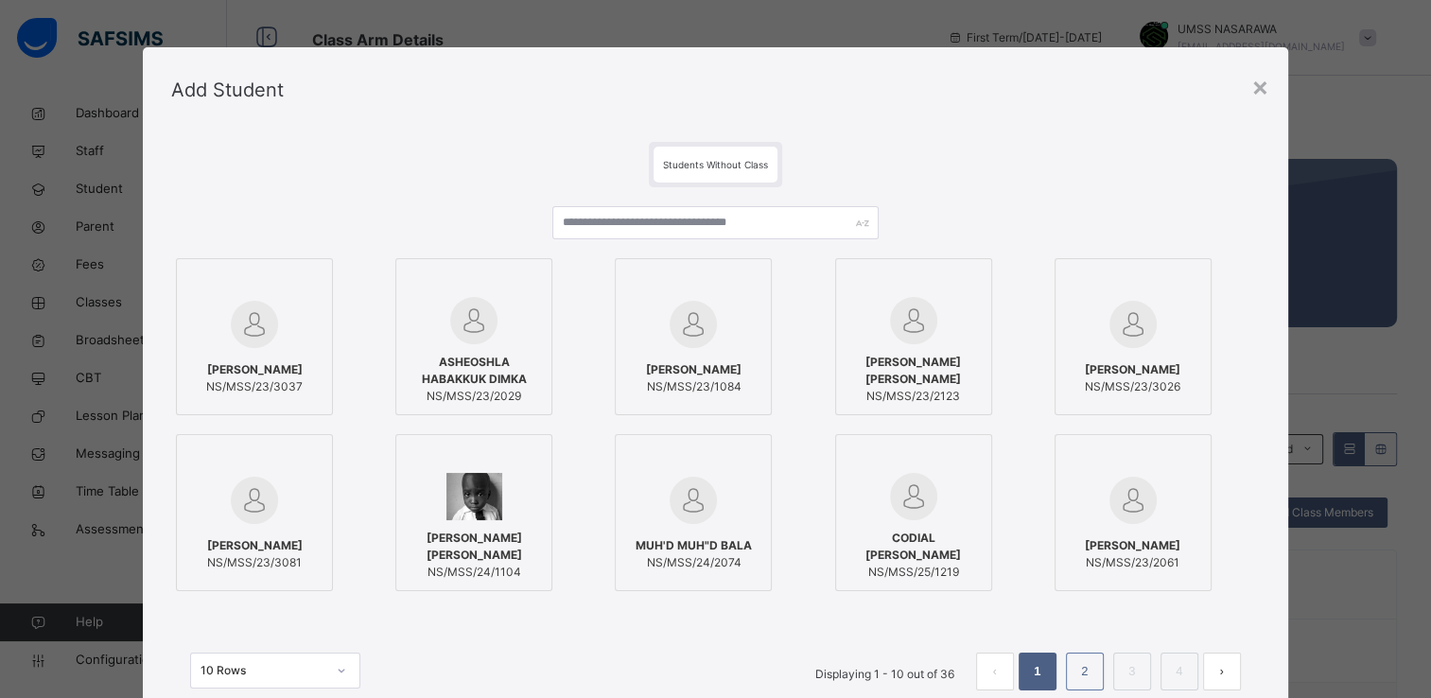
click at [1077, 672] on link "2" at bounding box center [1085, 671] width 18 height 25
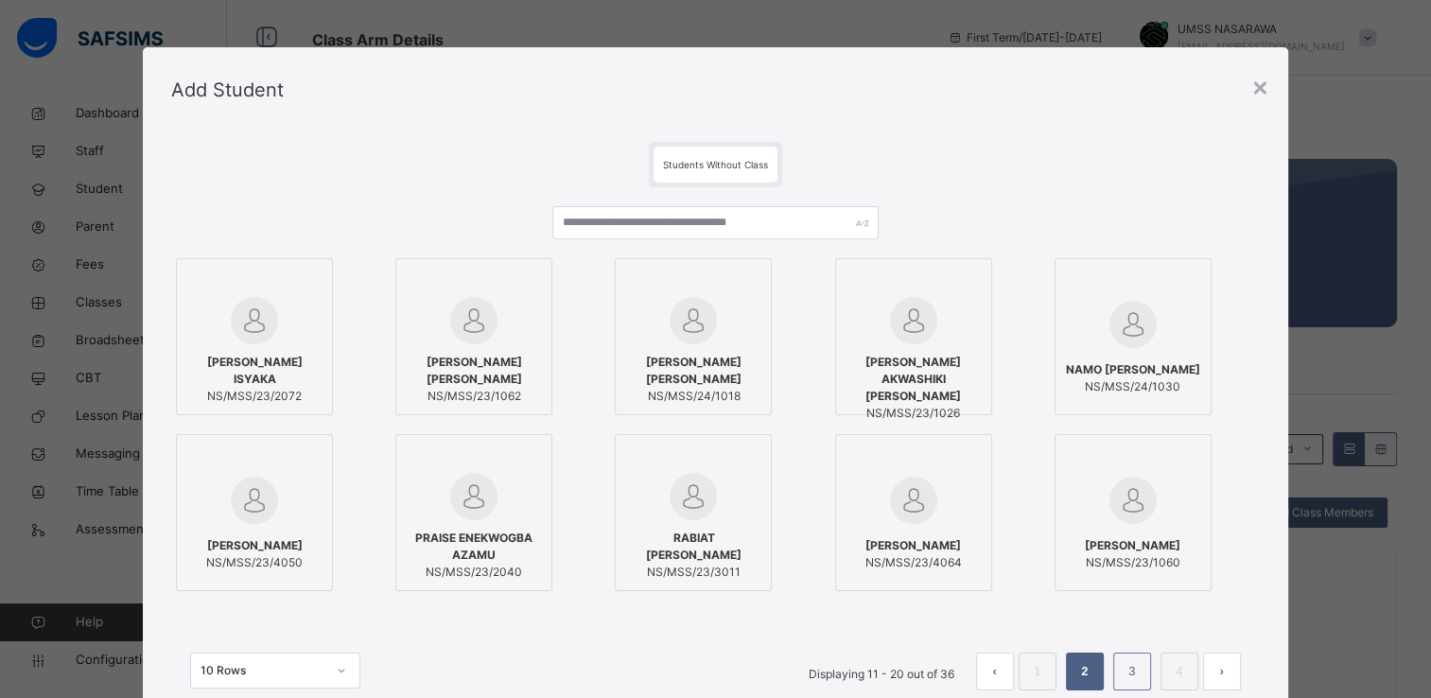
click at [1120, 675] on li "3" at bounding box center [1132, 672] width 38 height 38
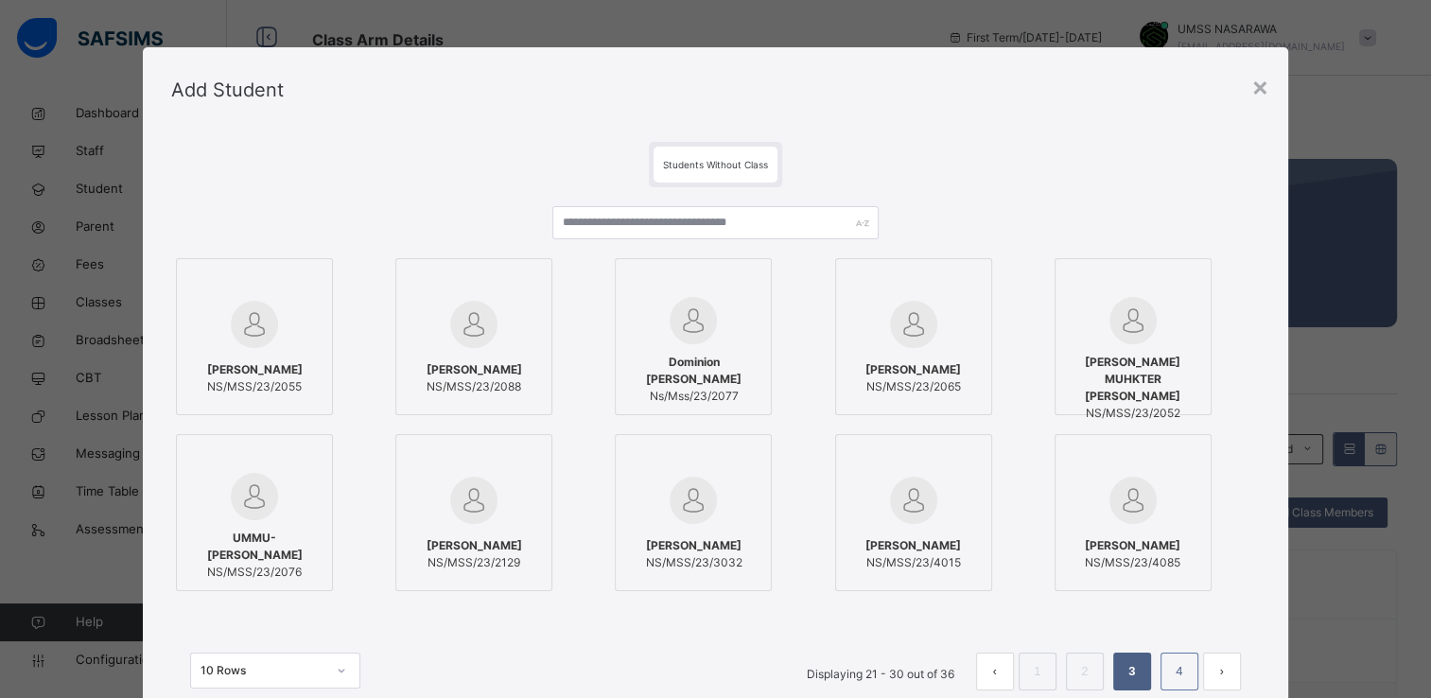
click at [1173, 674] on link "4" at bounding box center [1179, 671] width 18 height 25
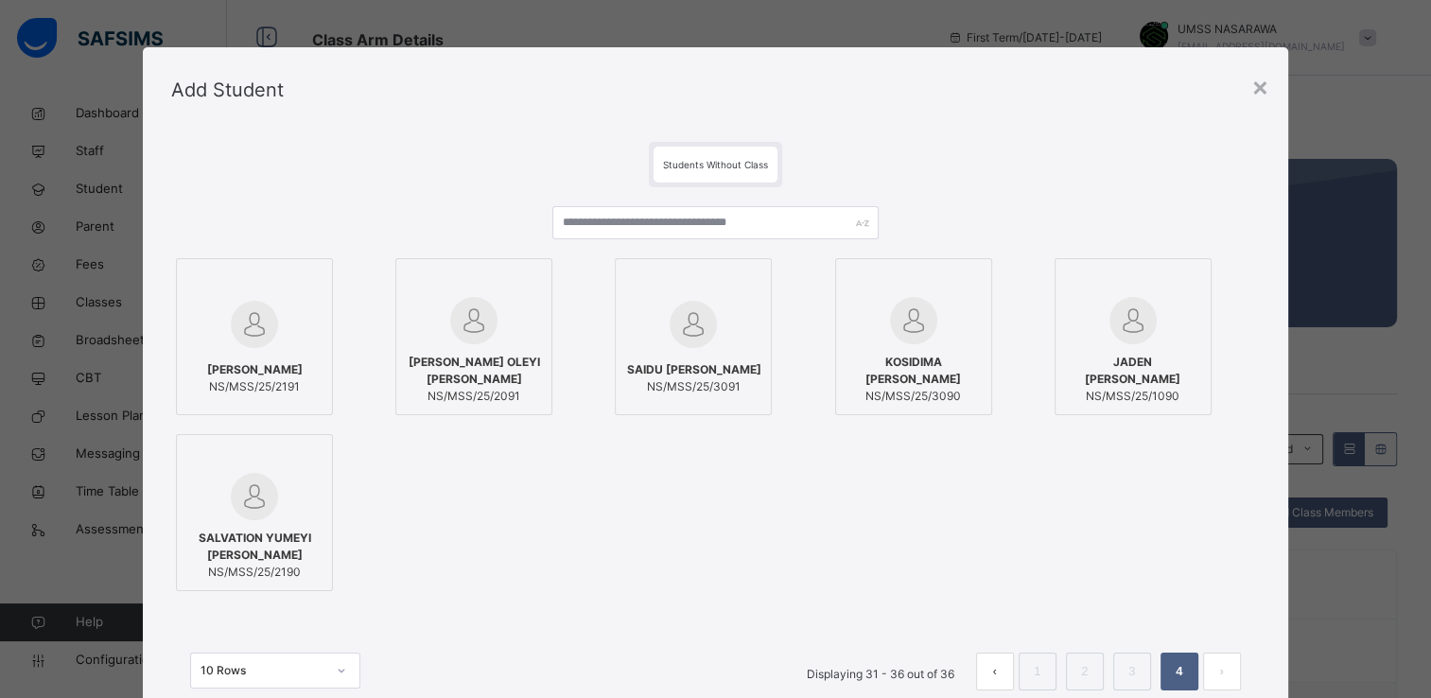
click at [956, 316] on div at bounding box center [914, 320] width 136 height 47
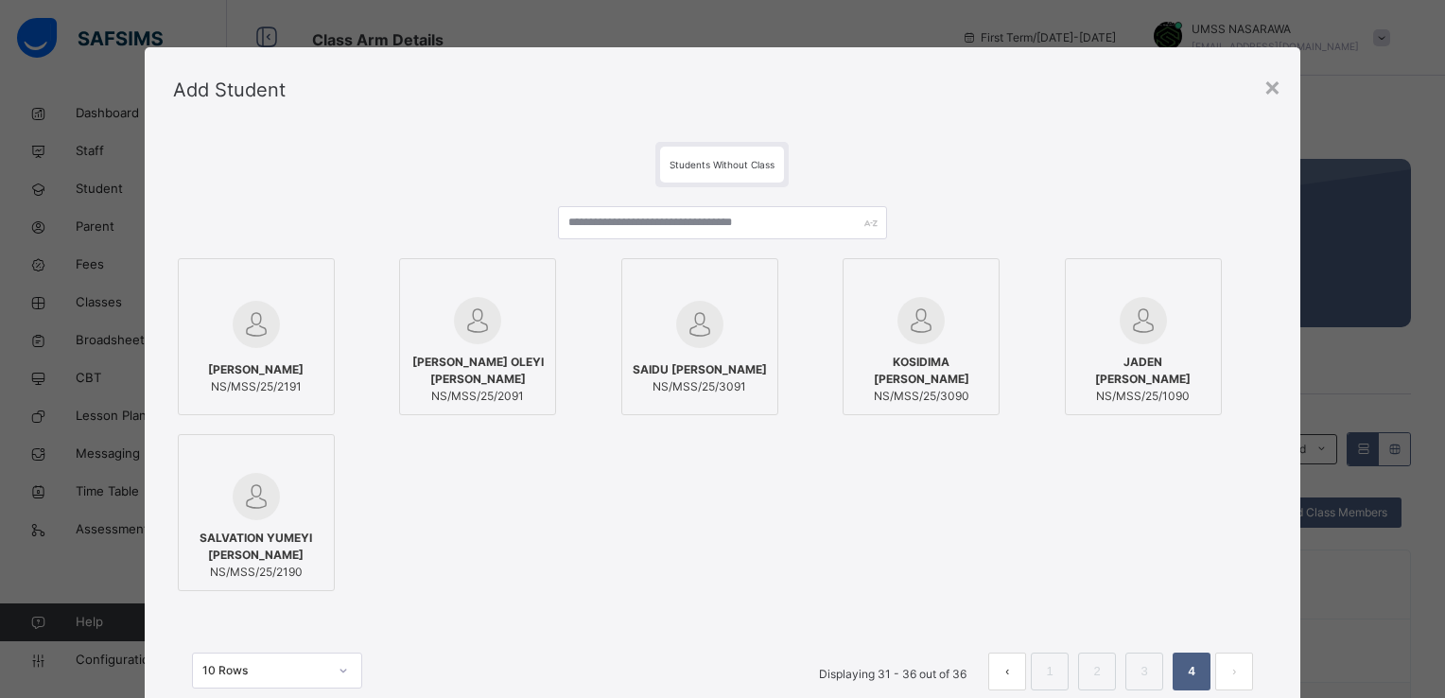
click at [1229, 559] on div "[PERSON_NAME] NS/MSS/25/2191 [PERSON_NAME] OLEYI [PERSON_NAME]/MSS/25/2091 SAID…" at bounding box center [722, 425] width 1099 height 342
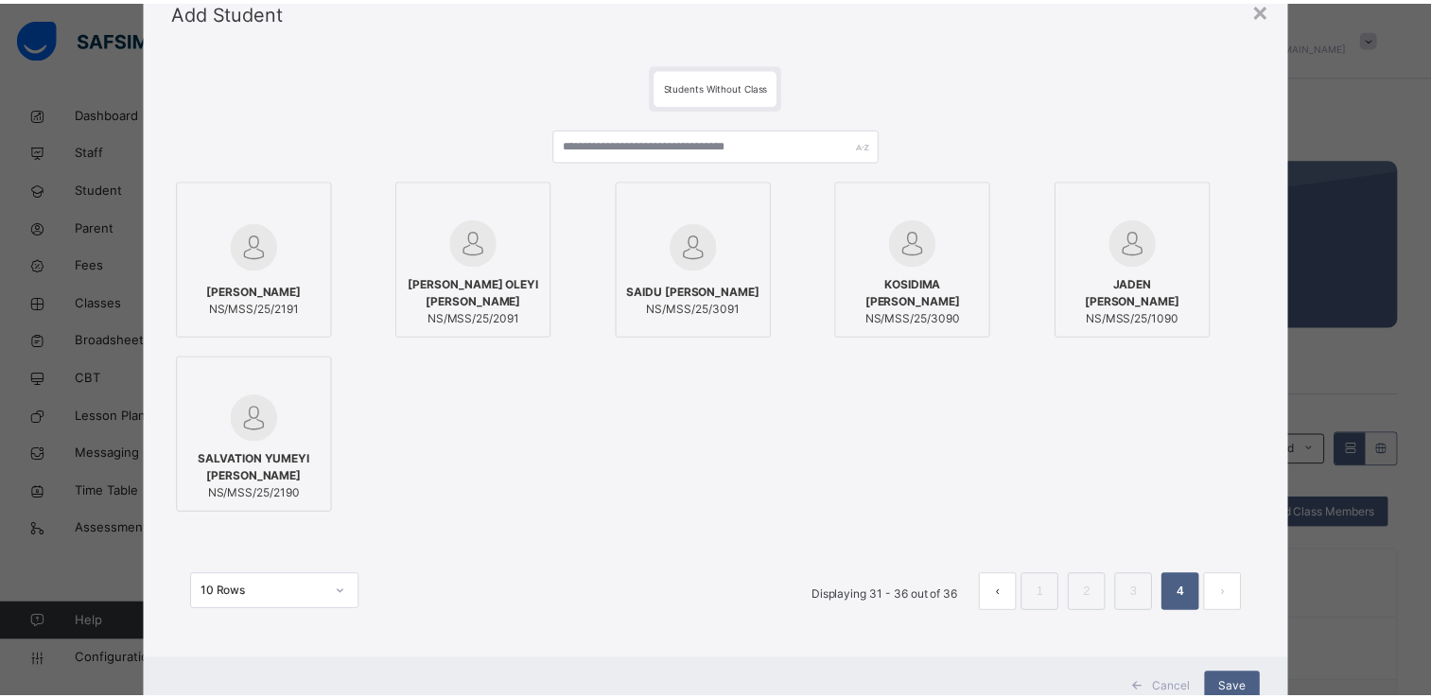
scroll to position [114, 0]
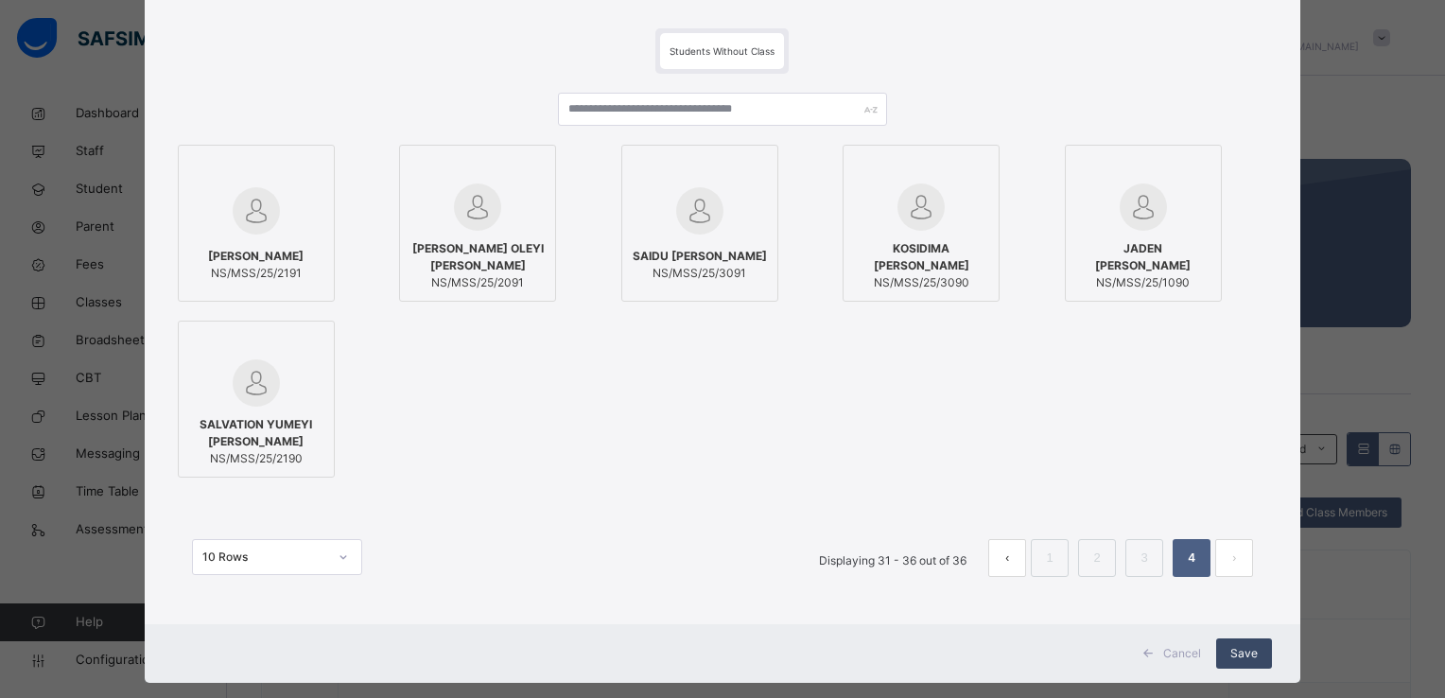
click at [1249, 649] on span "Save" at bounding box center [1244, 653] width 27 height 17
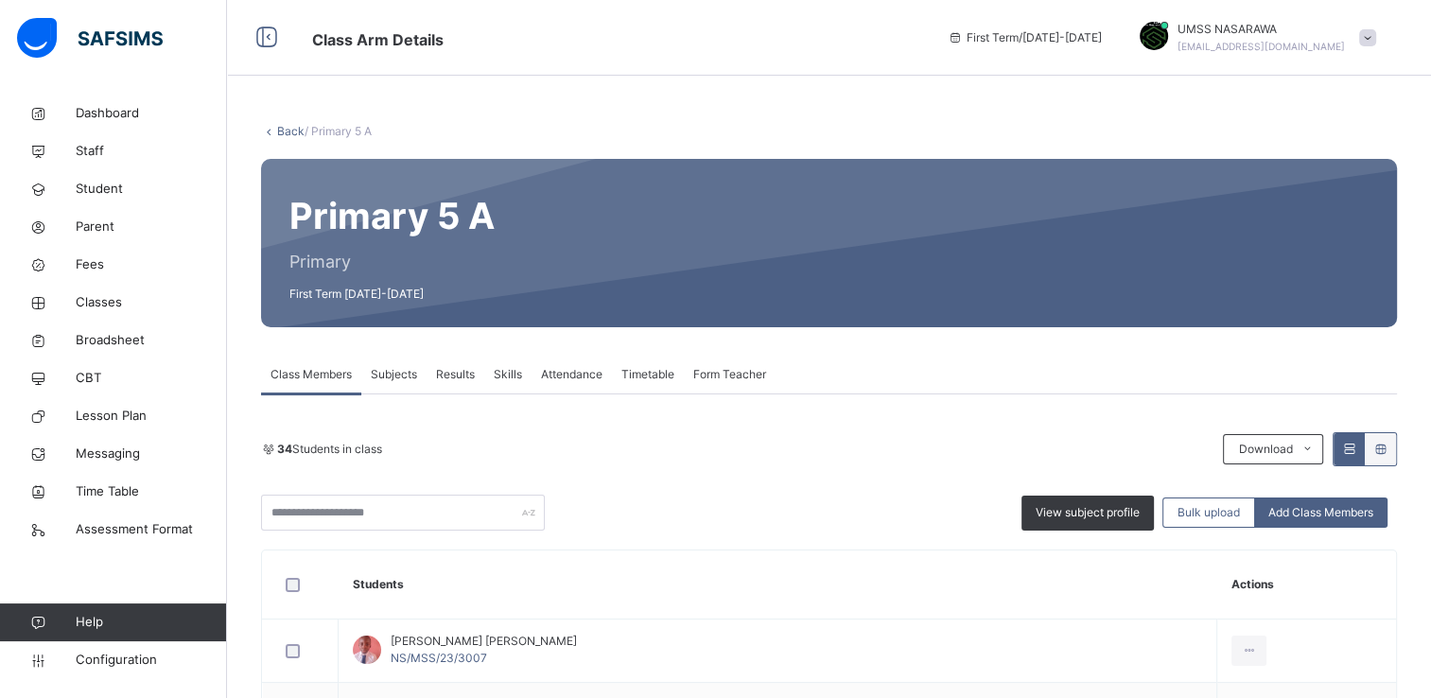
click at [283, 133] on link "Back" at bounding box center [290, 131] width 27 height 14
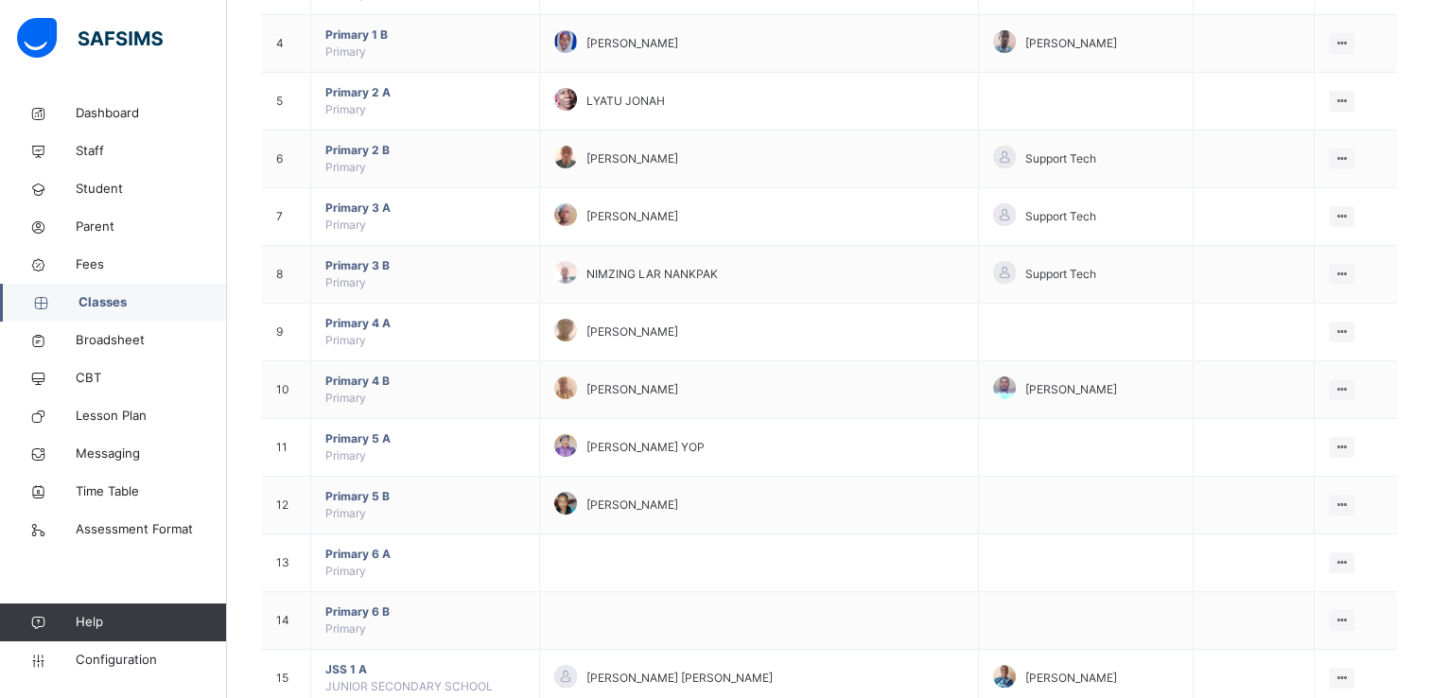
scroll to position [390, 0]
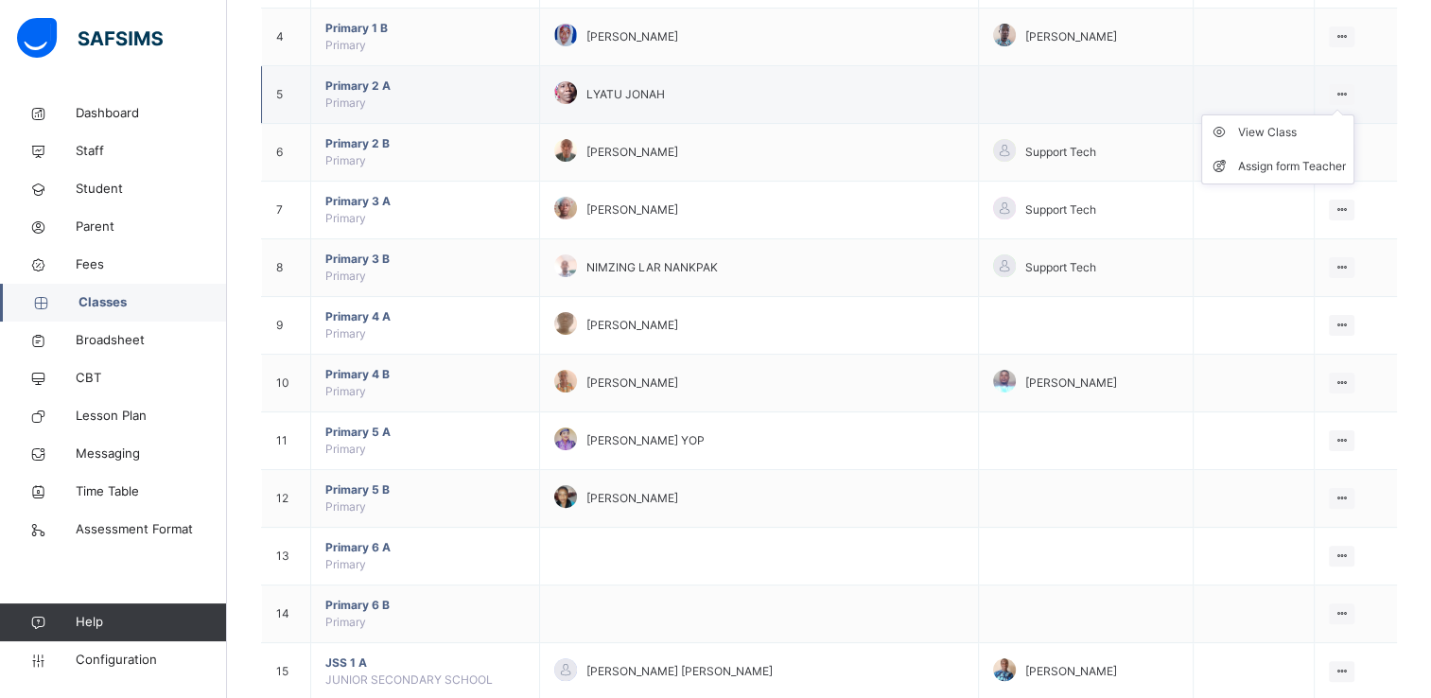
click at [1347, 88] on icon at bounding box center [1342, 94] width 16 height 14
click at [1282, 128] on div "View Class" at bounding box center [1292, 132] width 108 height 19
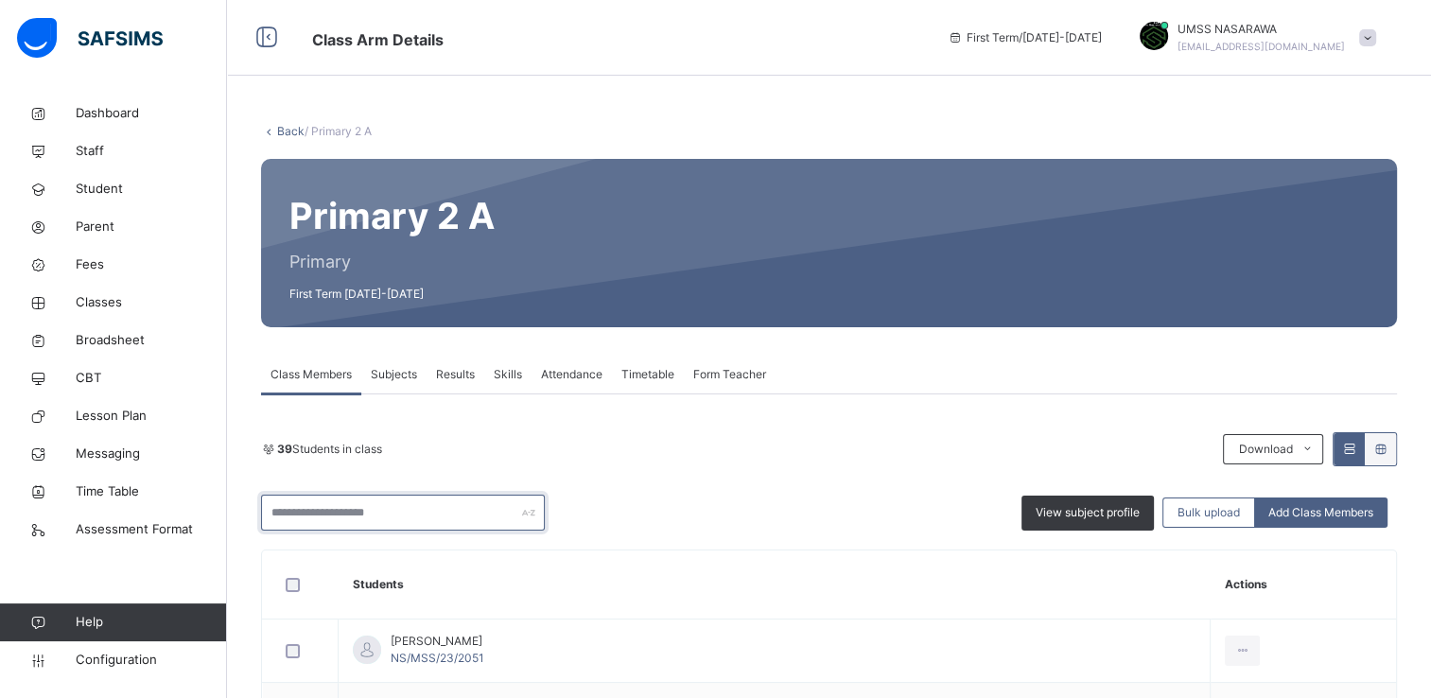
click at [366, 513] on input "text" at bounding box center [403, 513] width 284 height 36
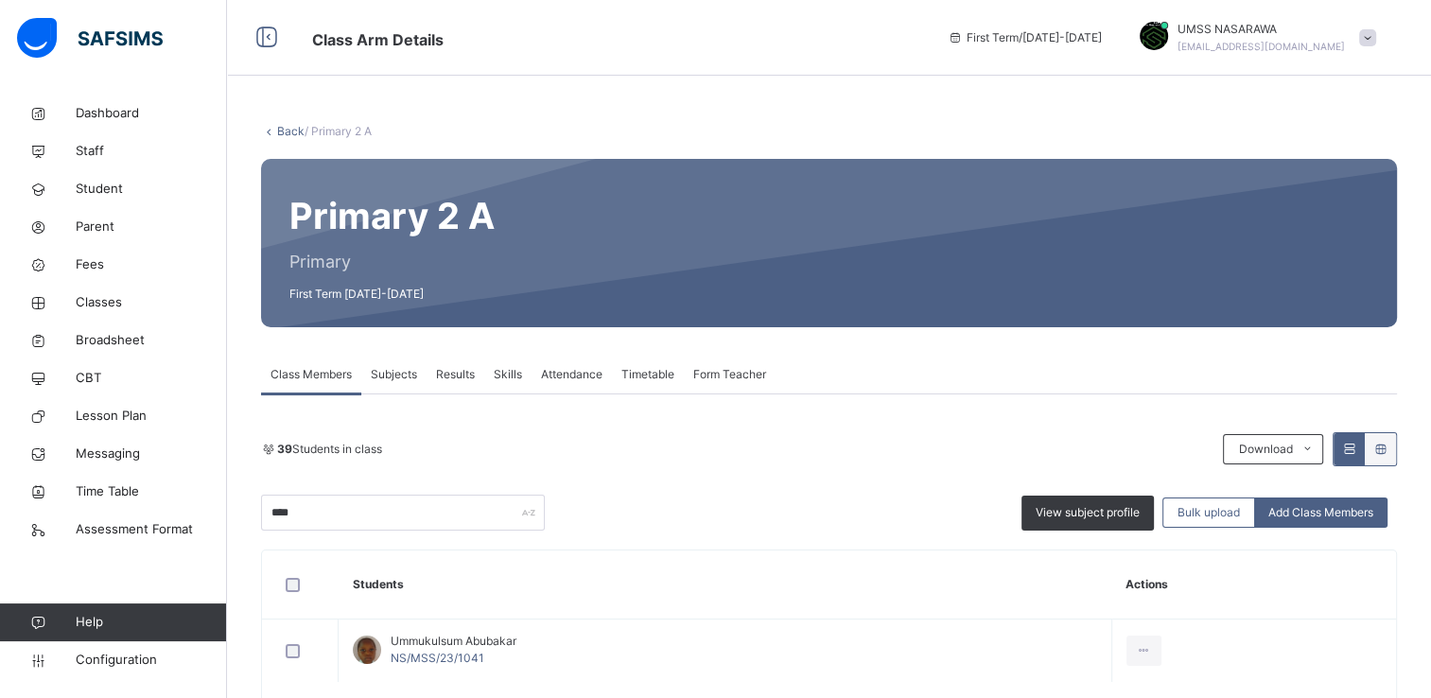
click at [725, 585] on th "Students" at bounding box center [726, 585] width 774 height 69
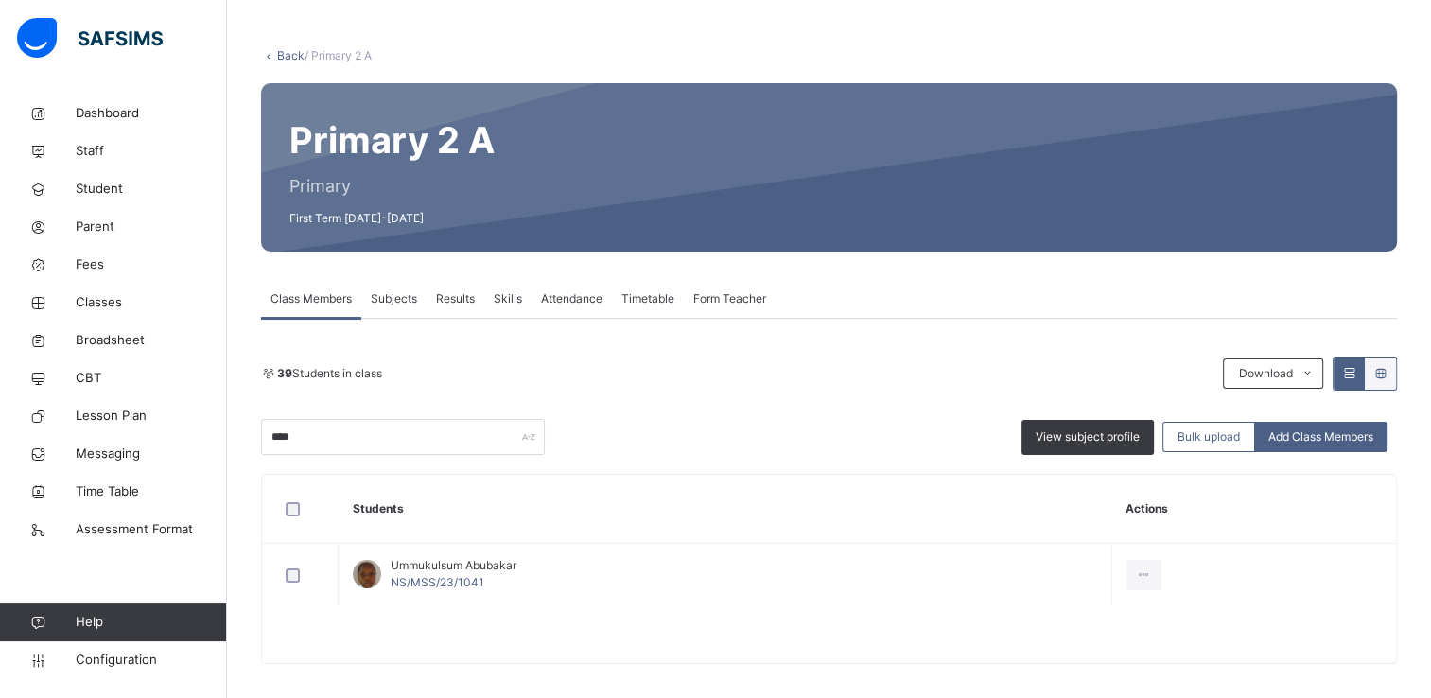
scroll to position [87, 0]
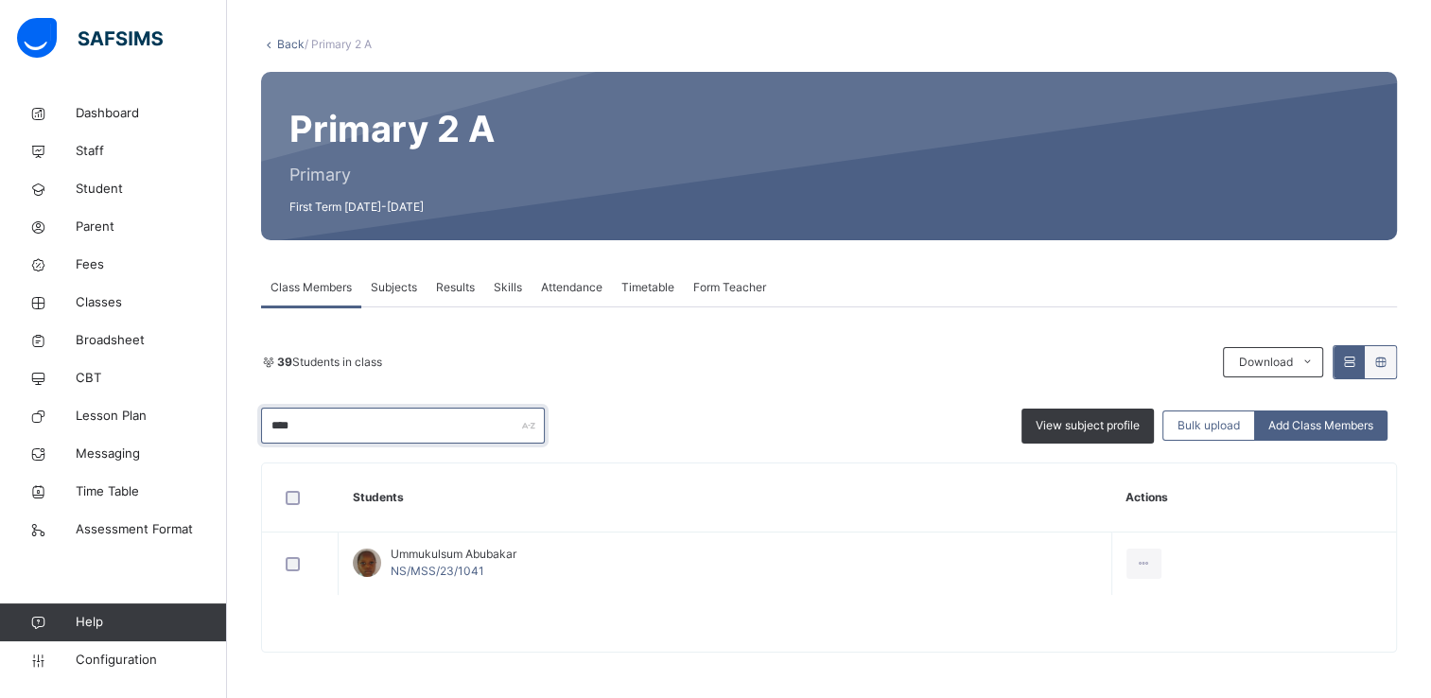
click at [331, 424] on input "****" at bounding box center [403, 426] width 284 height 36
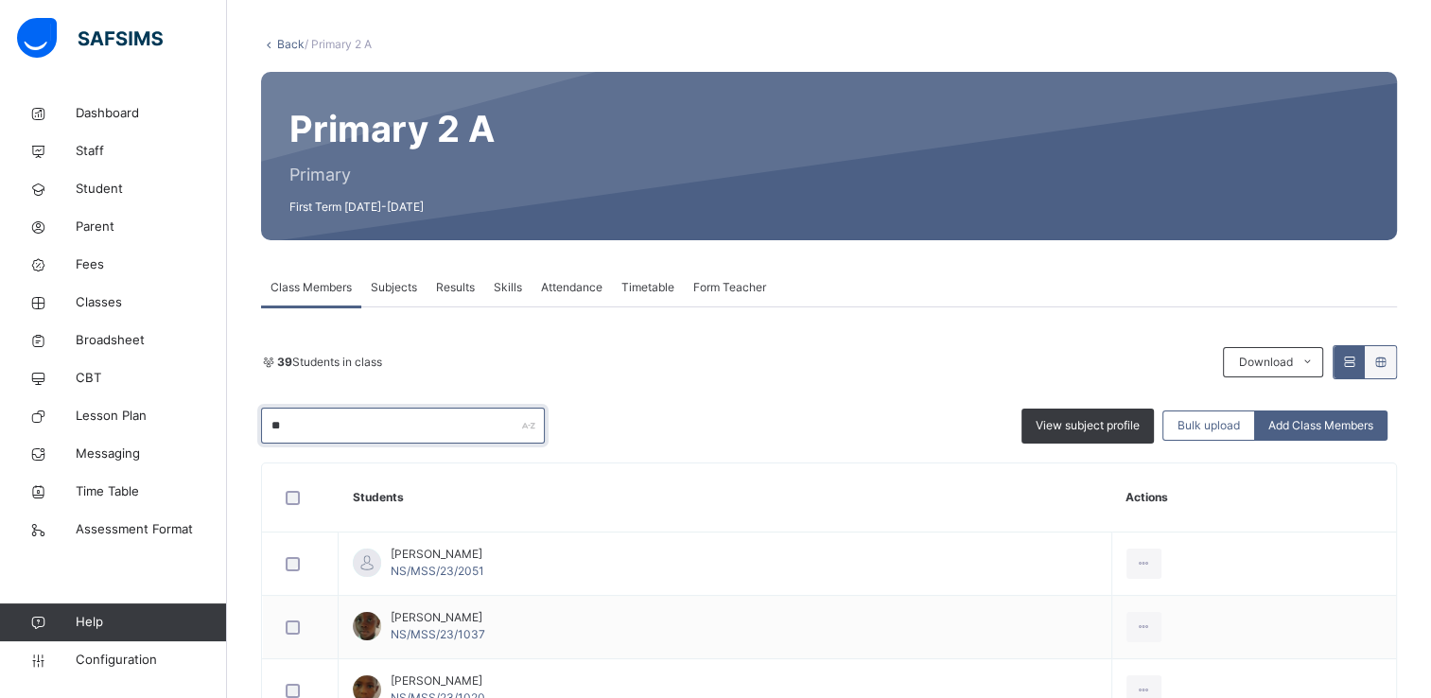
type input "*"
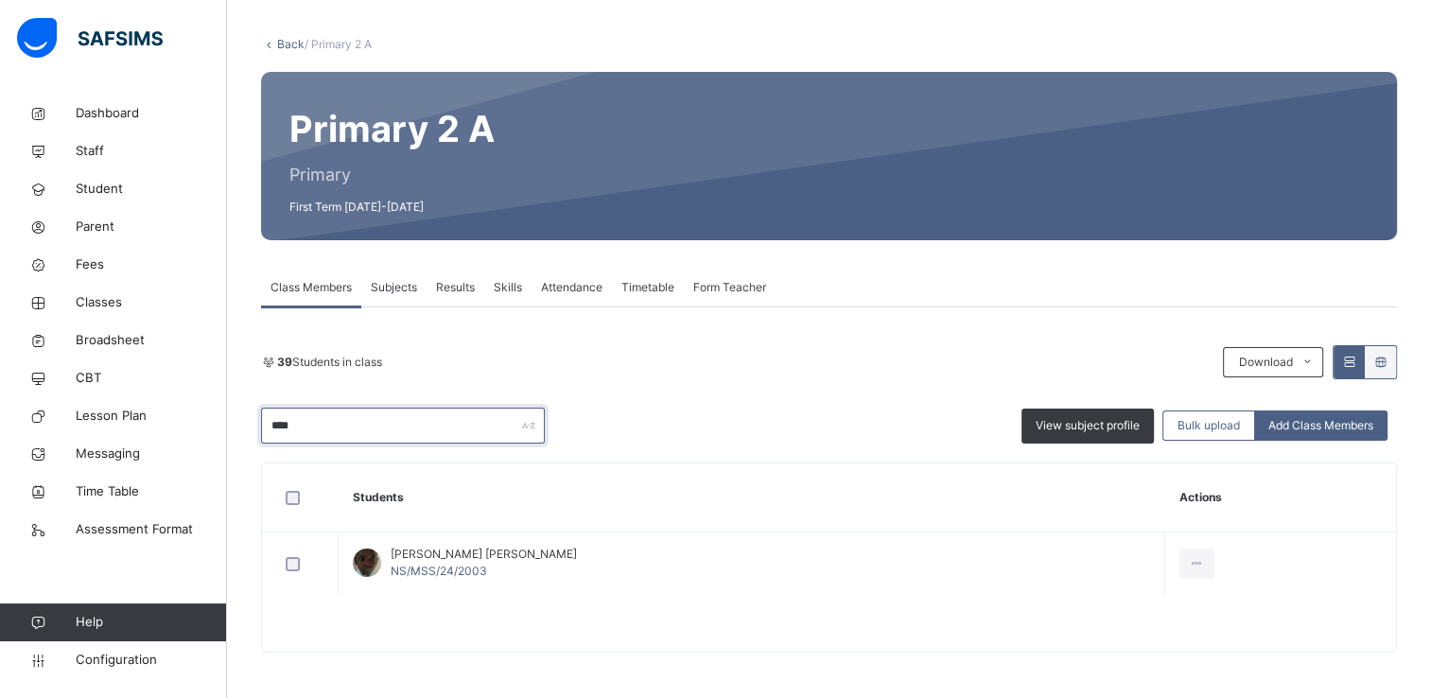
type input "****"
click at [616, 399] on div "39 Students in class Download Pdf Report Excel Report **** View subject profile…" at bounding box center [829, 394] width 1136 height 98
click at [618, 404] on div "39 Students in class Download Pdf Report Excel Report **** View subject profile…" at bounding box center [829, 394] width 1136 height 98
click at [288, 42] on link "Back" at bounding box center [290, 44] width 27 height 14
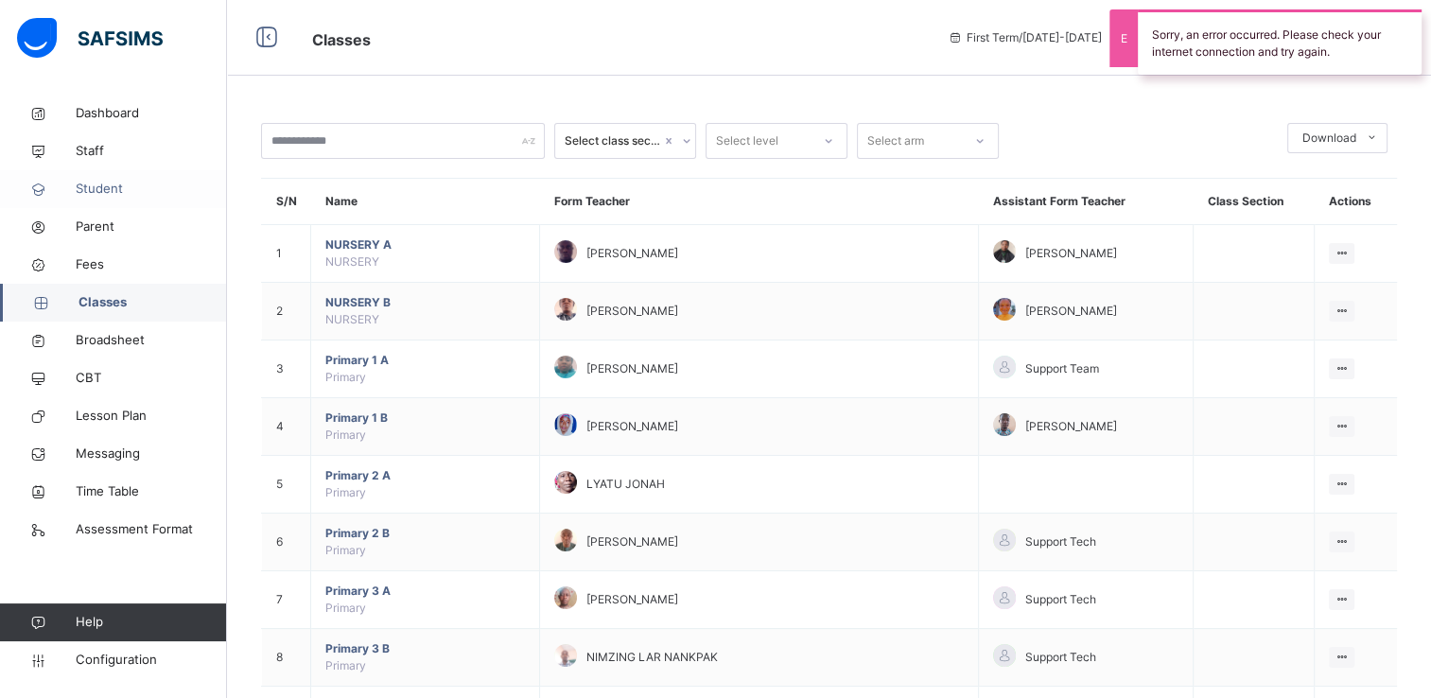
click at [110, 185] on span "Student" at bounding box center [151, 189] width 151 height 19
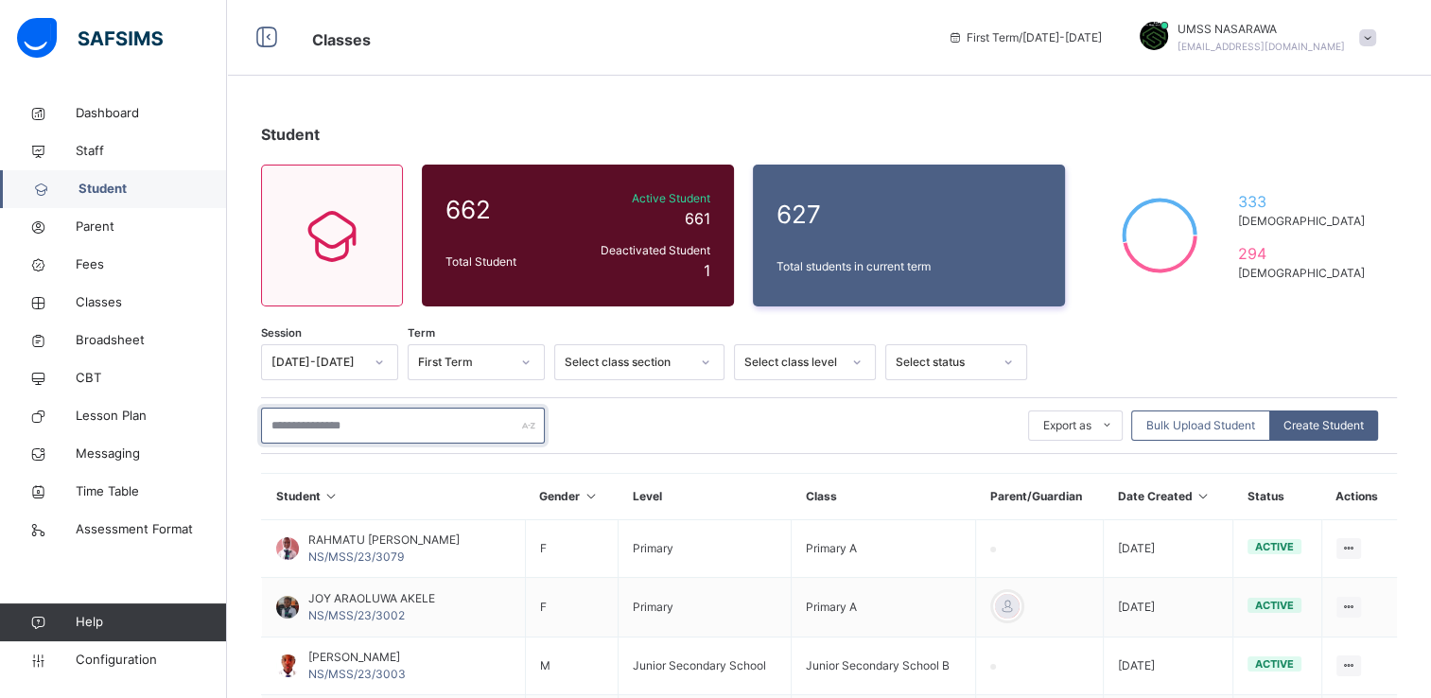
click at [375, 418] on input "text" at bounding box center [403, 426] width 284 height 36
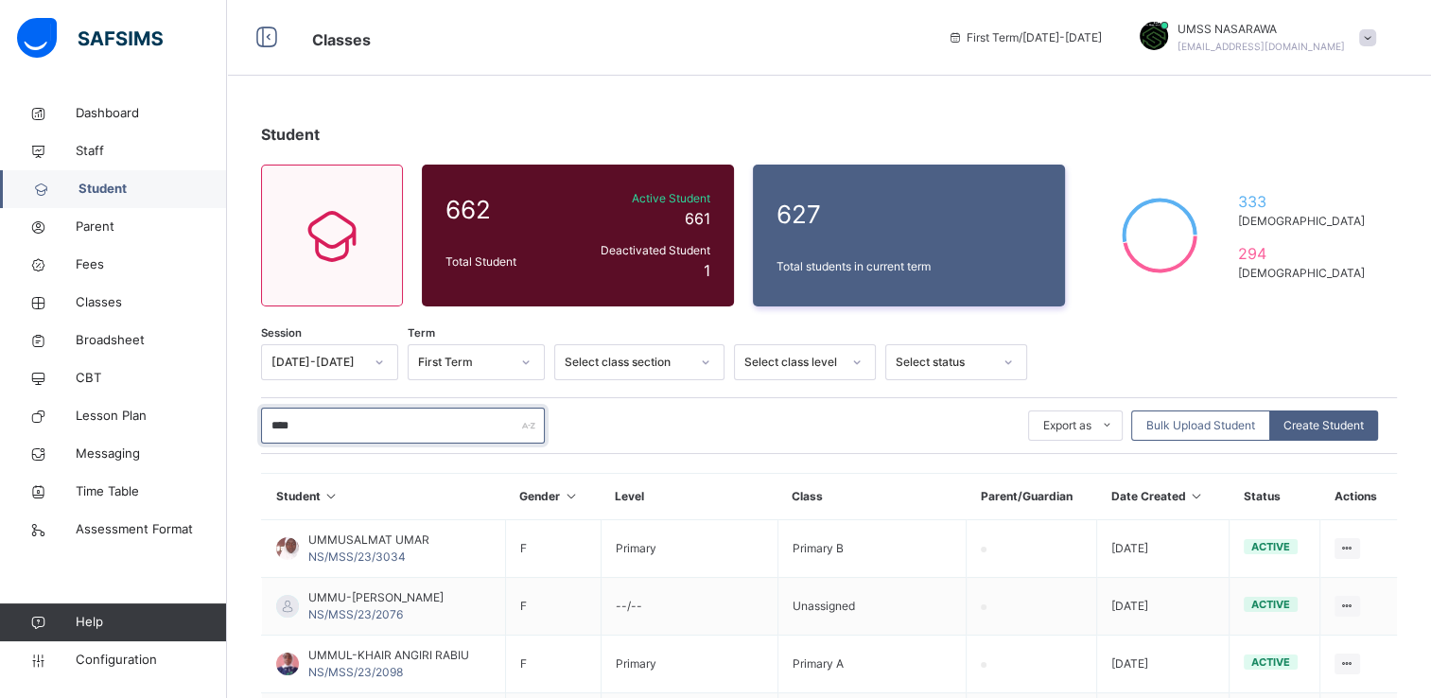
type input "****"
click at [658, 406] on div "**** Export as Pdf Report Excel Report Excel Report (LMS) Bulk Upload Student C…" at bounding box center [829, 425] width 1136 height 57
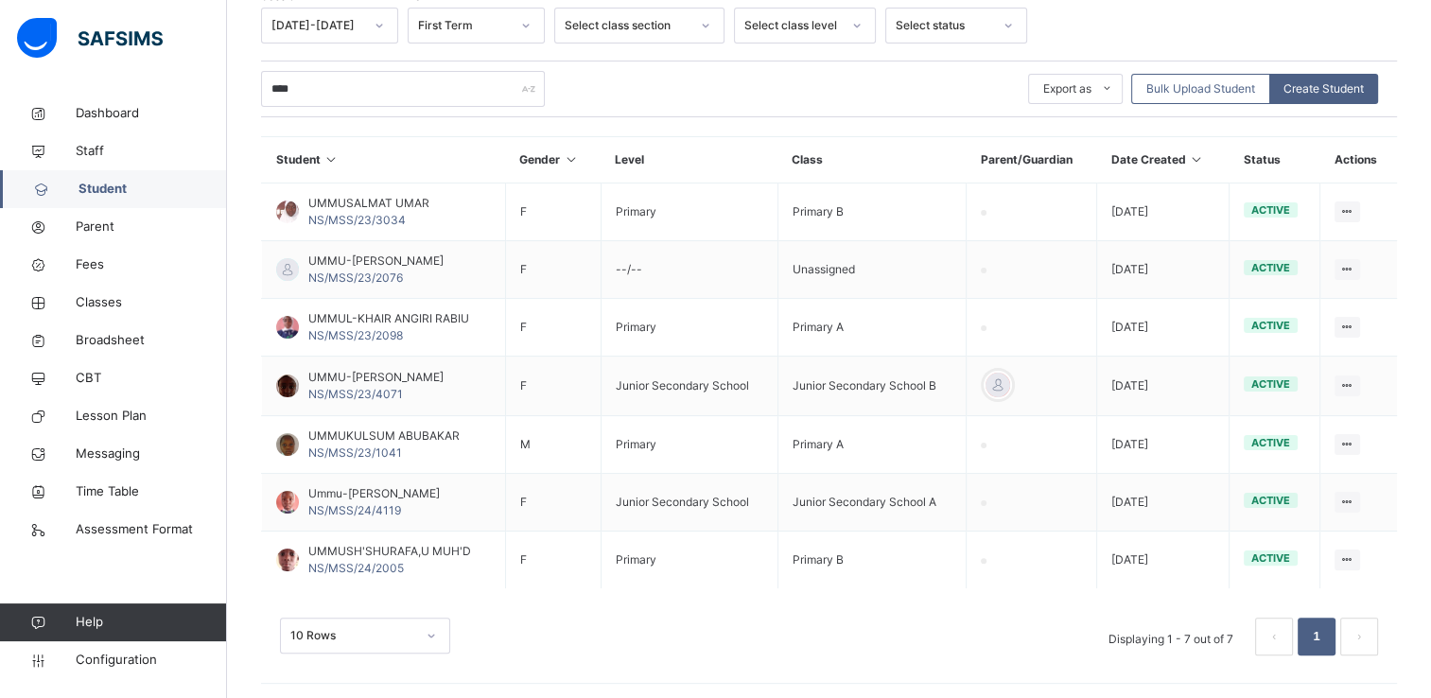
scroll to position [339, 0]
click at [97, 308] on span "Classes" at bounding box center [151, 302] width 151 height 19
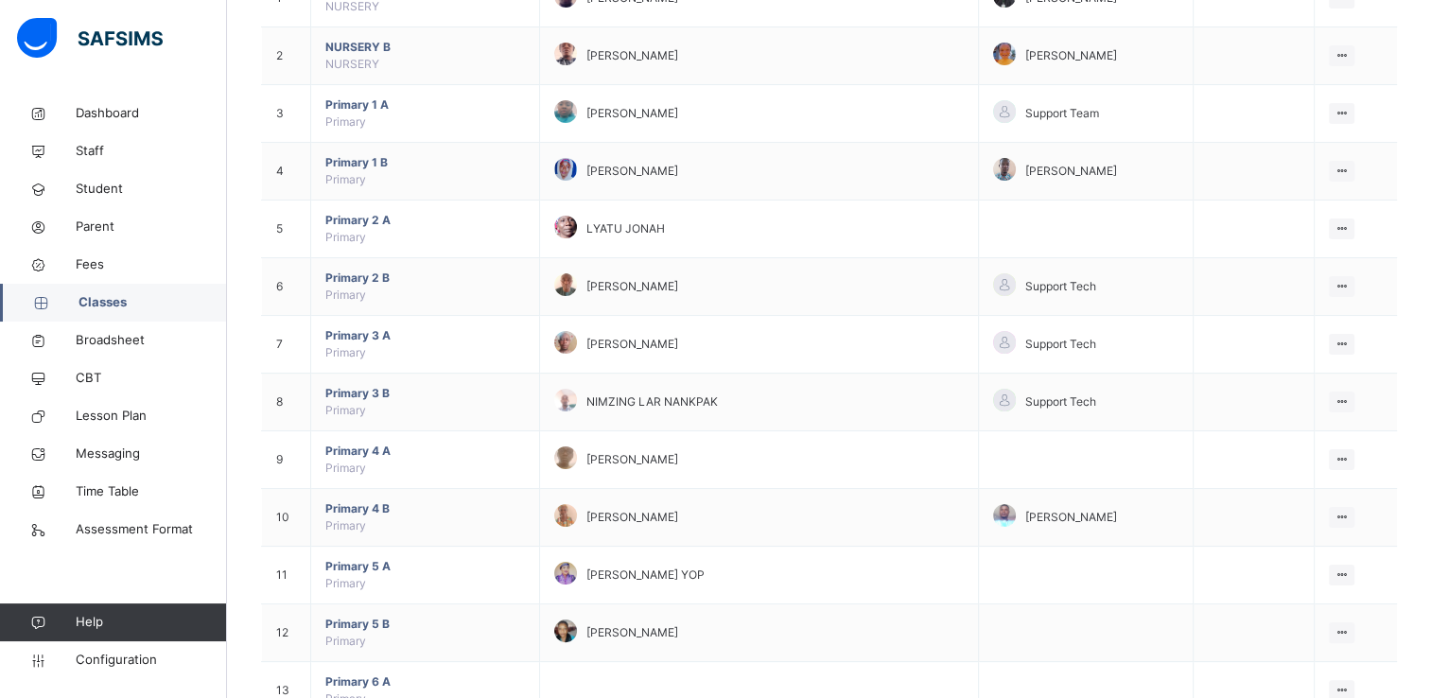
scroll to position [257, 0]
click at [1347, 274] on div at bounding box center [1342, 284] width 26 height 21
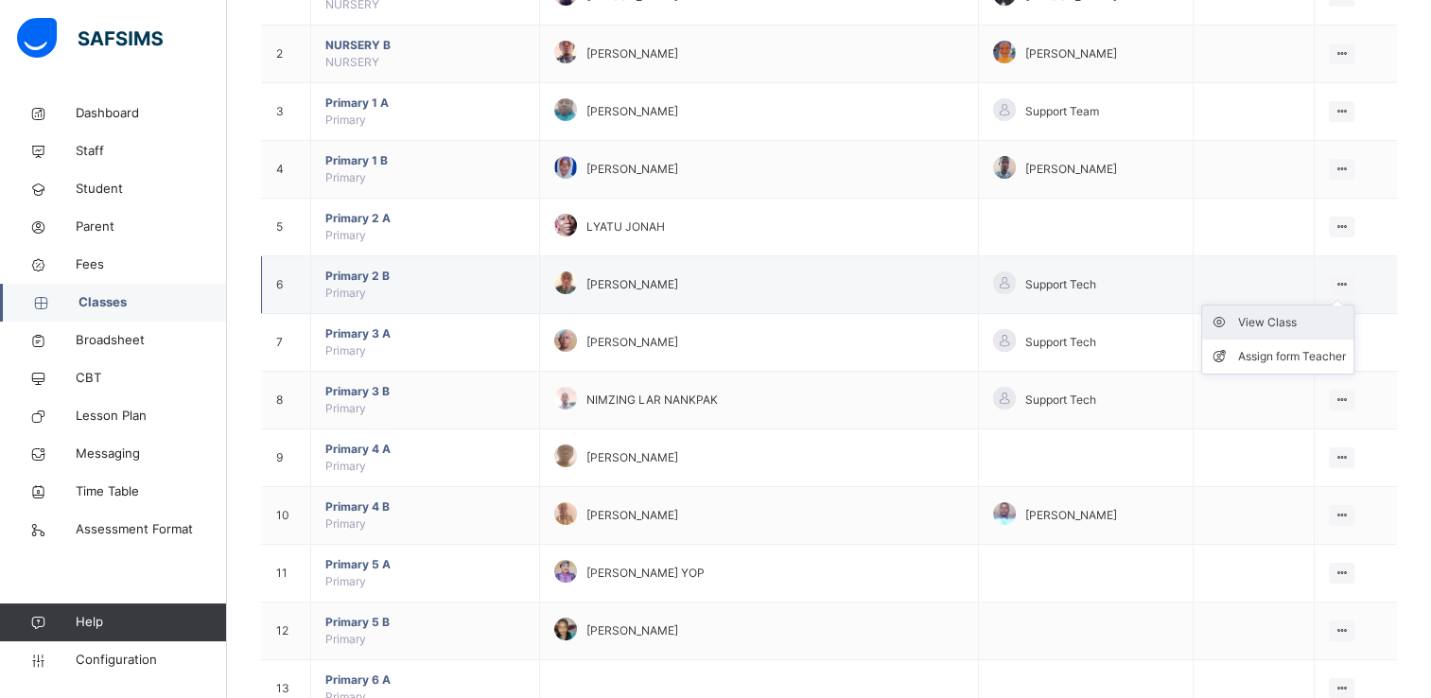
click at [1277, 319] on div "View Class" at bounding box center [1292, 322] width 108 height 19
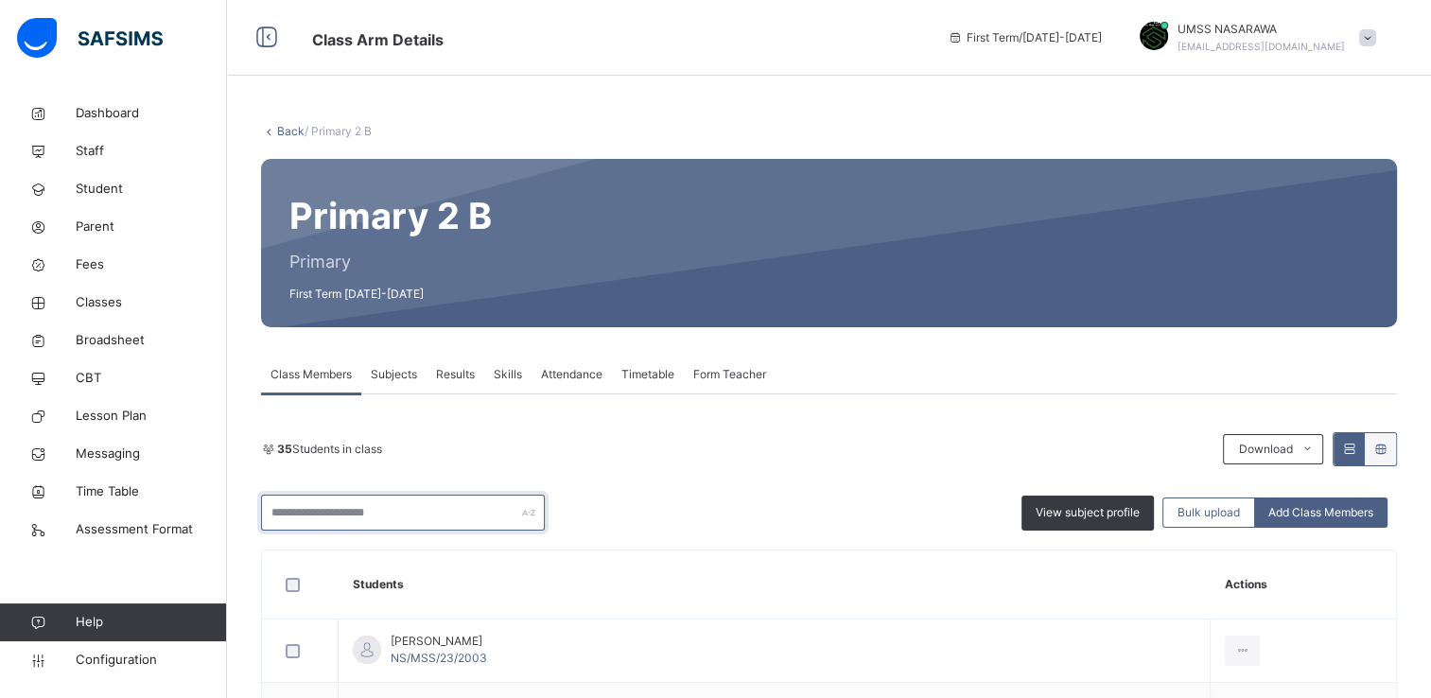
click at [367, 496] on input "text" at bounding box center [403, 513] width 284 height 36
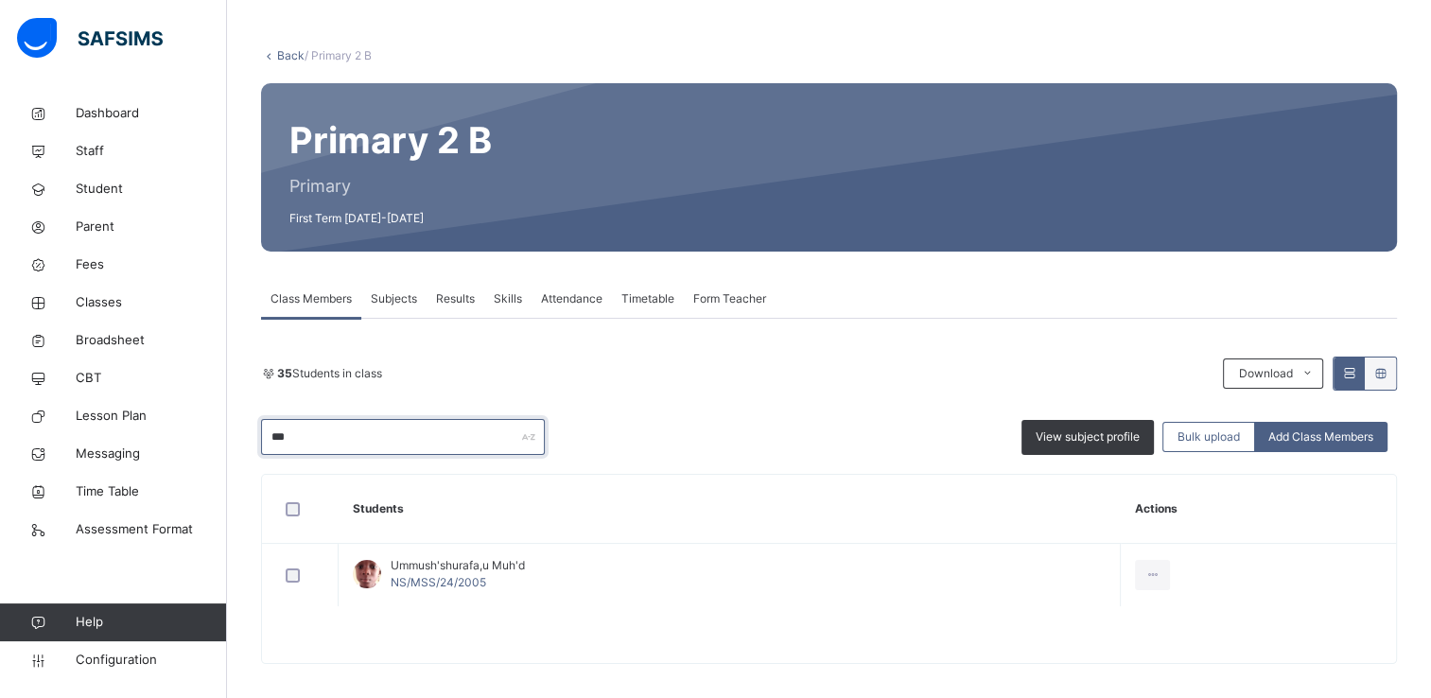
scroll to position [87, 0]
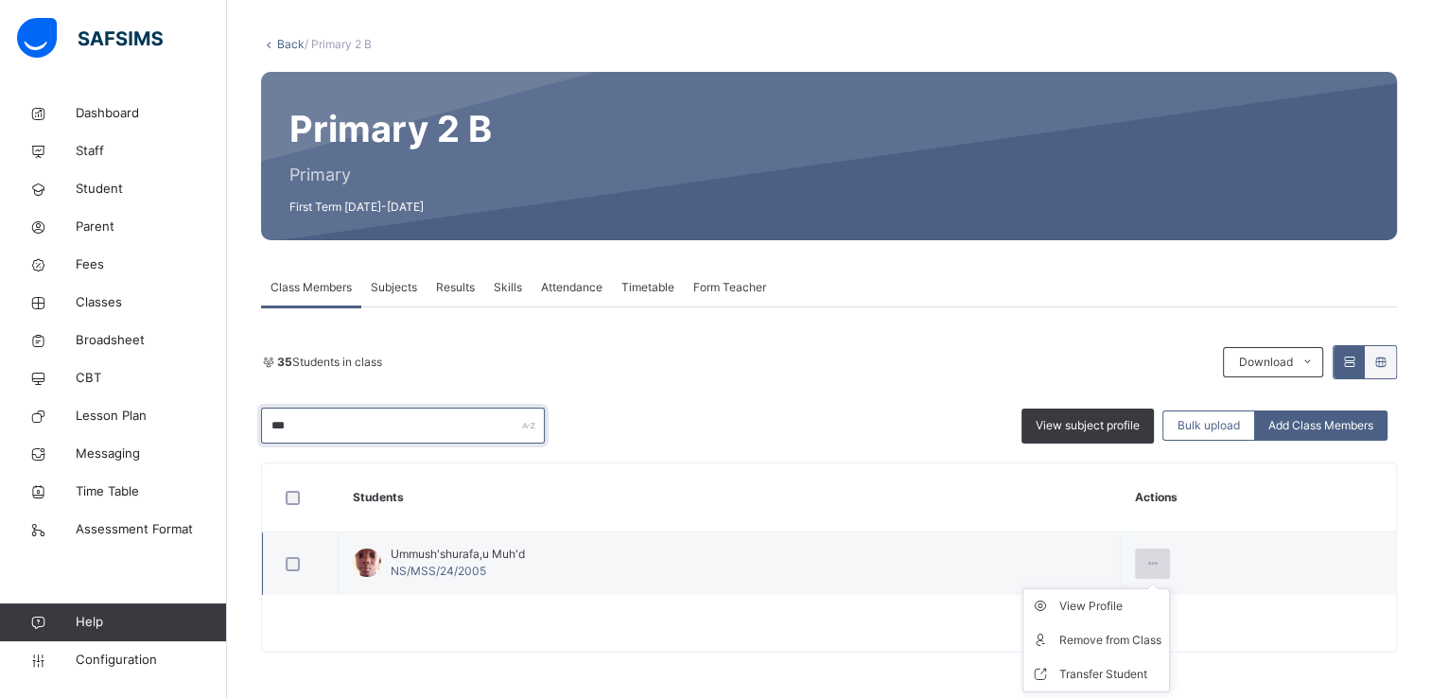
type input "***"
click at [1159, 551] on div at bounding box center [1152, 564] width 35 height 30
click at [1129, 638] on div "Remove from Class" at bounding box center [1110, 640] width 102 height 19
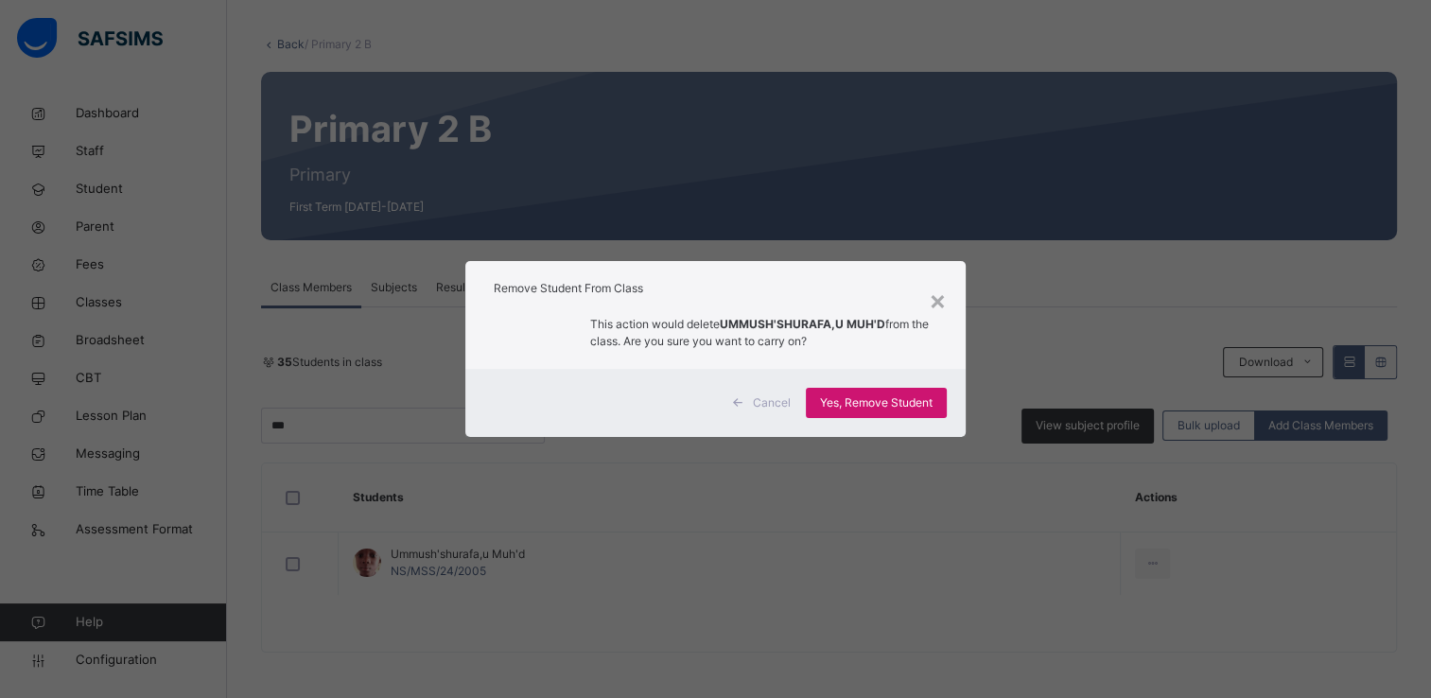
click at [901, 403] on span "Yes, Remove Student" at bounding box center [876, 402] width 113 height 17
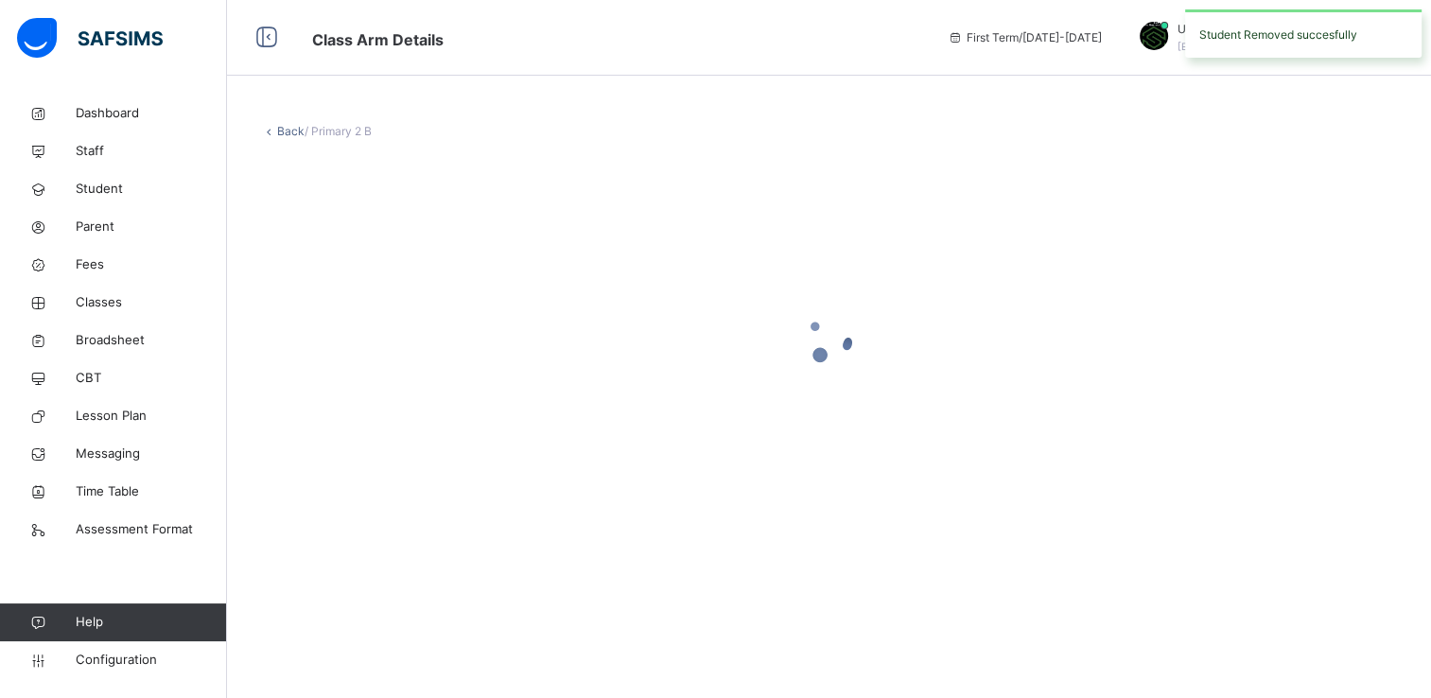
scroll to position [0, 0]
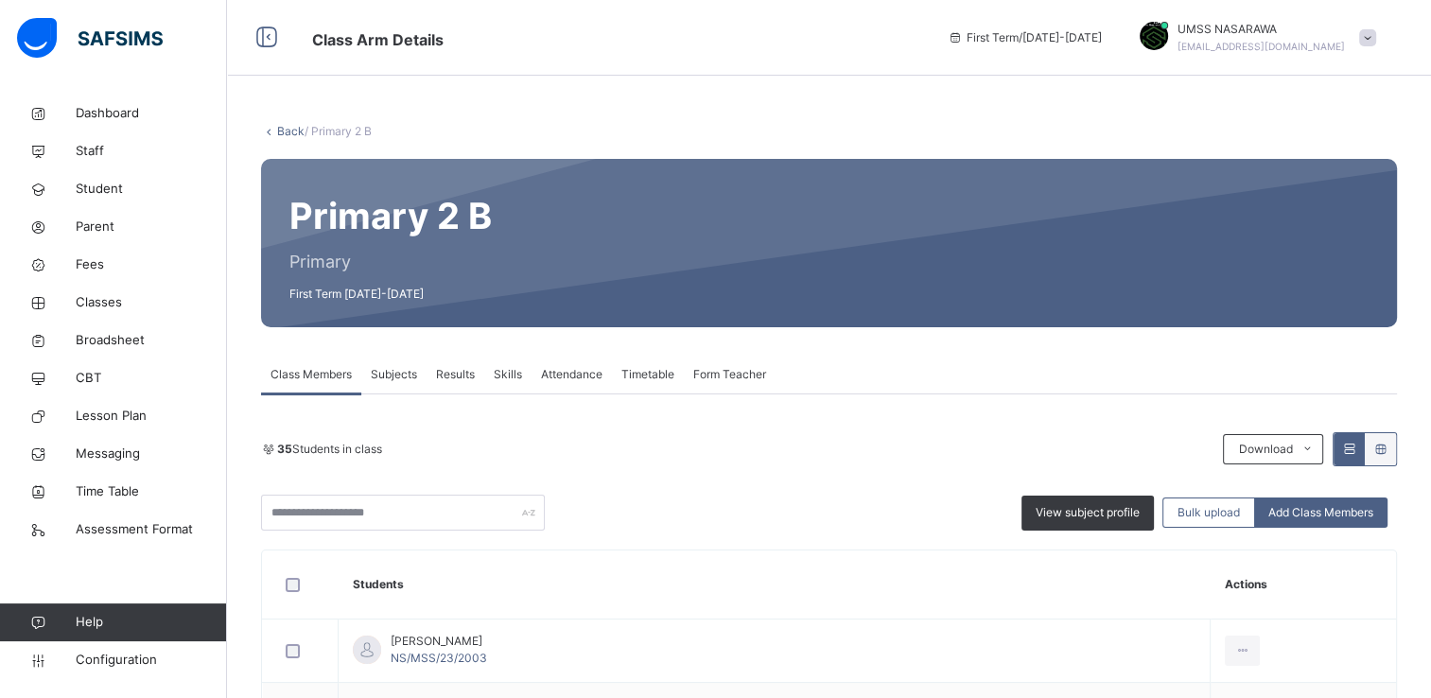
click at [291, 130] on link "Back" at bounding box center [290, 131] width 27 height 14
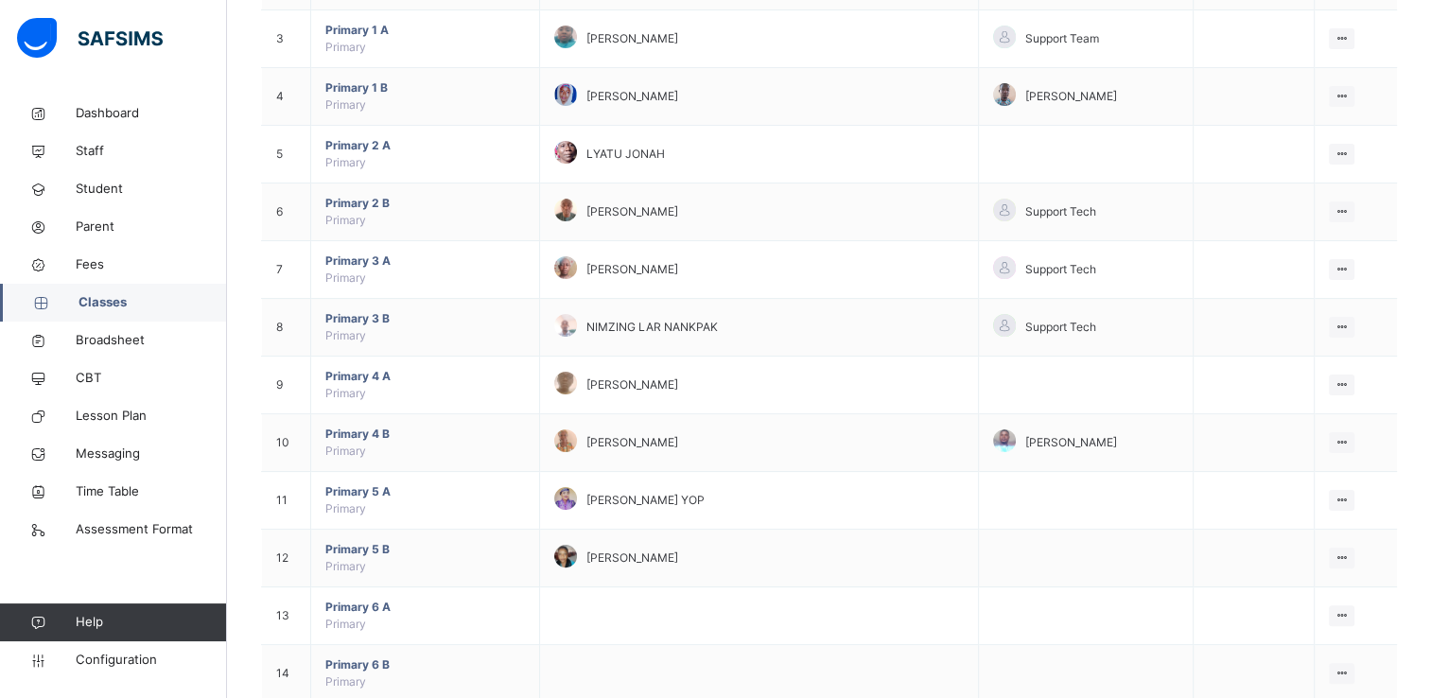
scroll to position [341, 0]
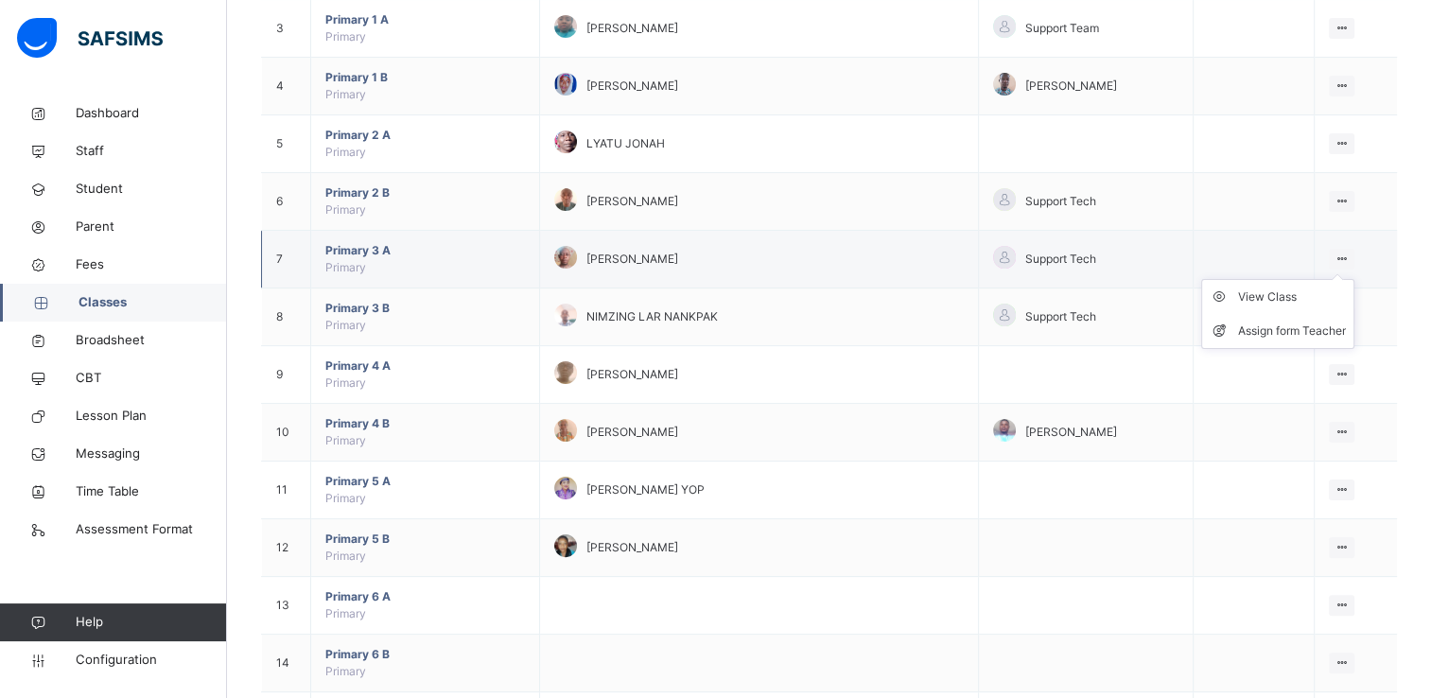
click at [1349, 255] on icon at bounding box center [1342, 259] width 16 height 14
click at [1294, 289] on div "View Class" at bounding box center [1292, 297] width 108 height 19
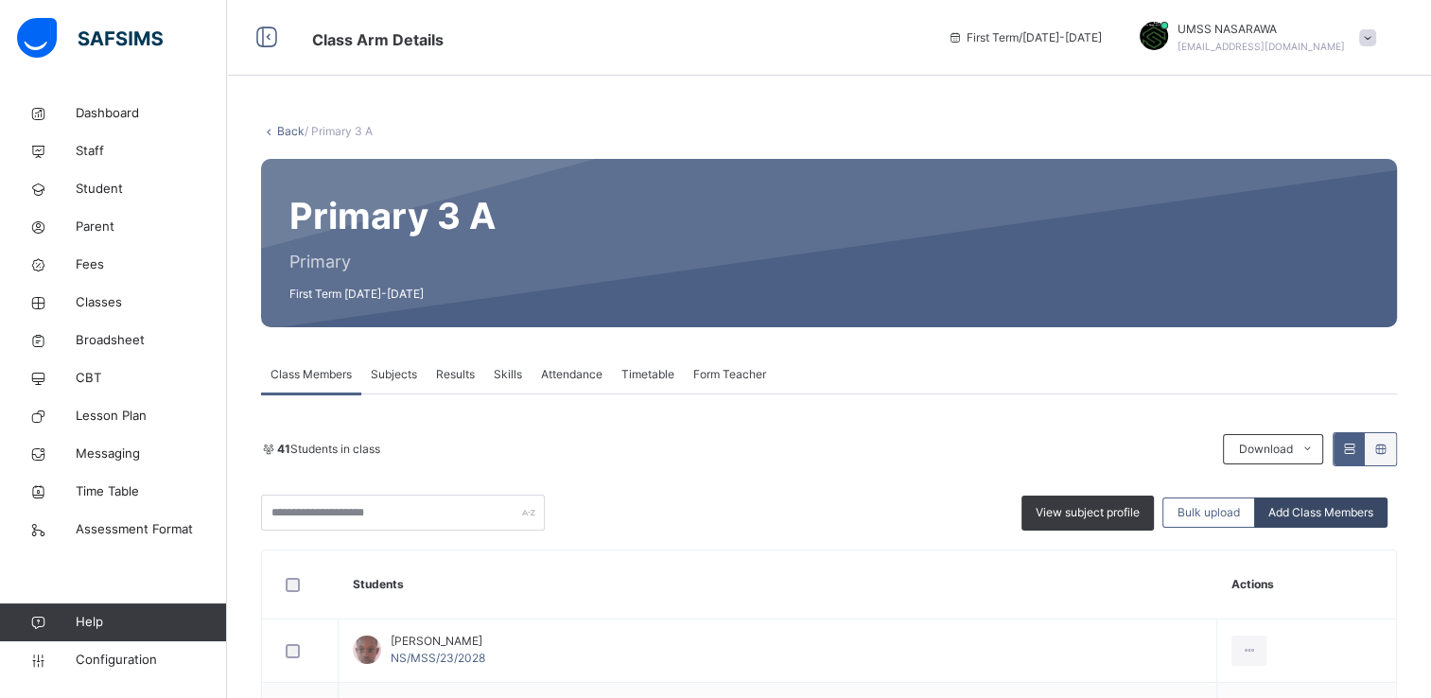
click at [1353, 511] on span "Add Class Members" at bounding box center [1320, 512] width 105 height 17
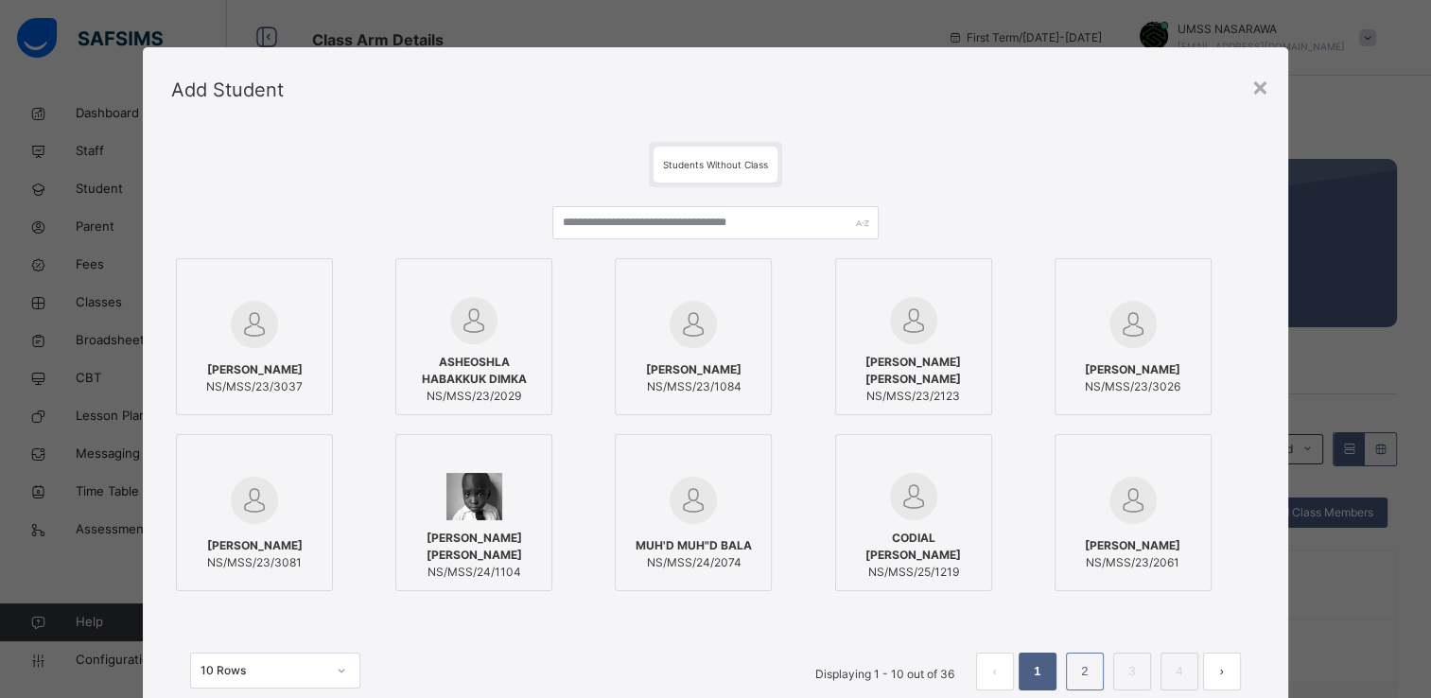
click at [1082, 673] on link "2" at bounding box center [1085, 671] width 18 height 25
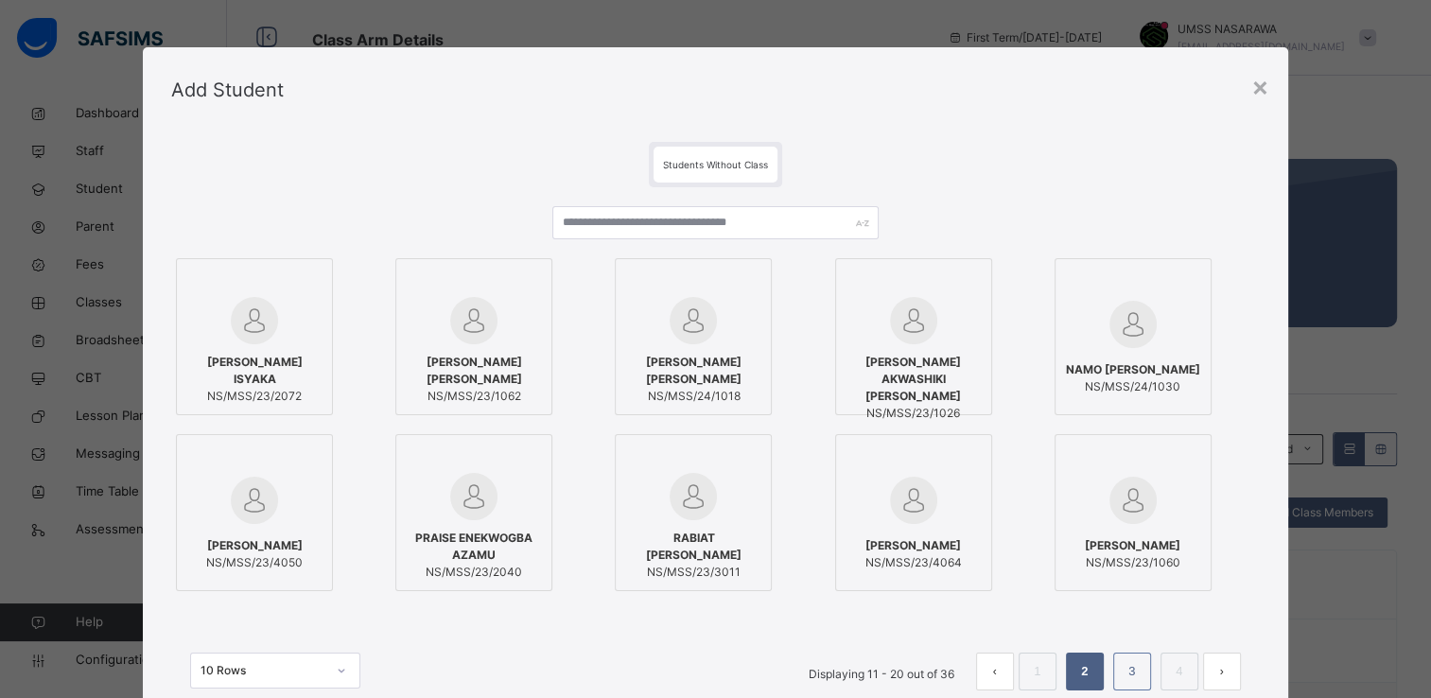
click at [1134, 662] on link "3" at bounding box center [1132, 671] width 18 height 25
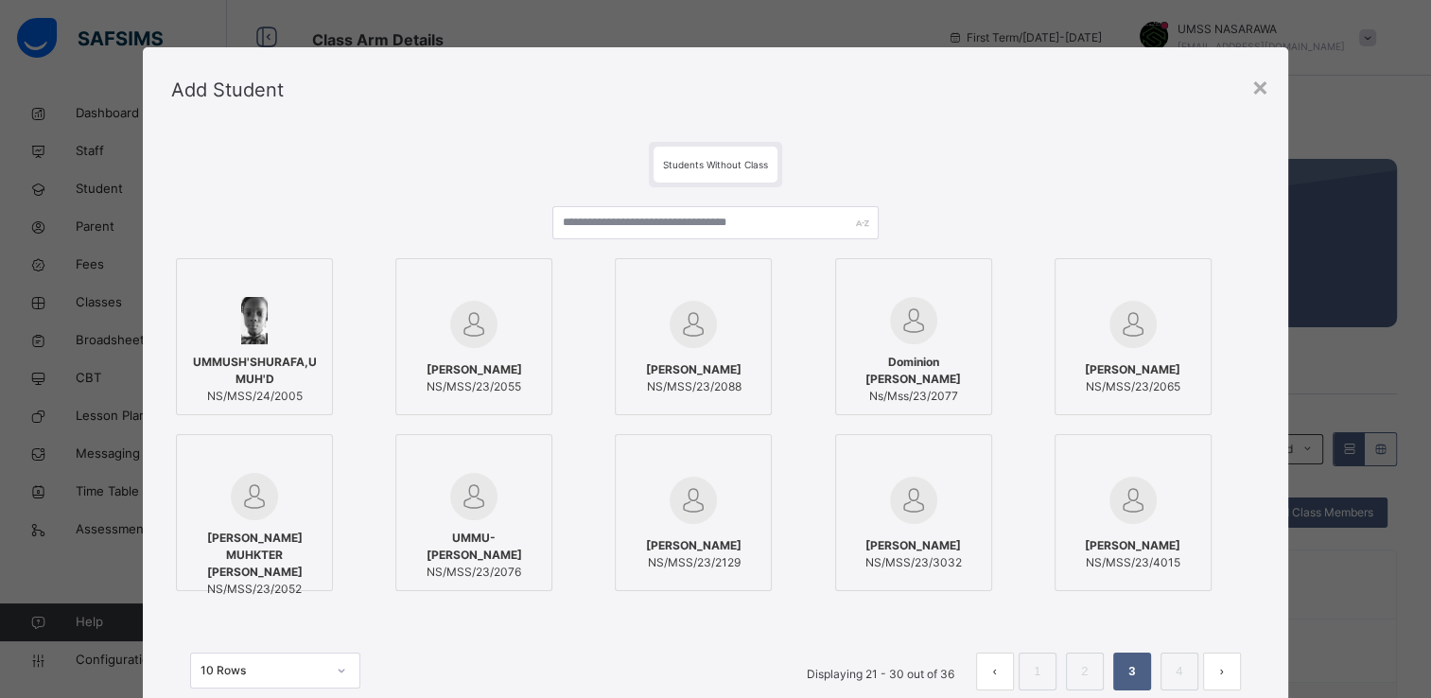
click at [297, 305] on div at bounding box center [254, 320] width 136 height 47
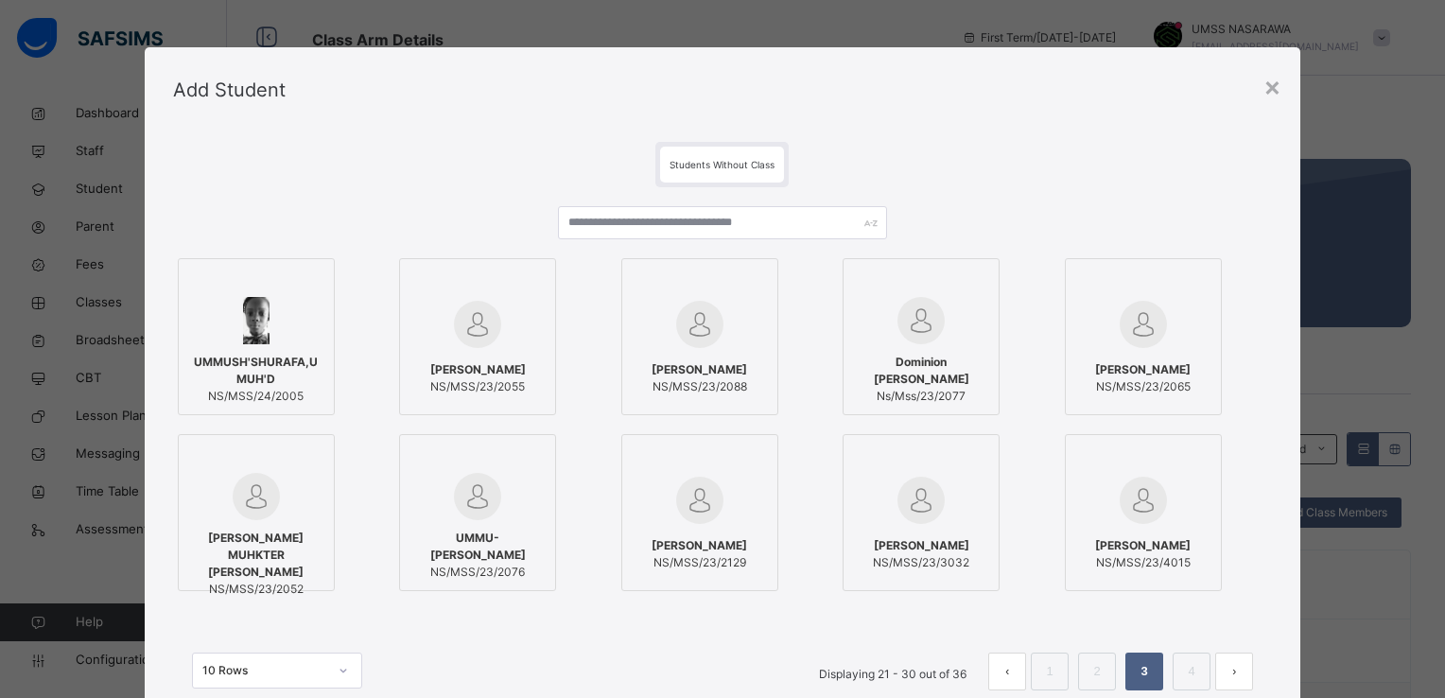
click at [1262, 595] on div "UMMUSH'SHURAFA,U MUH'D NS/MSS/24/2005 [PERSON_NAME]/MSS/23/2055 [PERSON_NAME] N…" at bounding box center [722, 425] width 1099 height 342
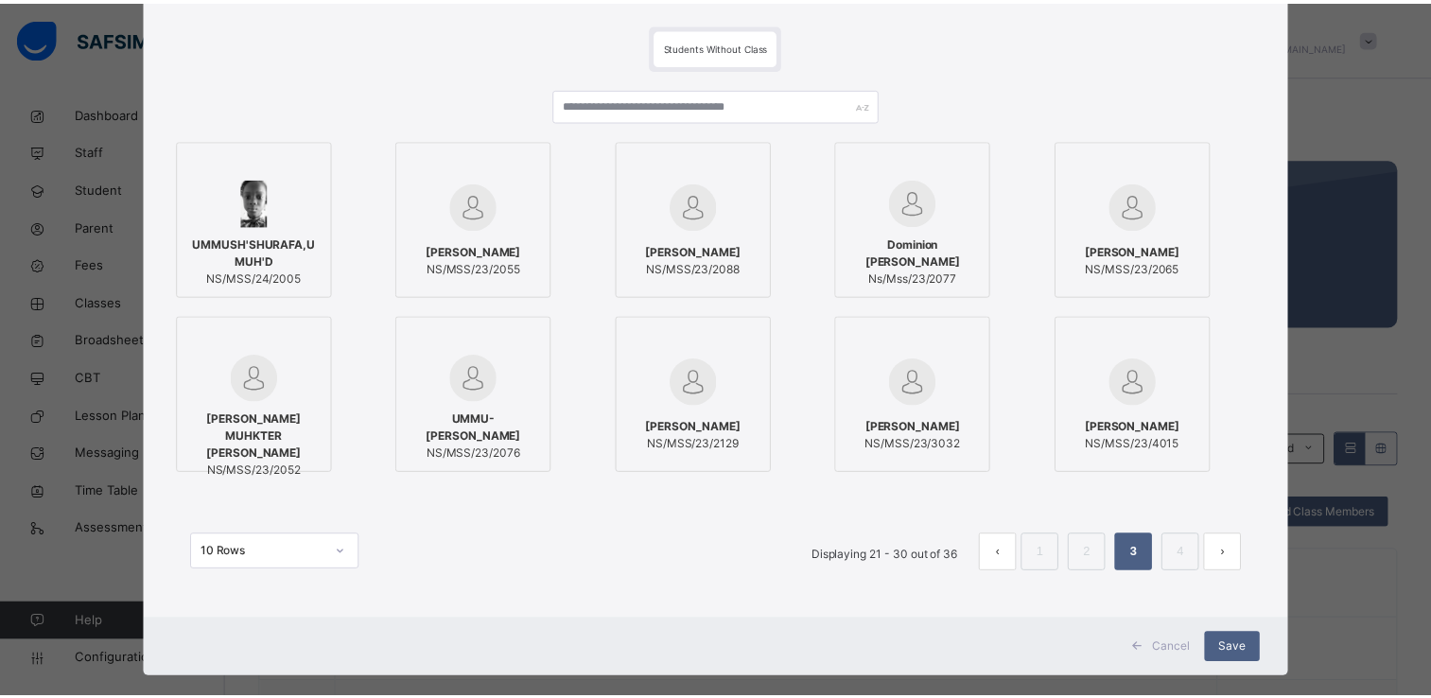
scroll to position [145, 0]
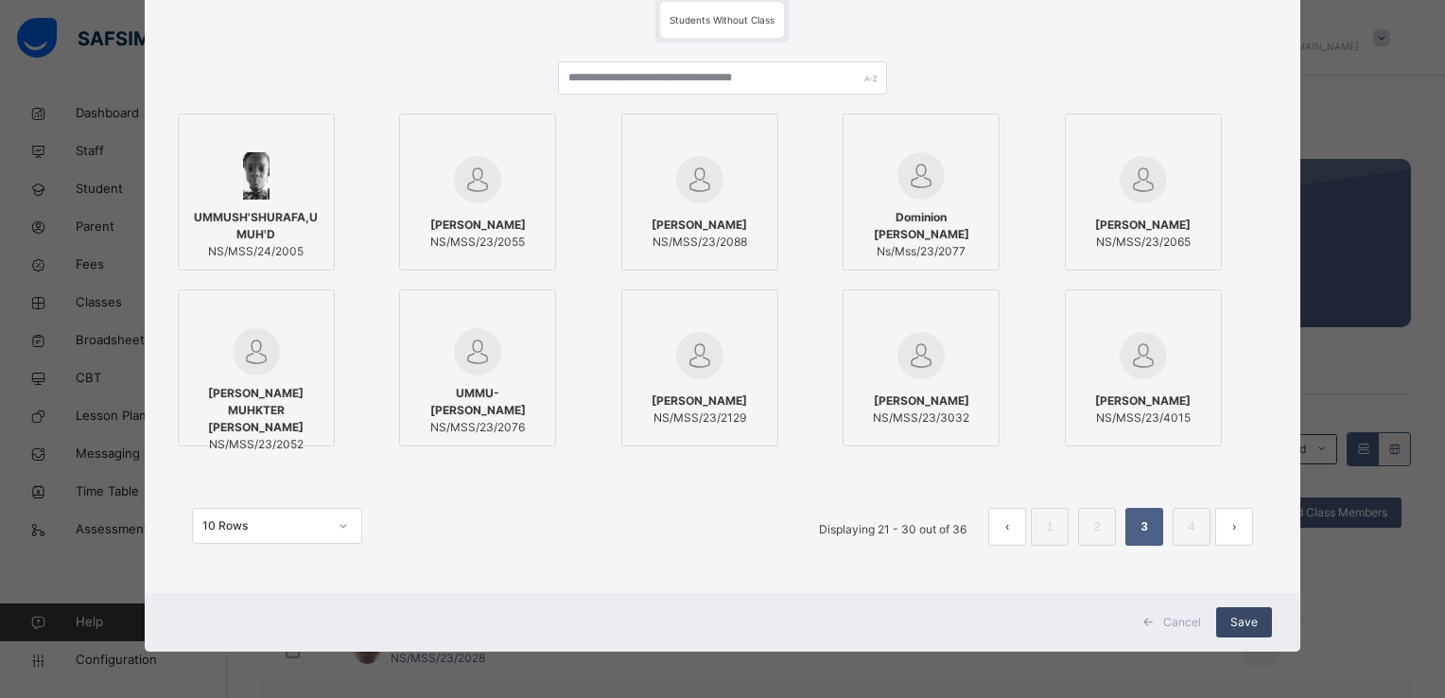
click at [1245, 614] on span "Save" at bounding box center [1244, 622] width 27 height 17
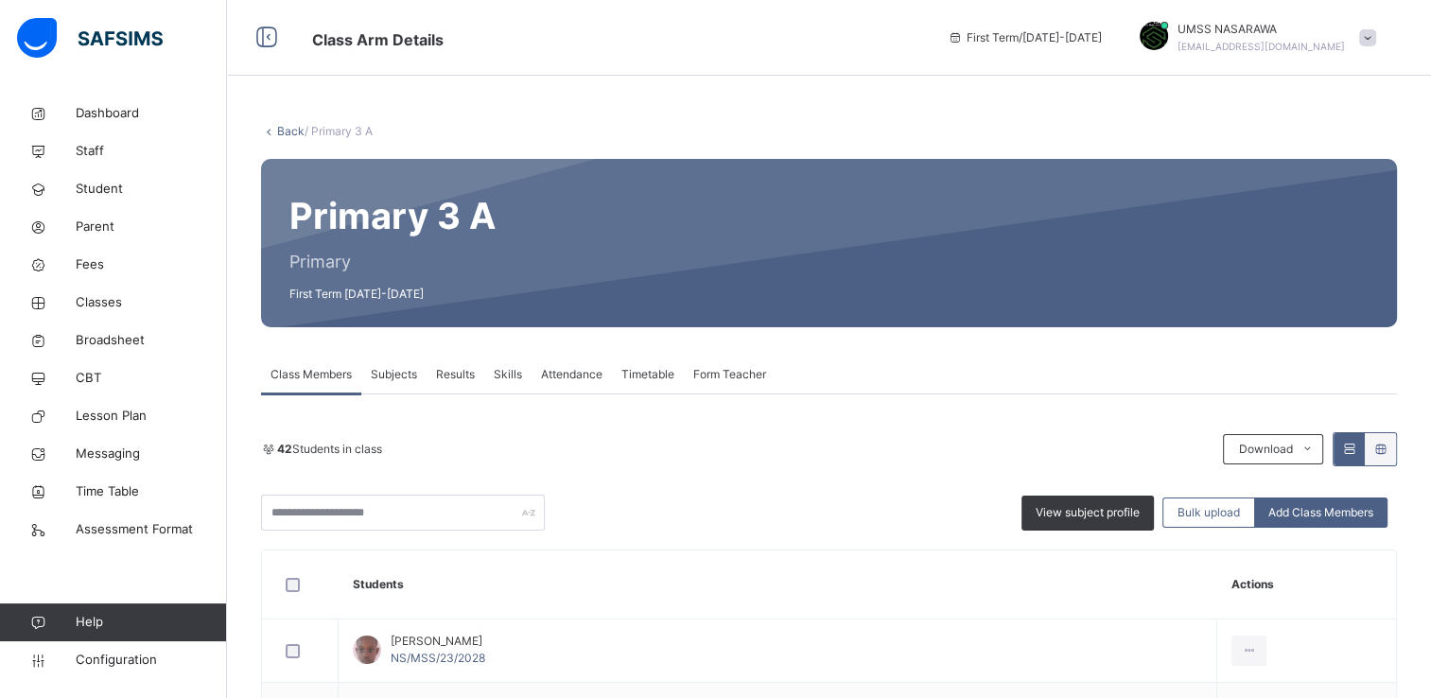
click at [287, 131] on link "Back" at bounding box center [290, 131] width 27 height 14
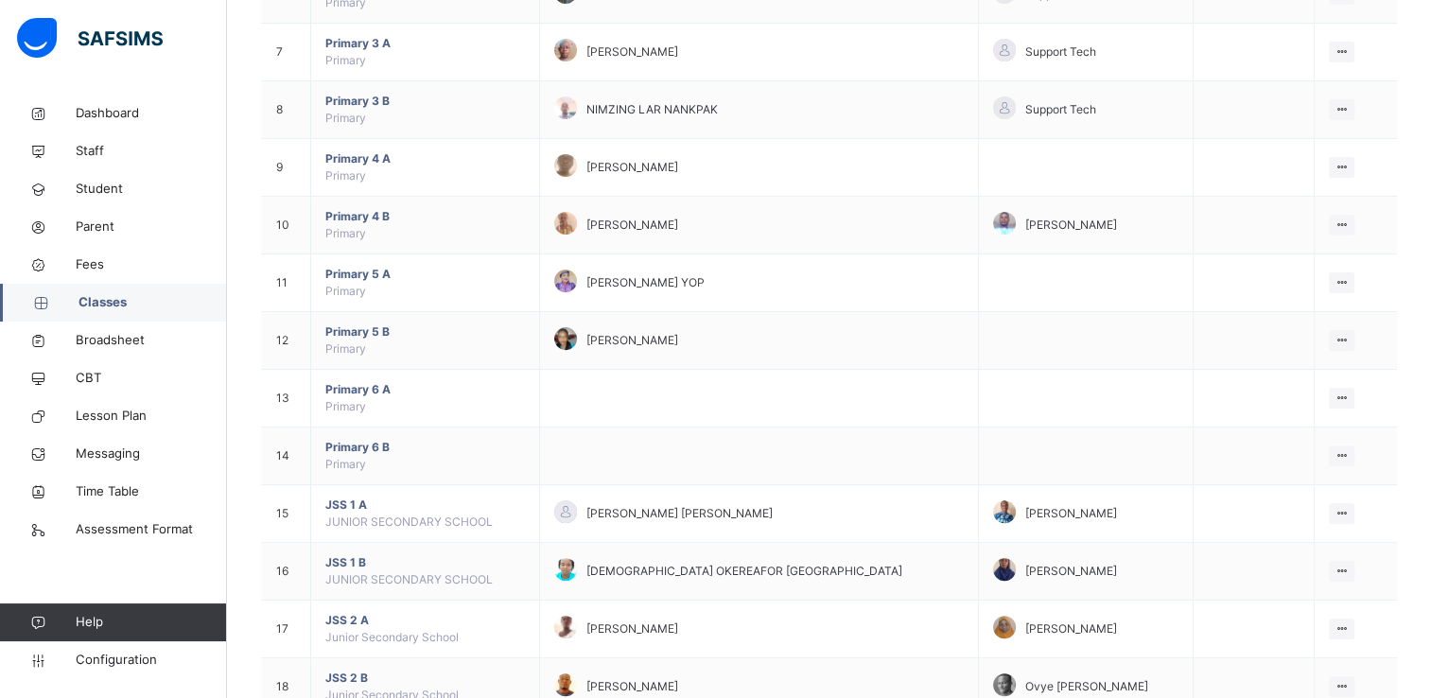
scroll to position [546, 0]
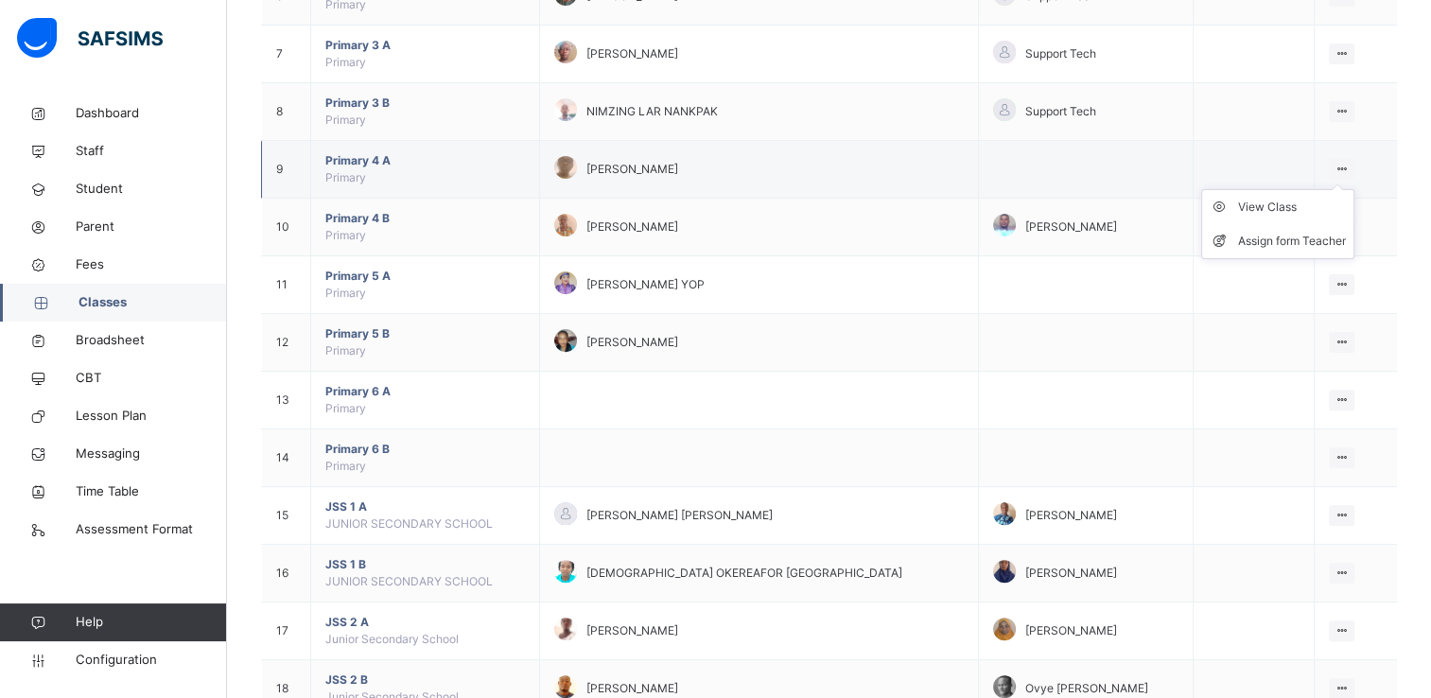
click at [1347, 166] on icon at bounding box center [1342, 169] width 16 height 14
click at [1271, 209] on div "View Class" at bounding box center [1292, 207] width 108 height 19
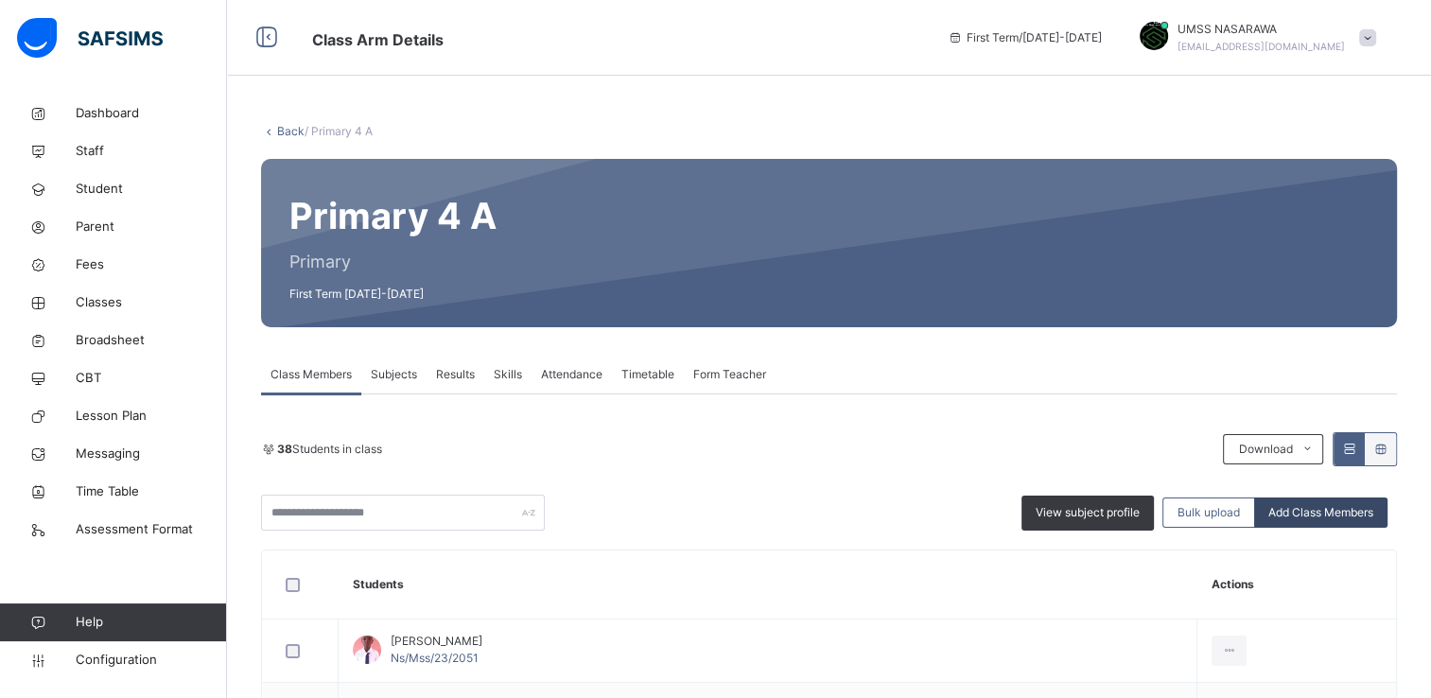
click at [1366, 522] on div "Add Class Members" at bounding box center [1320, 513] width 133 height 30
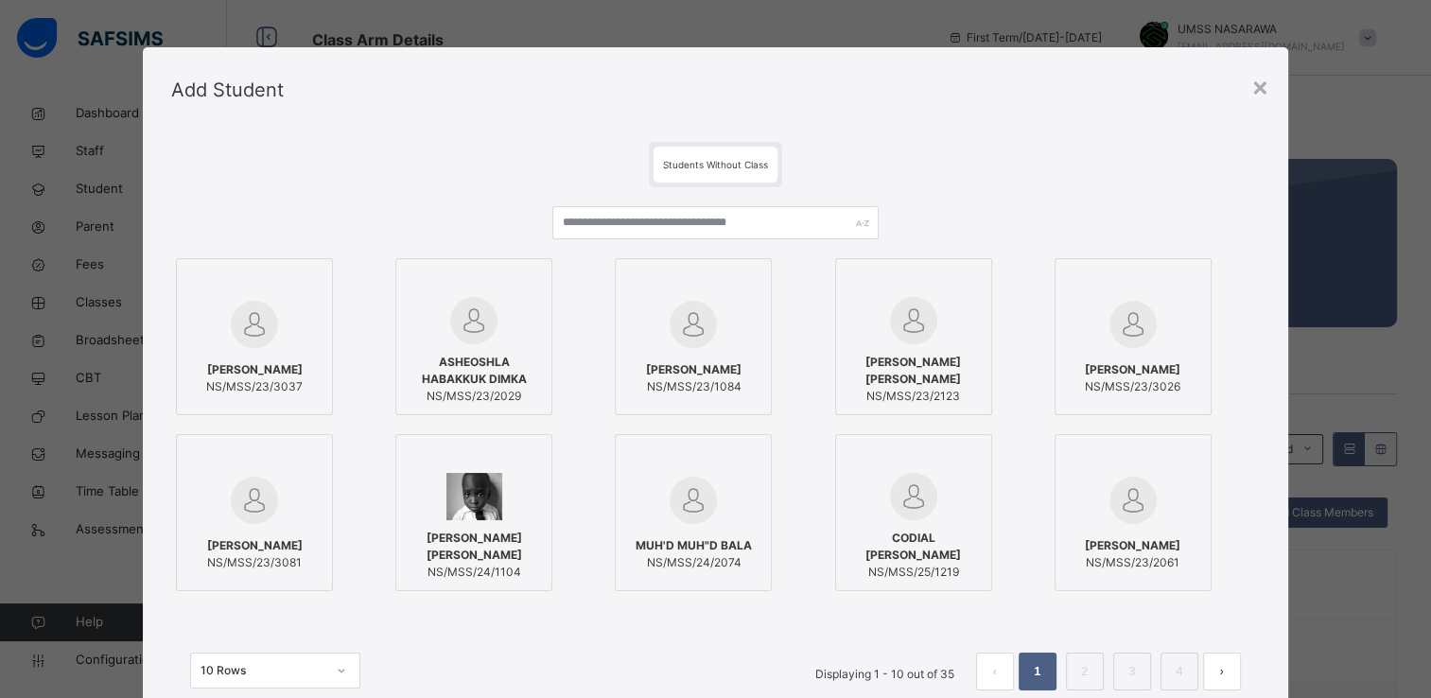
drag, startPoint x: 1277, startPoint y: 509, endPoint x: 1305, endPoint y: 575, distance: 72.0
click at [1305, 575] on div "× Add Student Students Without Class [PERSON_NAME] NS/MSS/23/3037 [PERSON_NAME]…" at bounding box center [715, 349] width 1431 height 698
click at [1259, 550] on div "[PERSON_NAME] NS/MSS/23/3037 [PERSON_NAME] DIMKA NS/MSS/23/2029 [PERSON_NAME] N…" at bounding box center [715, 425] width 1088 height 342
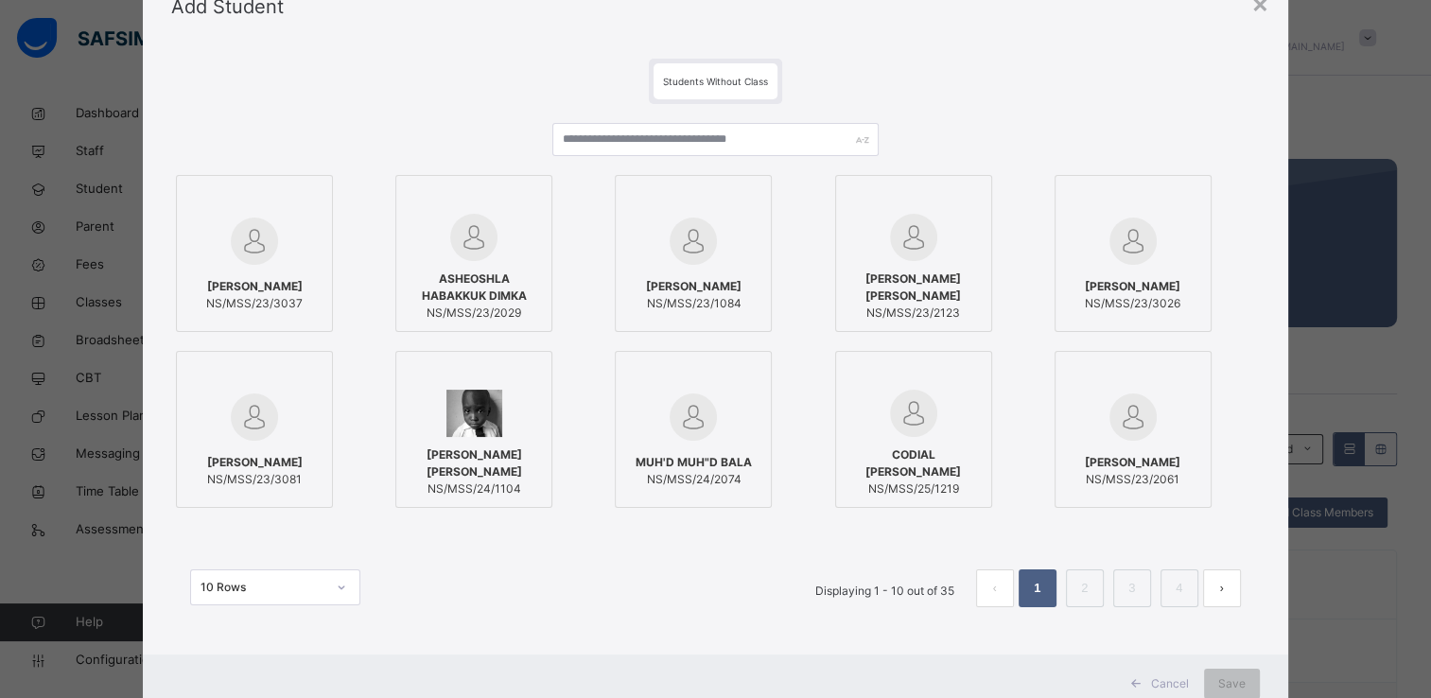
scroll to position [114, 0]
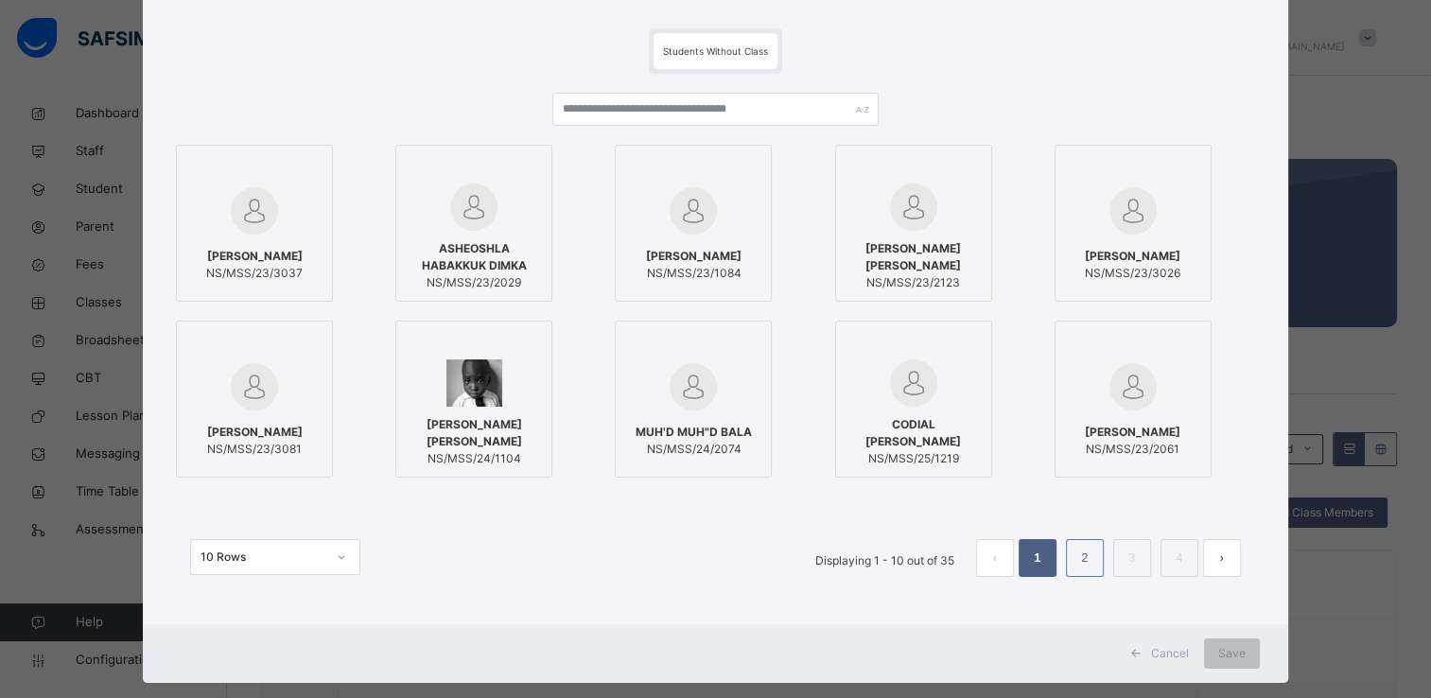
click at [1088, 569] on link "2" at bounding box center [1085, 558] width 18 height 25
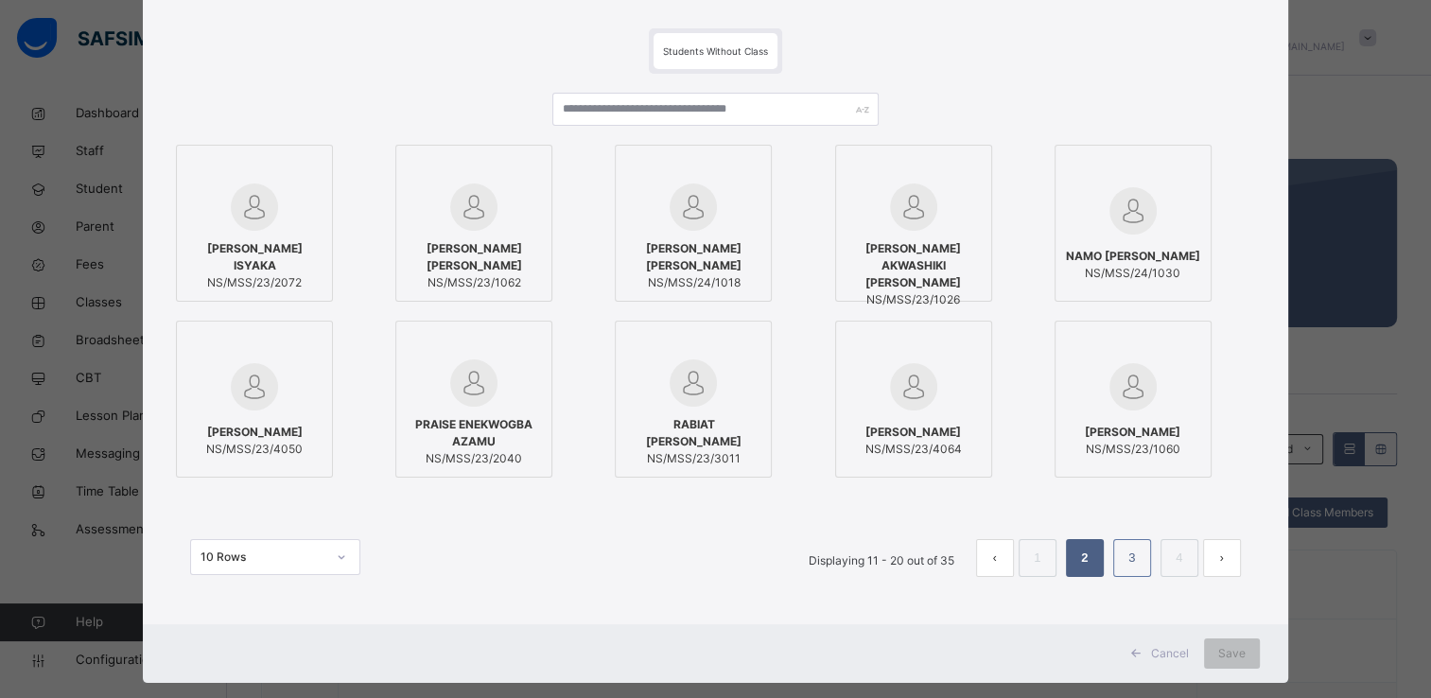
click at [1127, 563] on link "3" at bounding box center [1132, 558] width 18 height 25
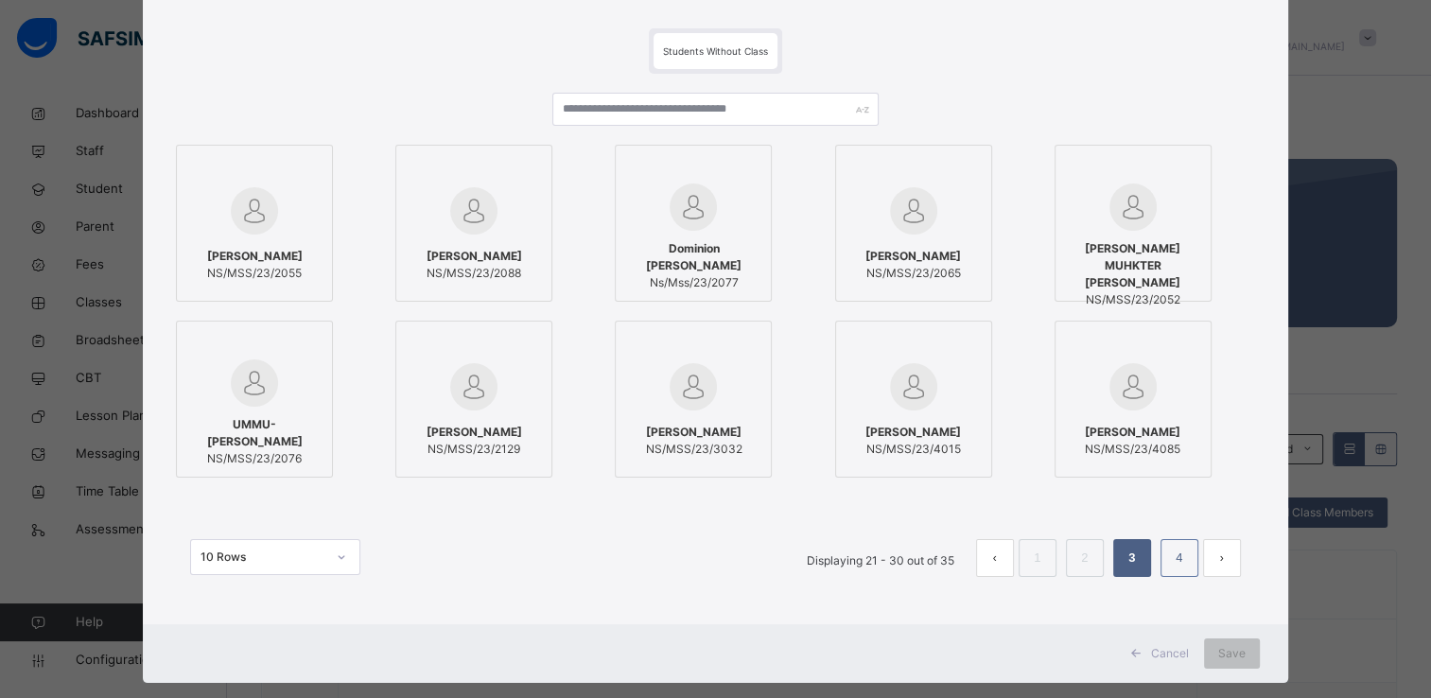
click at [1180, 562] on link "4" at bounding box center [1179, 558] width 18 height 25
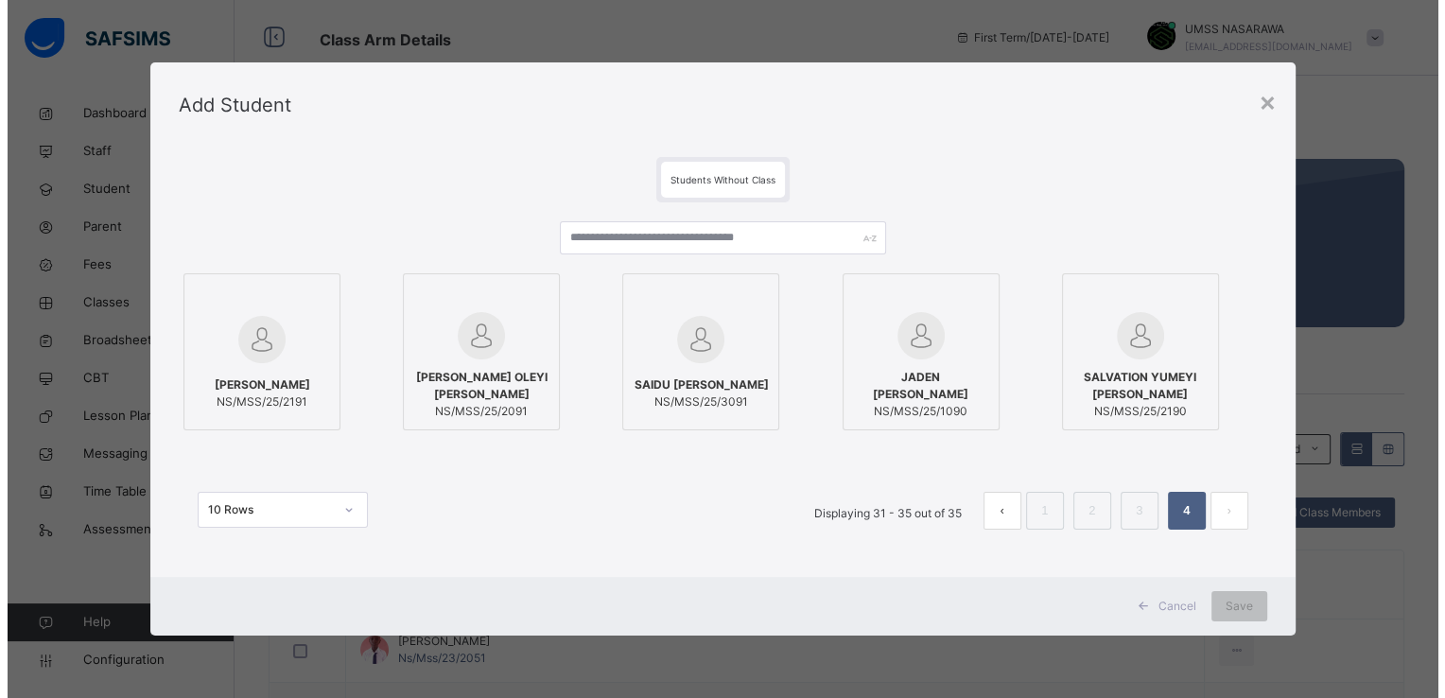
scroll to position [0, 0]
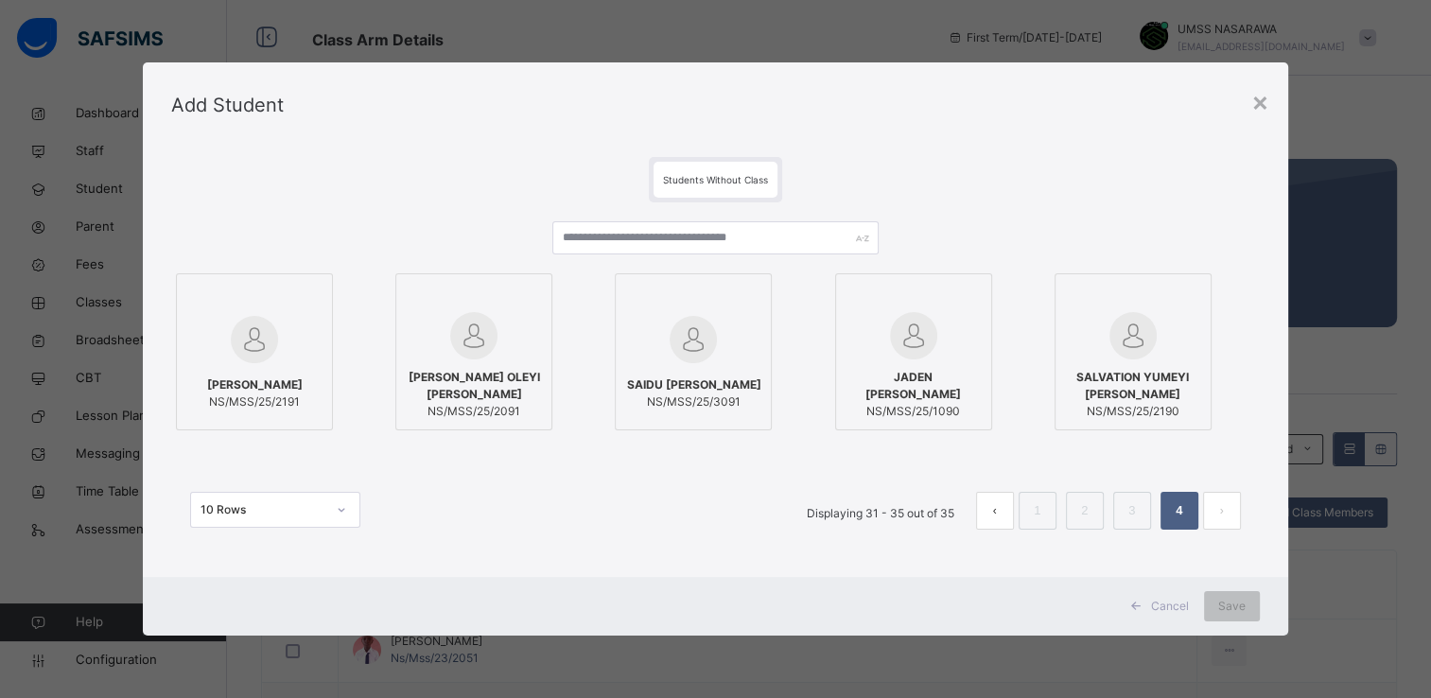
click at [303, 312] on div at bounding box center [254, 339] width 136 height 55
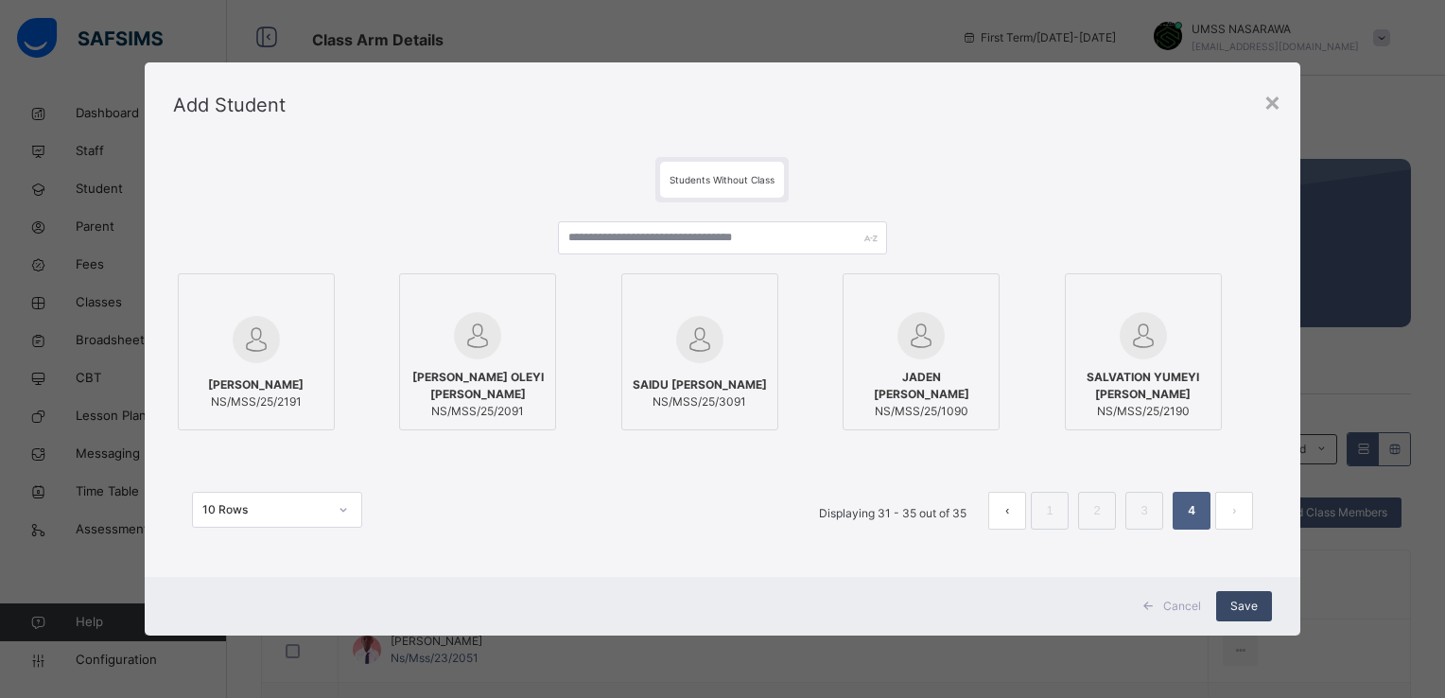
click at [1245, 611] on span "Save" at bounding box center [1244, 606] width 27 height 17
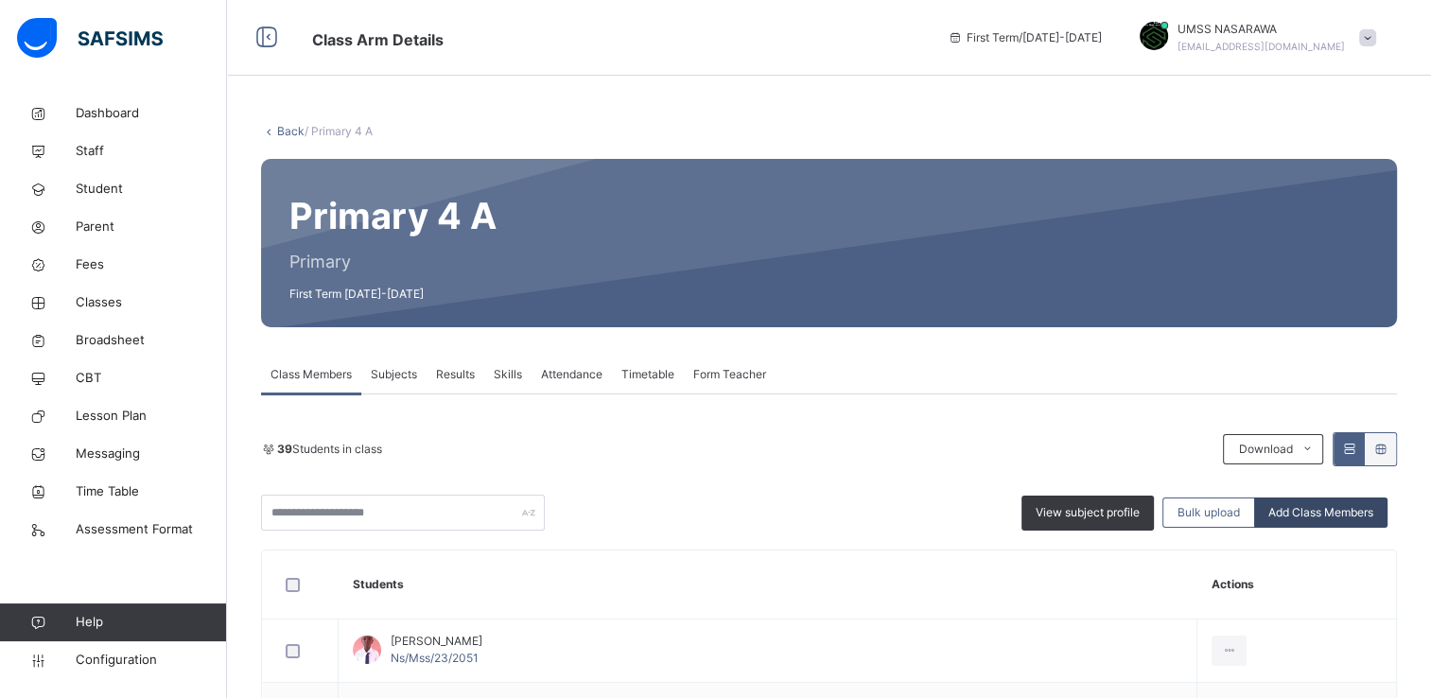
click at [1339, 513] on span "Add Class Members" at bounding box center [1320, 512] width 105 height 17
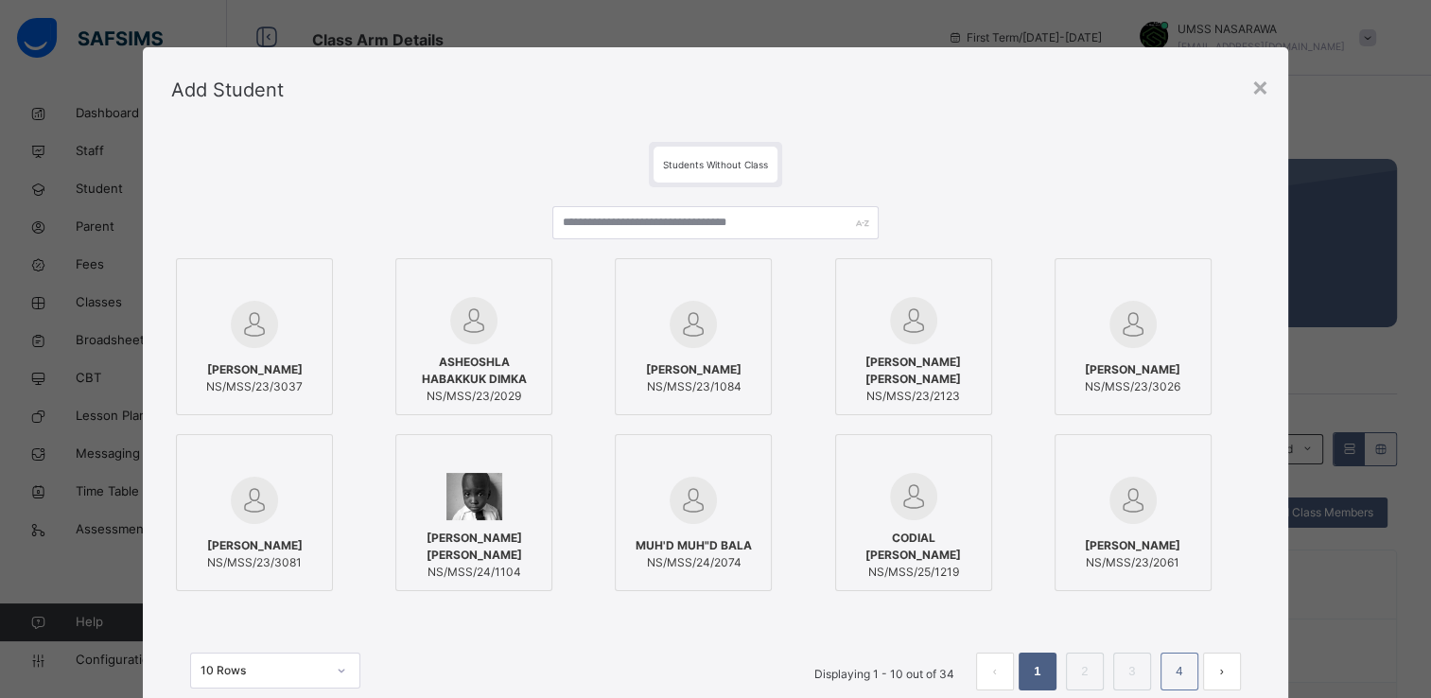
click at [1182, 673] on link "4" at bounding box center [1179, 671] width 18 height 25
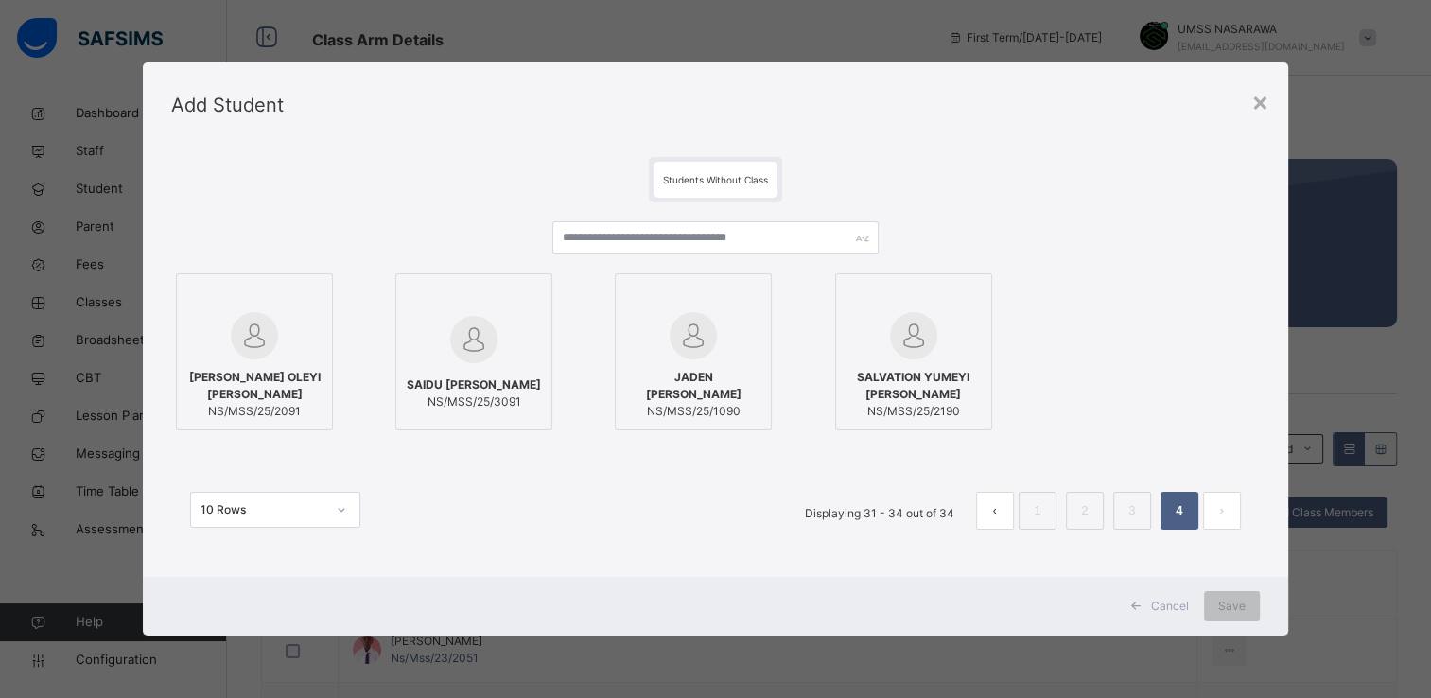
click at [965, 306] on div at bounding box center [914, 298] width 136 height 28
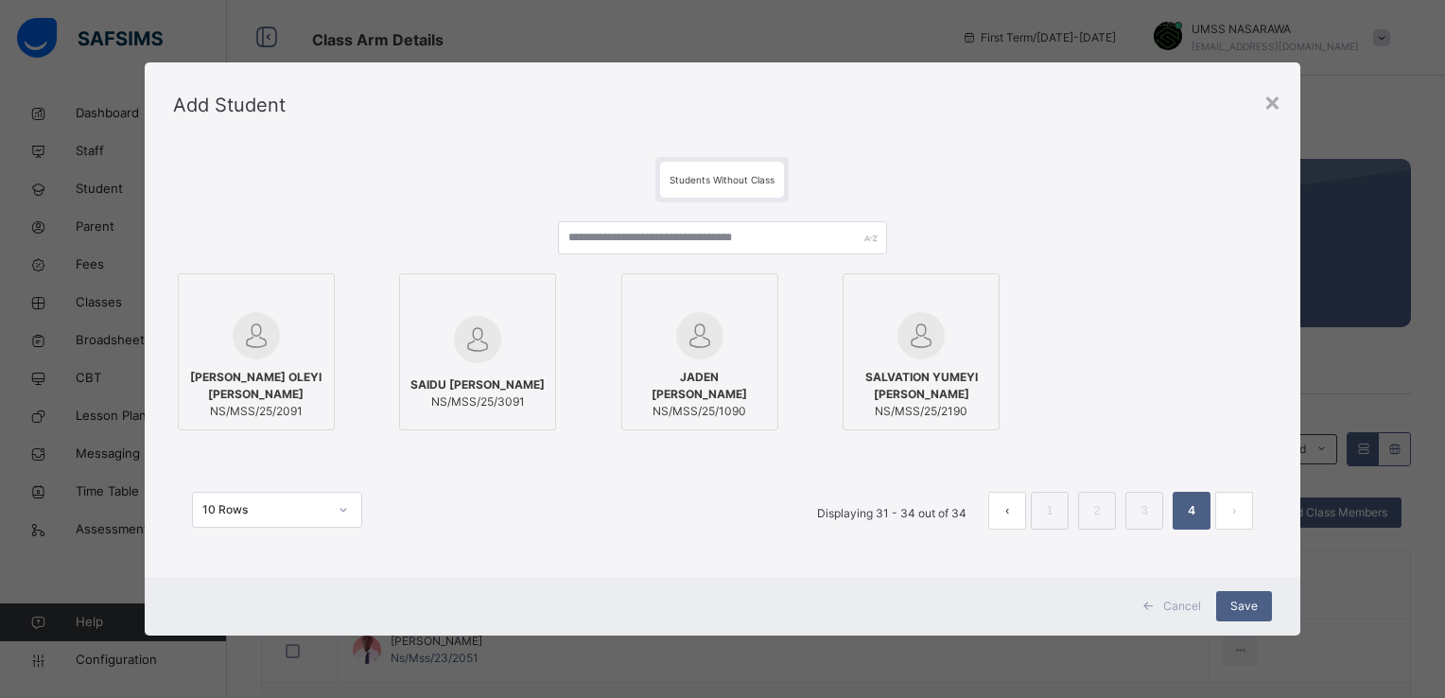
click at [256, 286] on div at bounding box center [256, 298] width 136 height 28
drag, startPoint x: 1272, startPoint y: 331, endPoint x: 1283, endPoint y: 231, distance: 100.8
drag, startPoint x: 1283, startPoint y: 231, endPoint x: 1188, endPoint y: 134, distance: 135.1
click at [1188, 134] on div "Add Student" at bounding box center [723, 104] width 1156 height 85
click at [1245, 605] on span "Save" at bounding box center [1244, 606] width 27 height 17
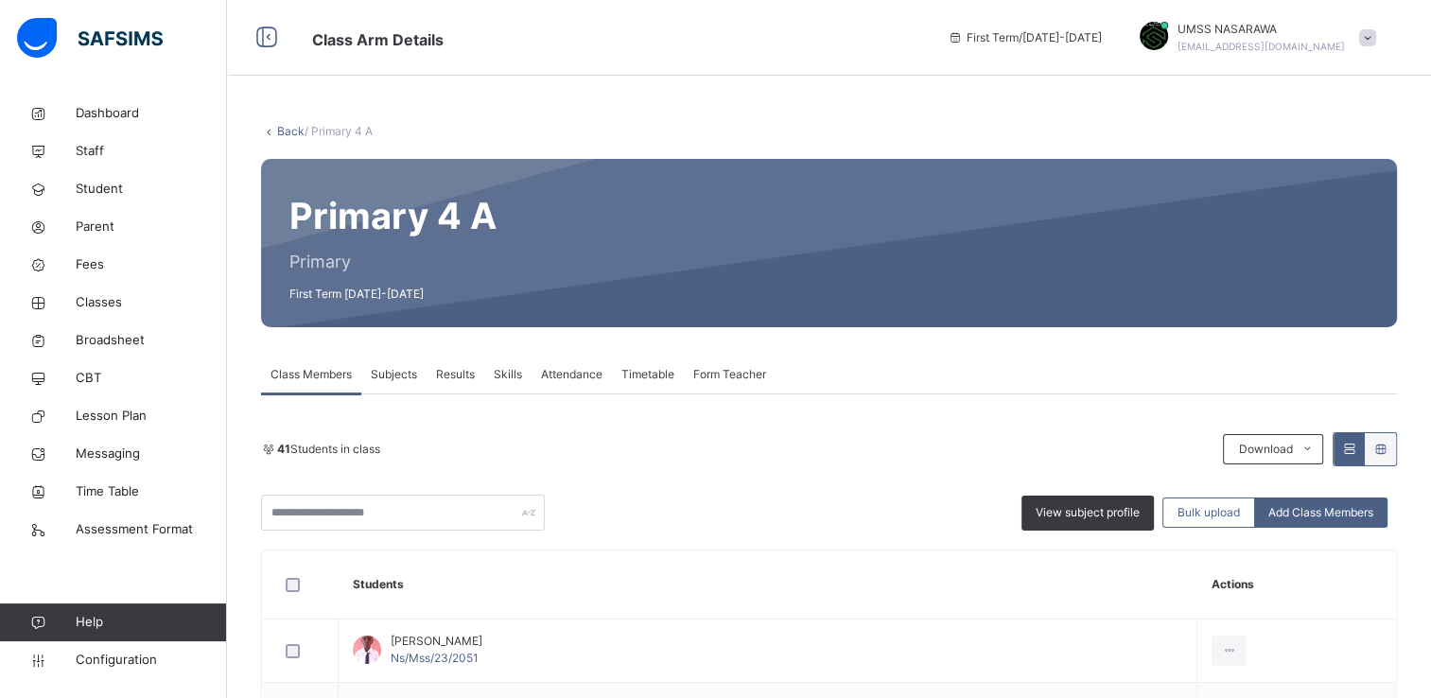
click at [277, 127] on link "Back" at bounding box center [290, 131] width 27 height 14
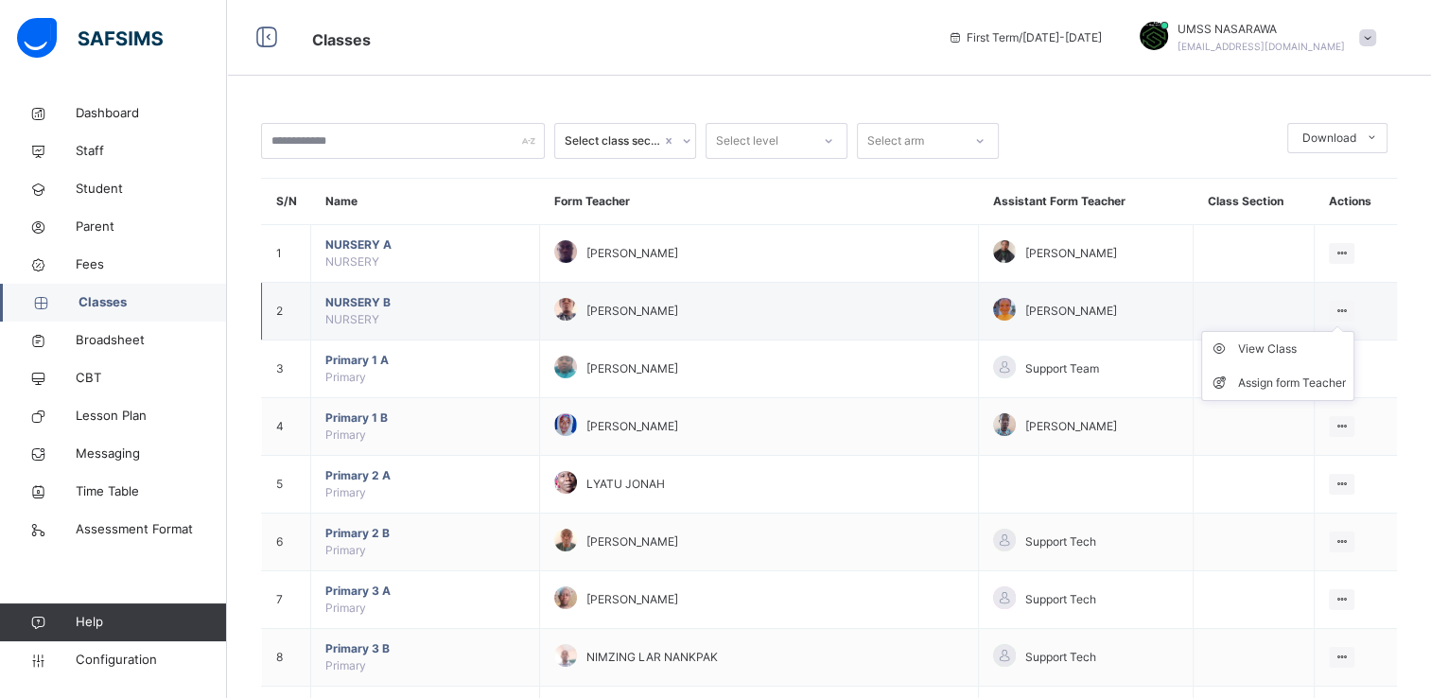
click at [1350, 308] on icon at bounding box center [1342, 311] width 16 height 14
click at [1298, 345] on div "View Class" at bounding box center [1292, 349] width 108 height 19
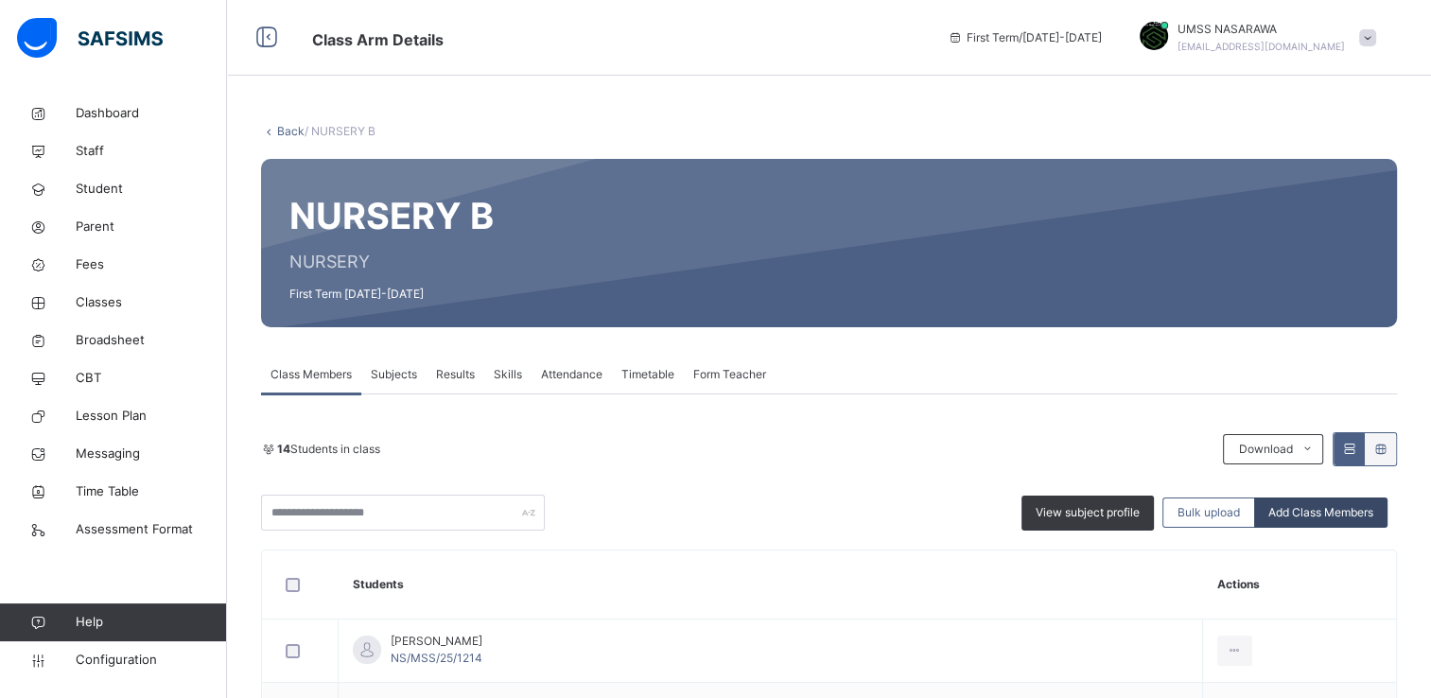
click at [1350, 516] on span "Add Class Members" at bounding box center [1320, 512] width 105 height 17
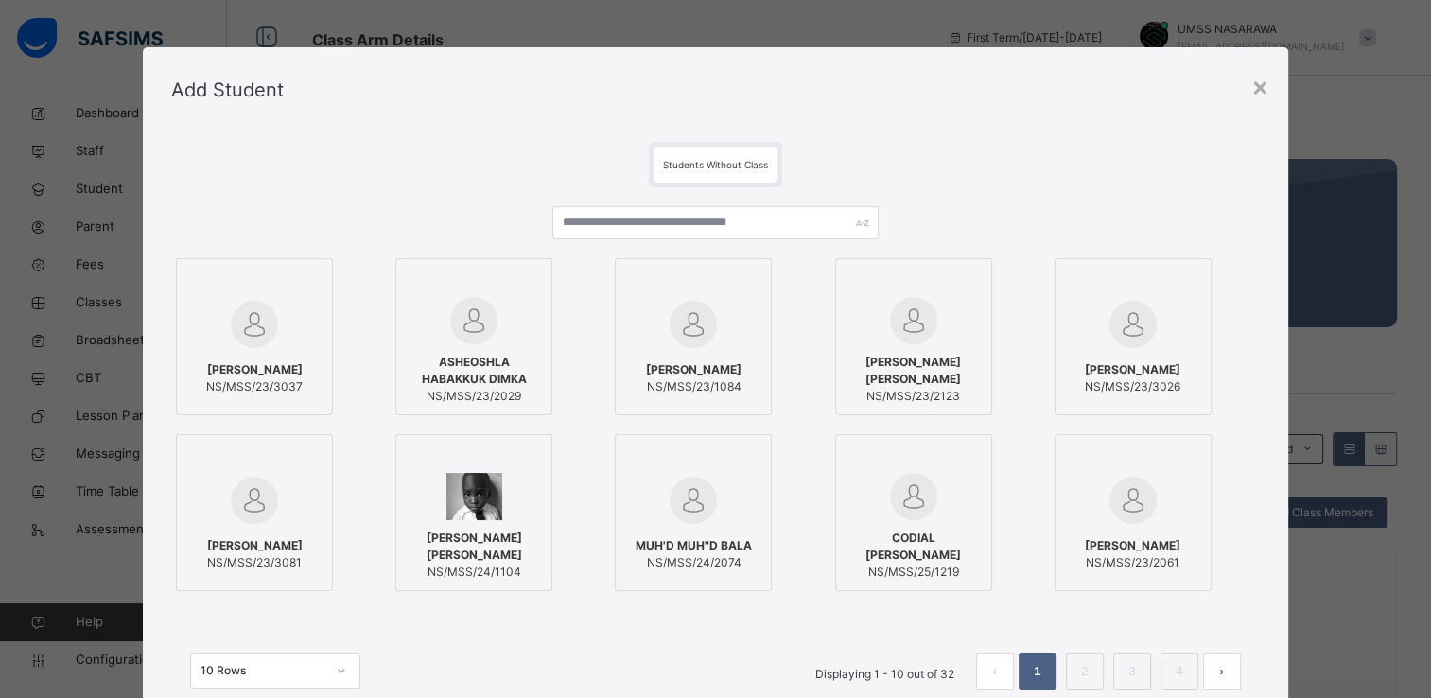
click at [976, 462] on div at bounding box center [914, 459] width 136 height 28
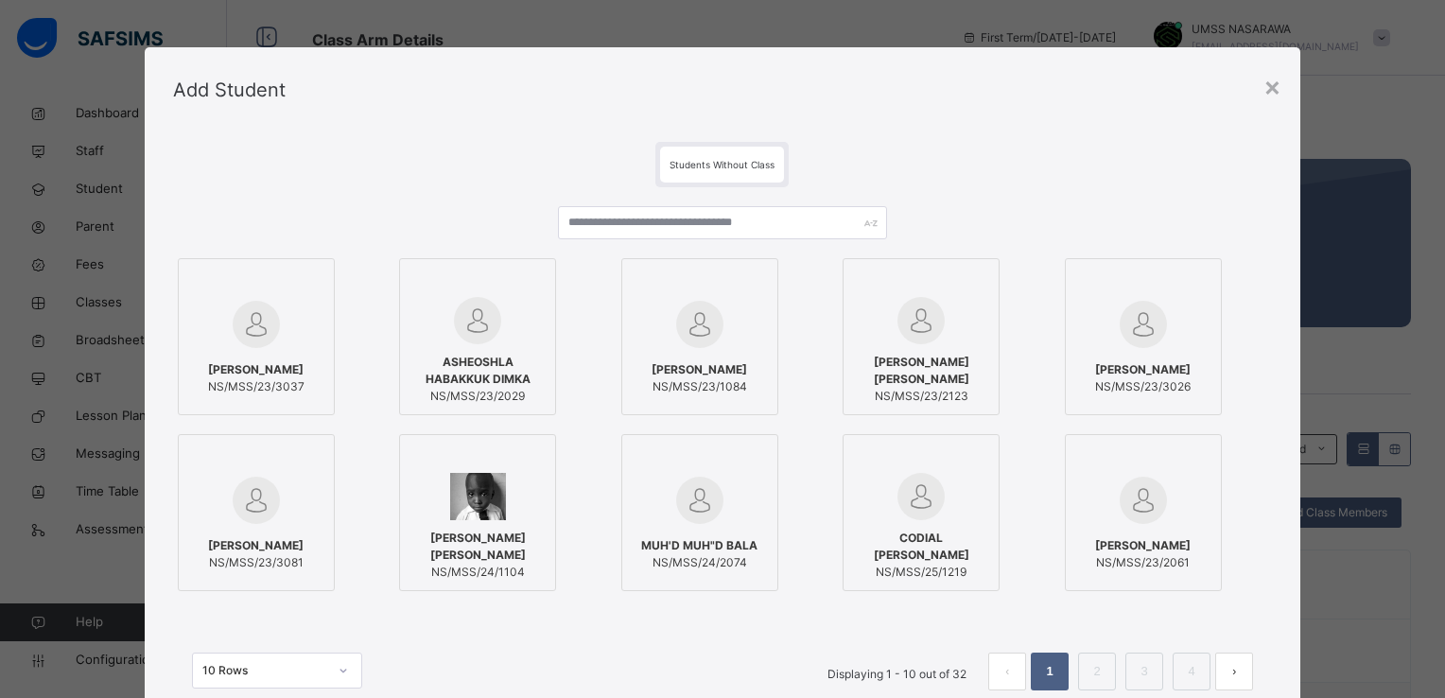
click at [1279, 543] on div "Students Without Class [PERSON_NAME] NS/MSS/23/3037 [PERSON_NAME] DIMKA NS/MSS/…" at bounding box center [723, 434] width 1156 height 605
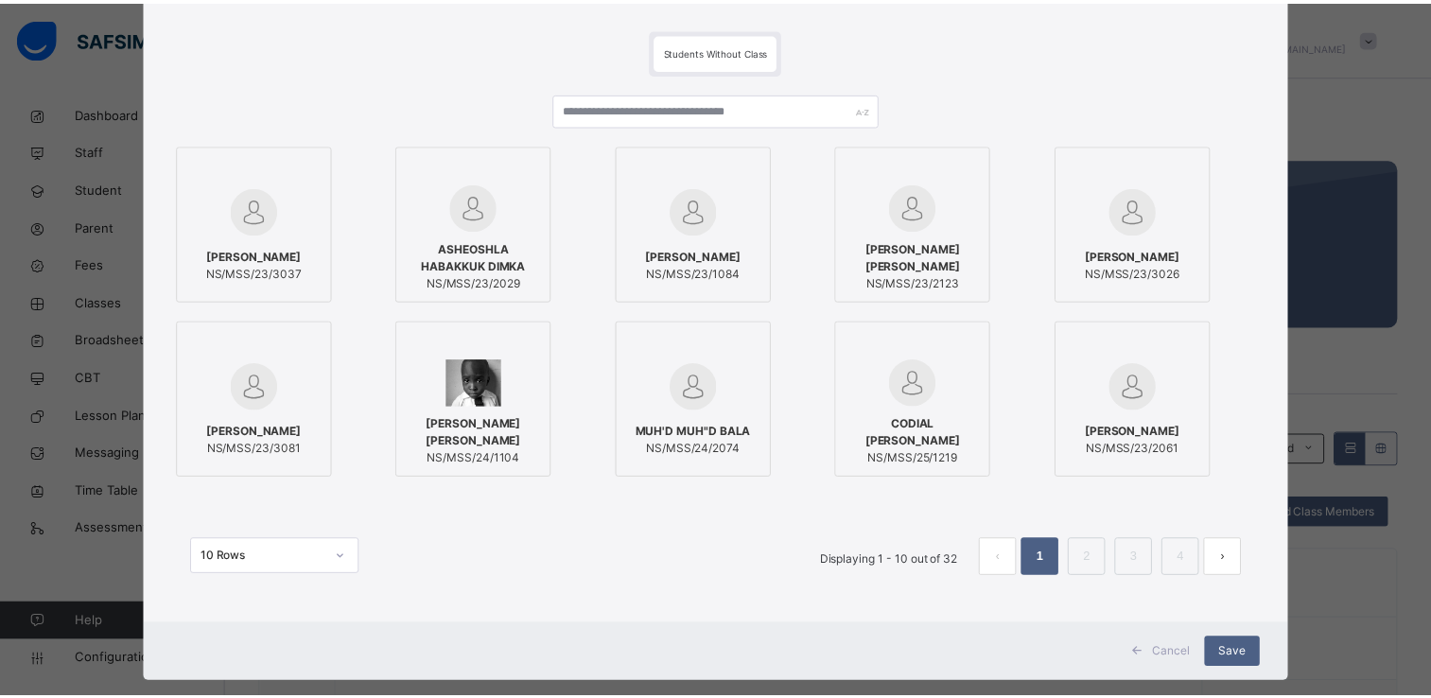
scroll to position [145, 0]
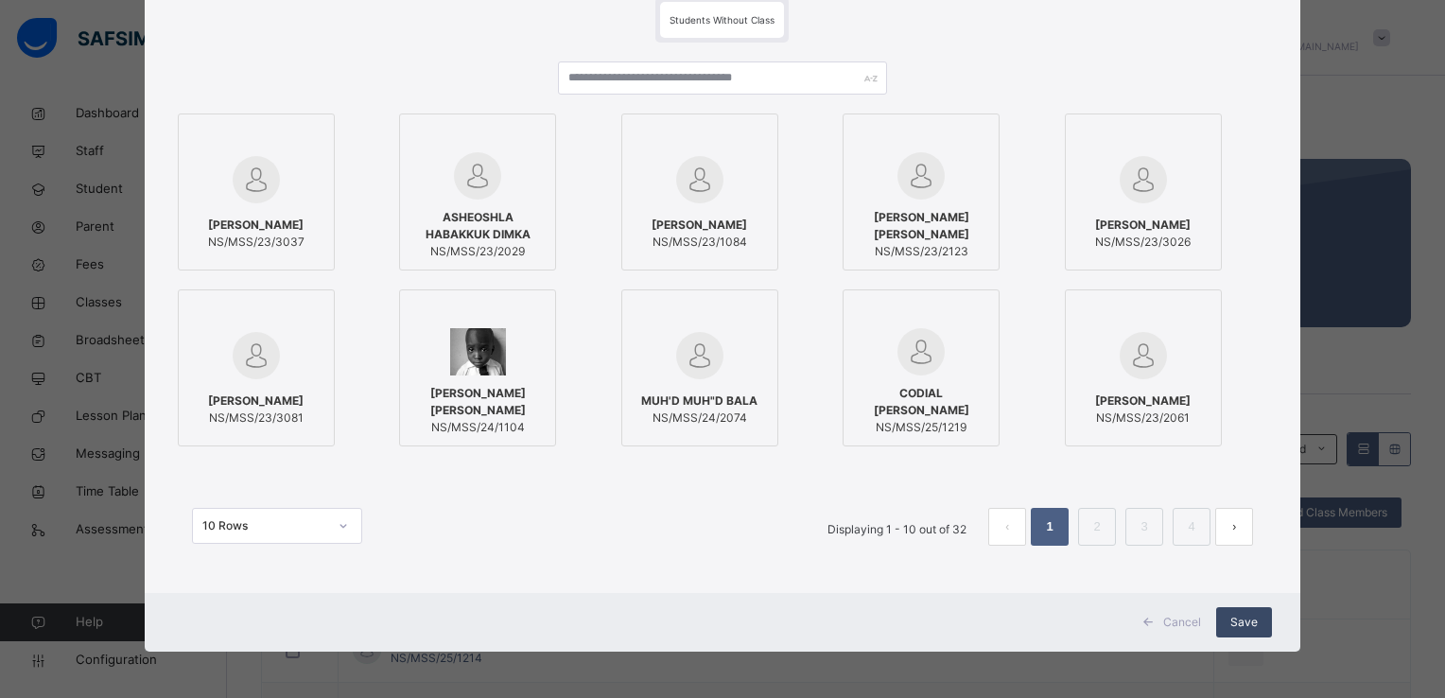
click at [1234, 619] on span "Save" at bounding box center [1244, 622] width 27 height 17
